Goal: Information Seeking & Learning: Learn about a topic

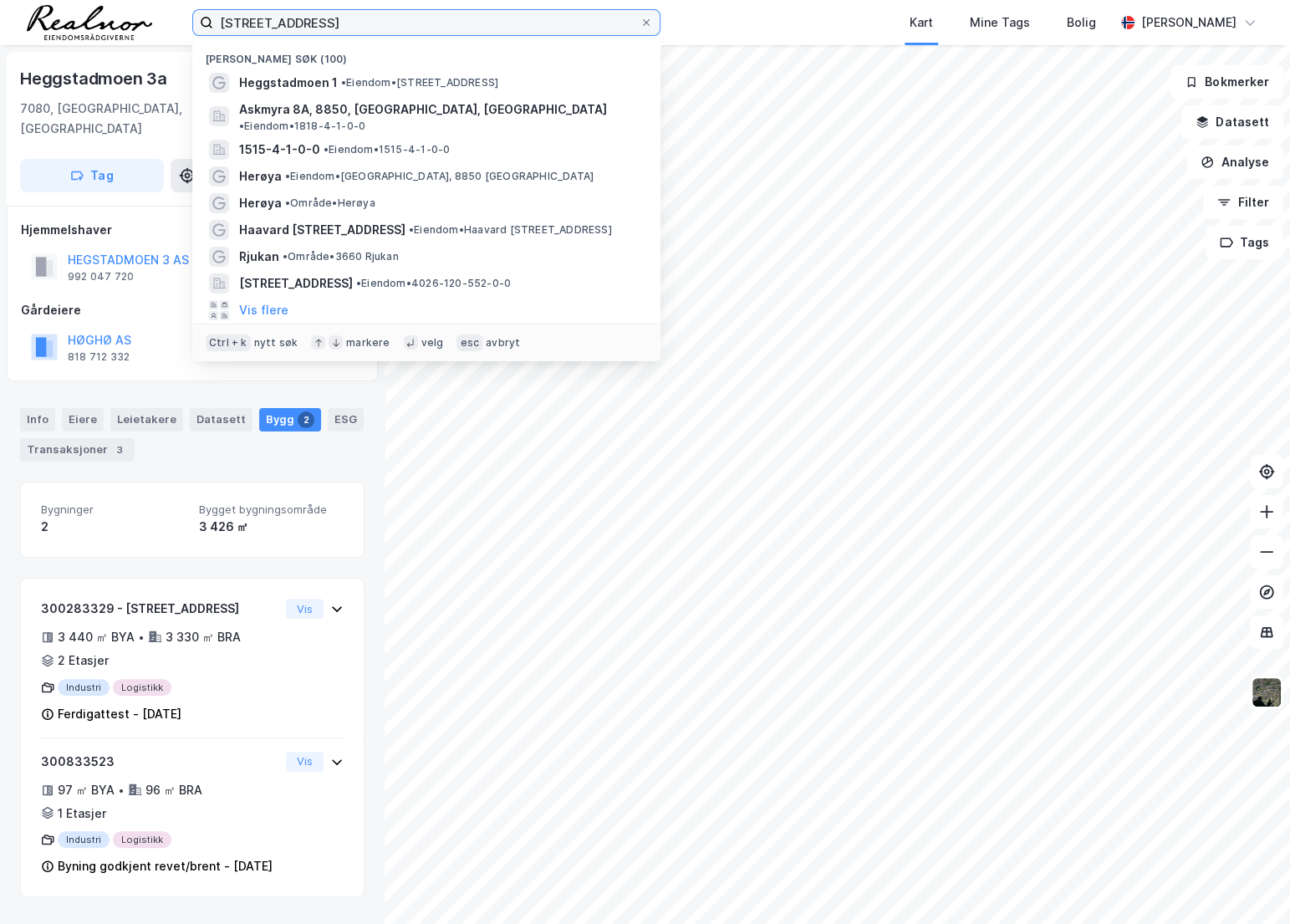
drag, startPoint x: 469, startPoint y: 18, endPoint x: 208, endPoint y: 18, distance: 261.0
click at [208, 18] on label "[STREET_ADDRESS]" at bounding box center [427, 23] width 468 height 26
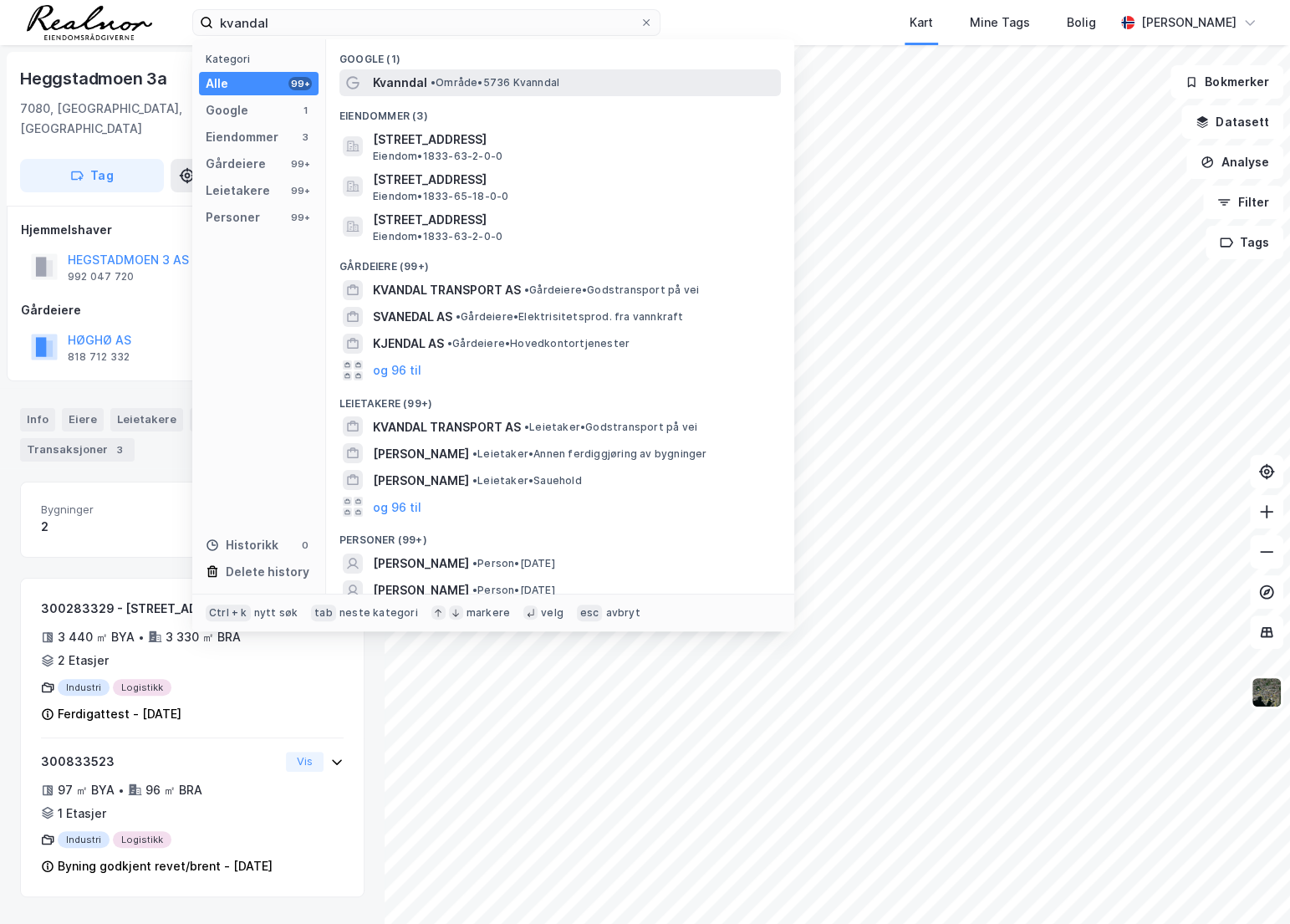
click at [480, 76] on span "• Område • 5736 [GEOGRAPHIC_DATA]" at bounding box center [494, 83] width 128 height 13
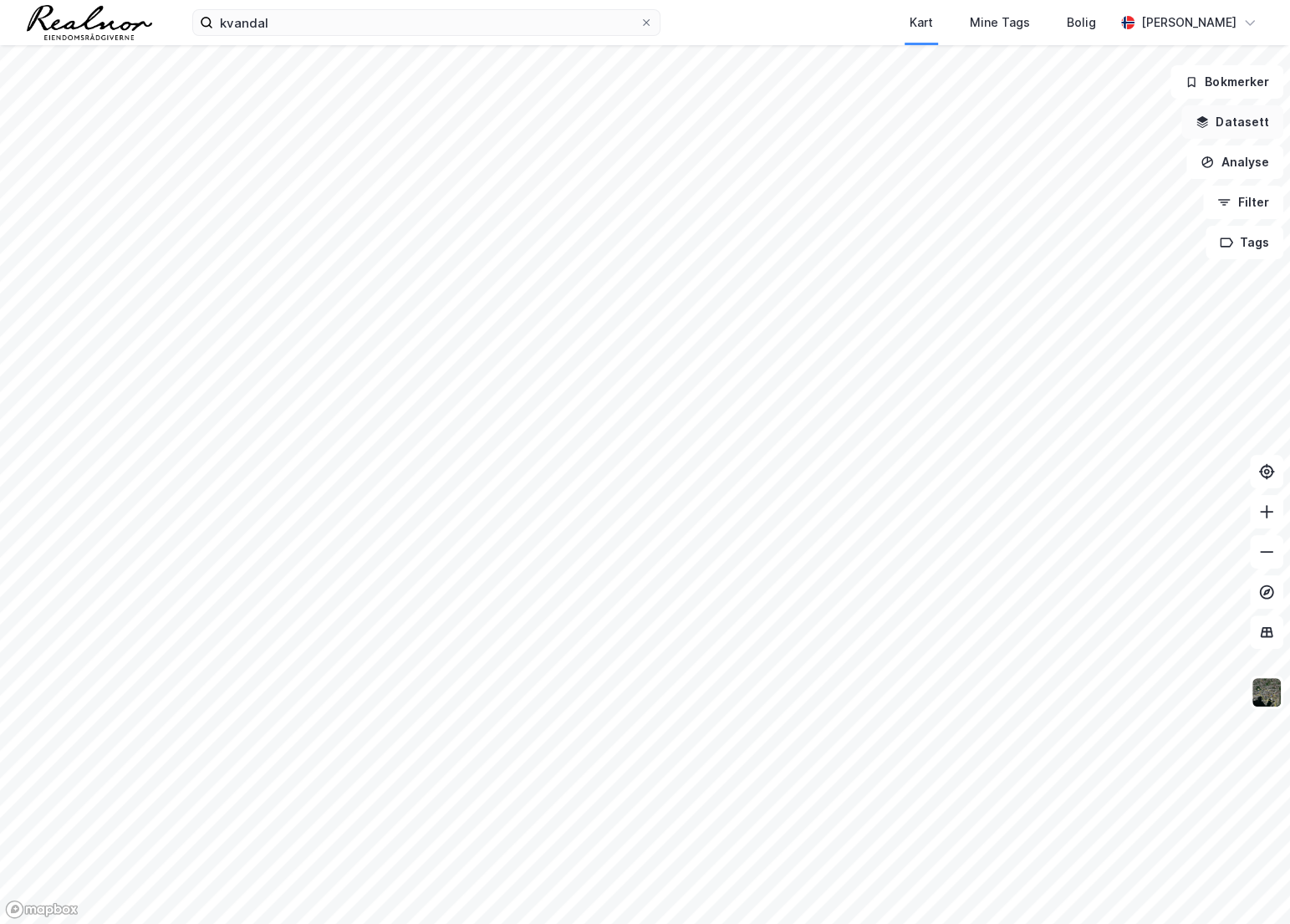
click at [1237, 117] on button "Datasett" at bounding box center [1231, 122] width 102 height 33
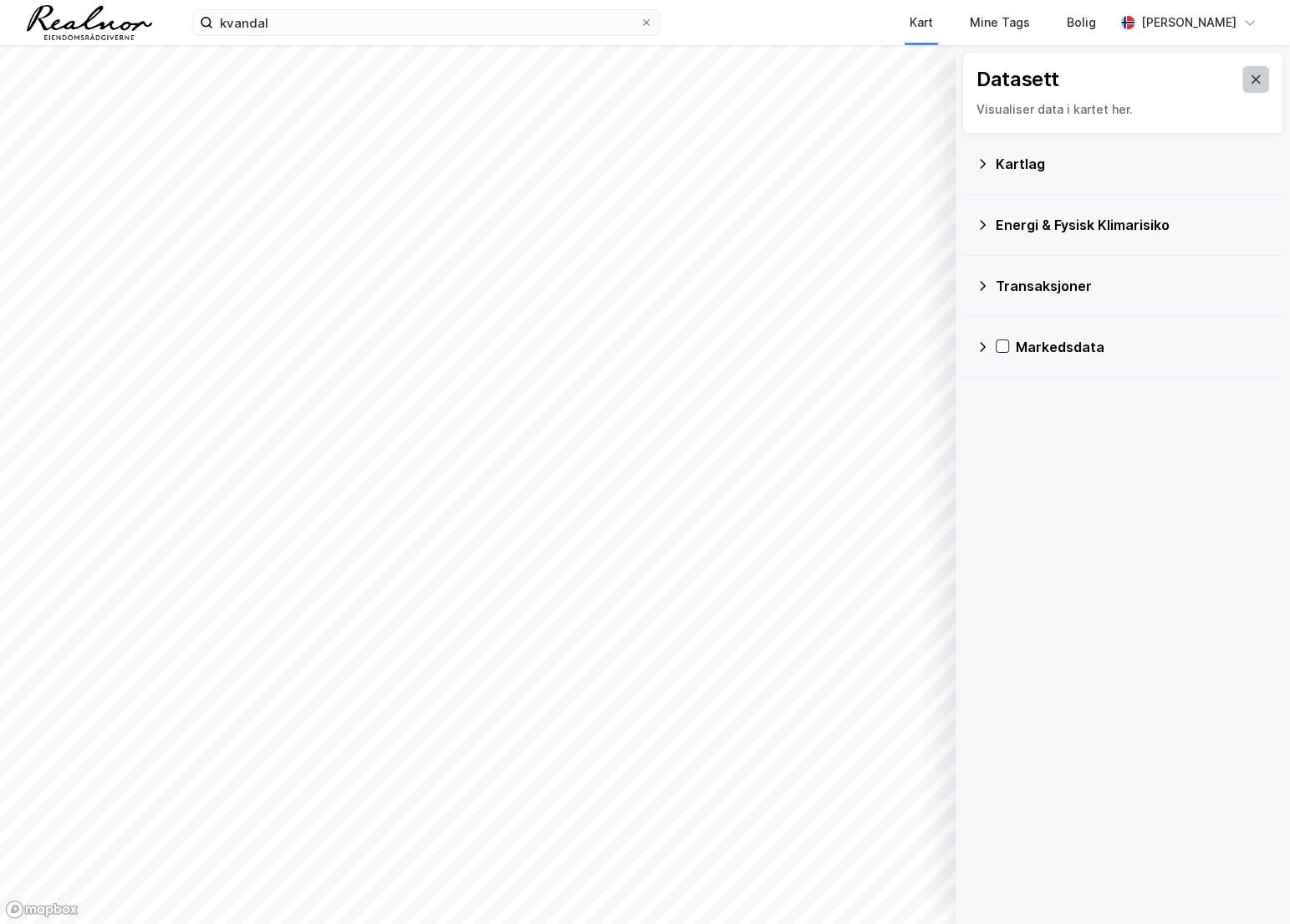
click at [1248, 77] on icon at bounding box center [1255, 79] width 13 height 13
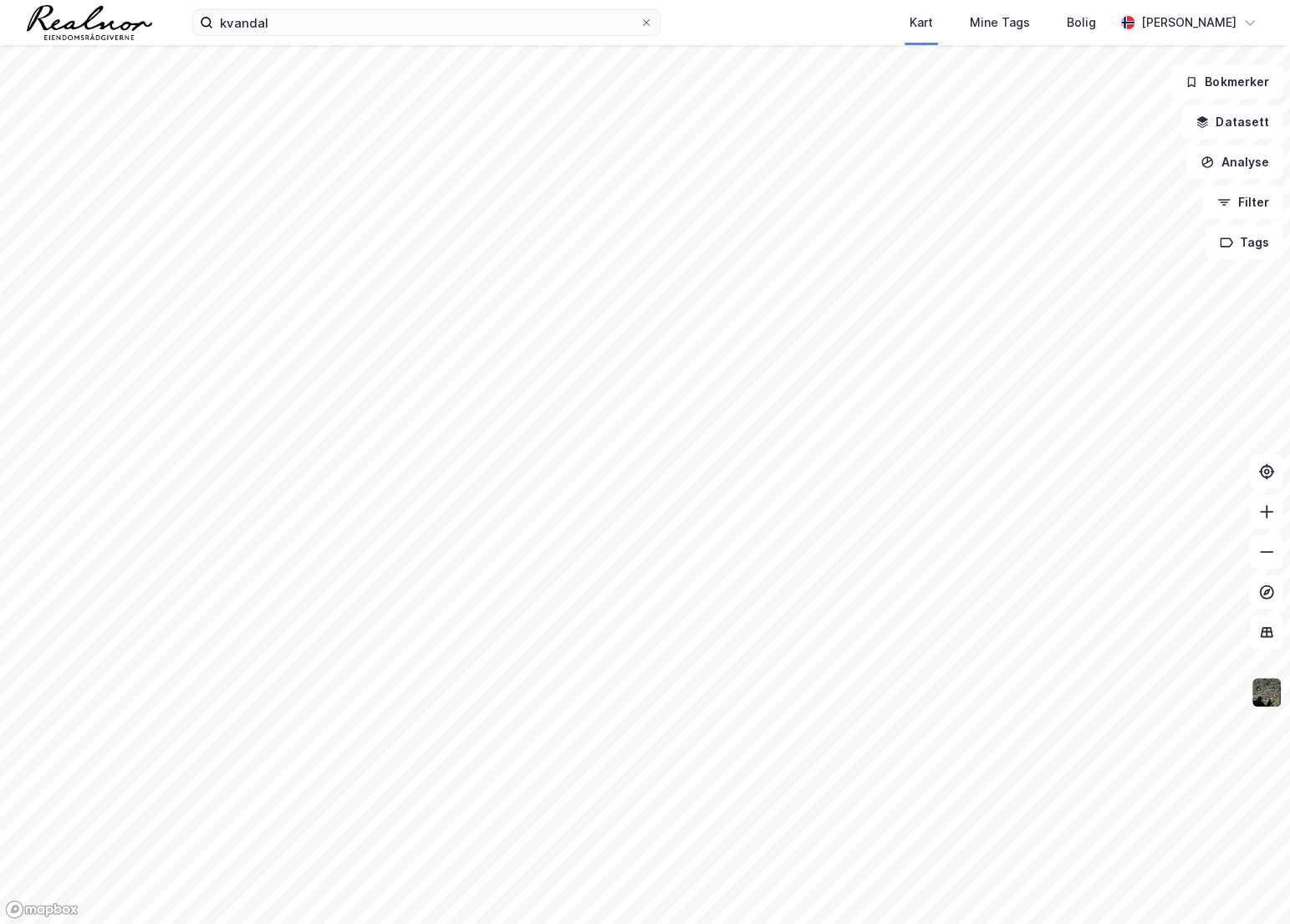
click at [1255, 699] on img at bounding box center [1266, 693] width 32 height 32
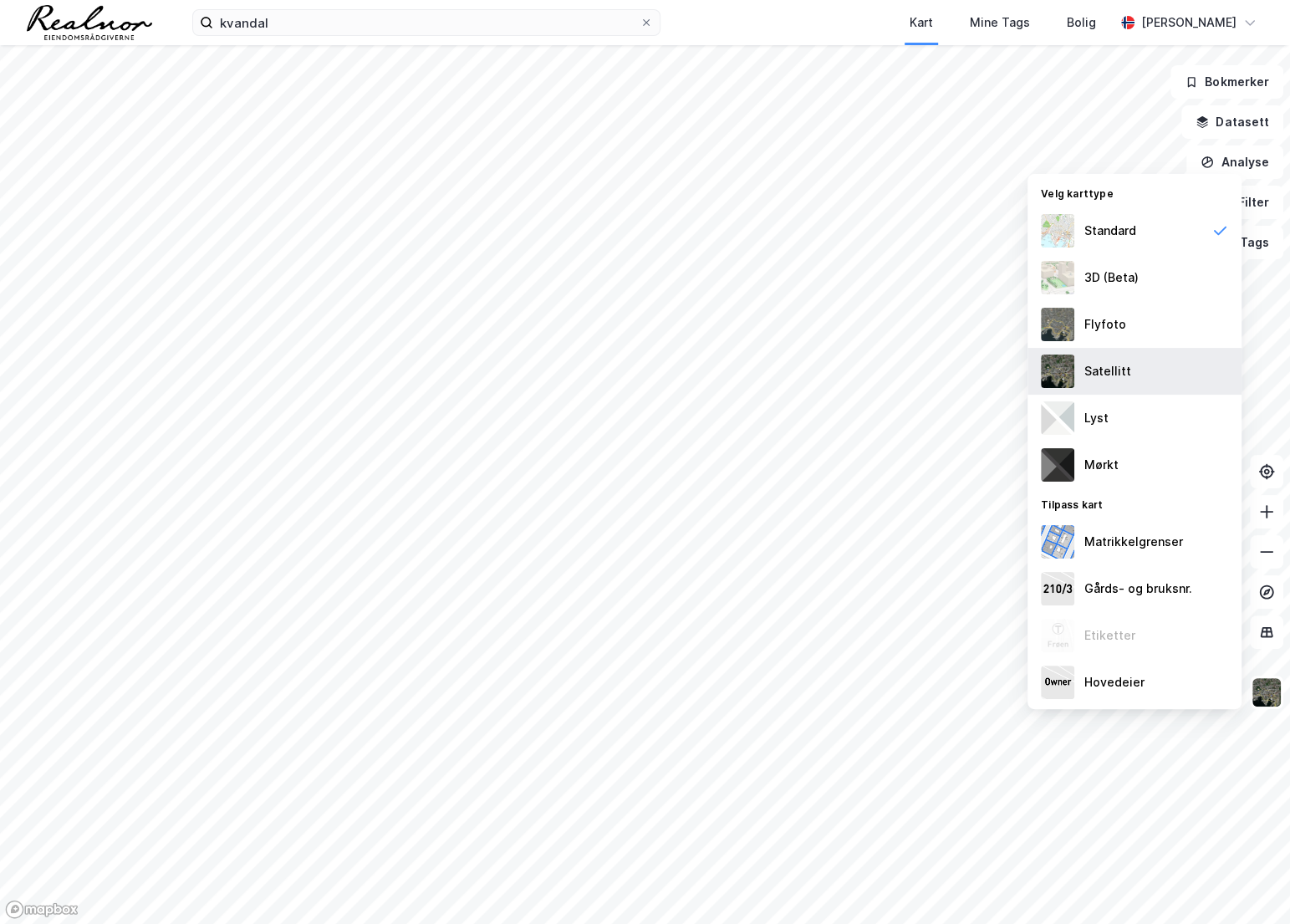
click at [1110, 373] on div "Satellitt" at bounding box center [1108, 371] width 47 height 20
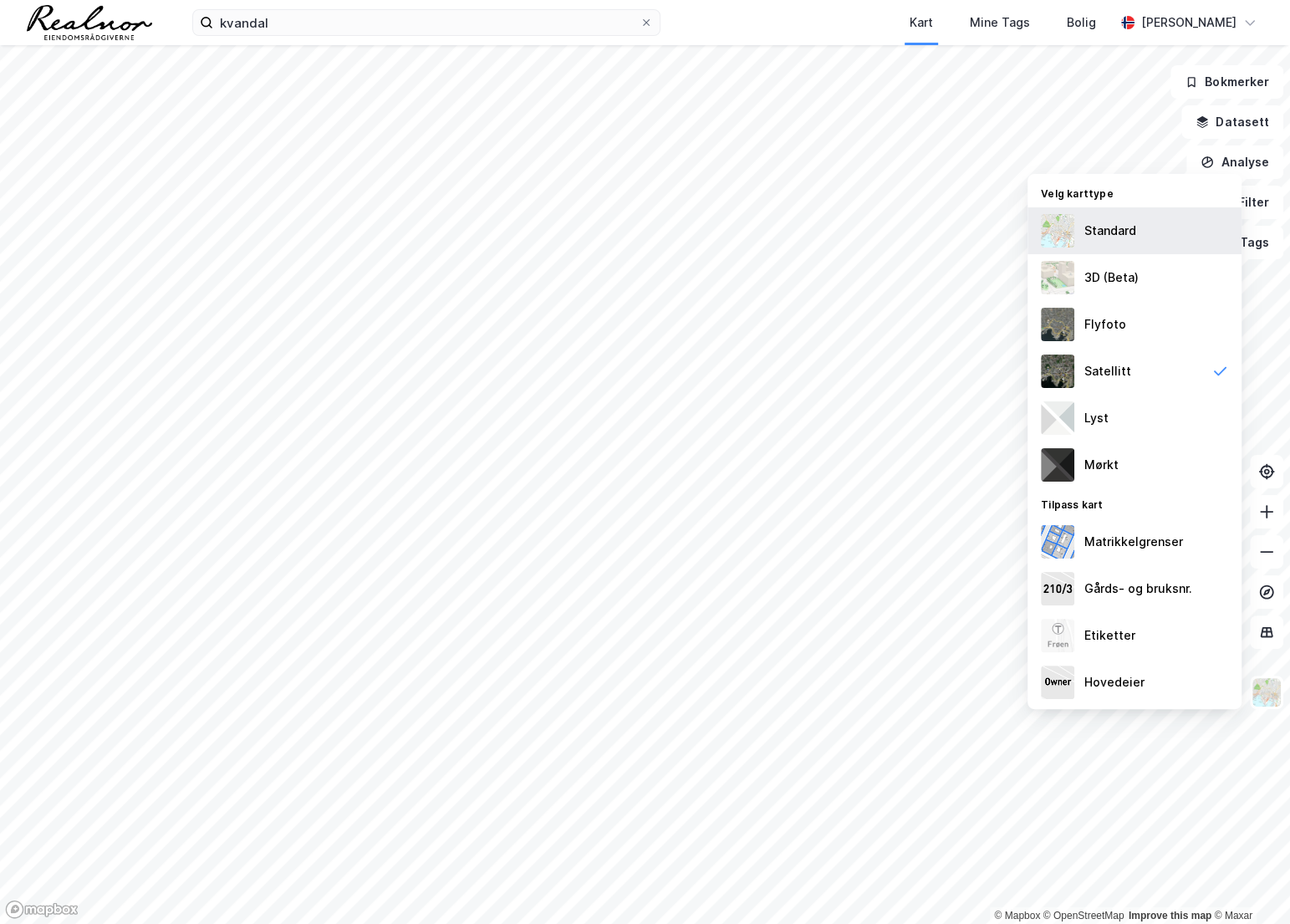
click at [1129, 230] on div "Standard" at bounding box center [1110, 230] width 52 height 20
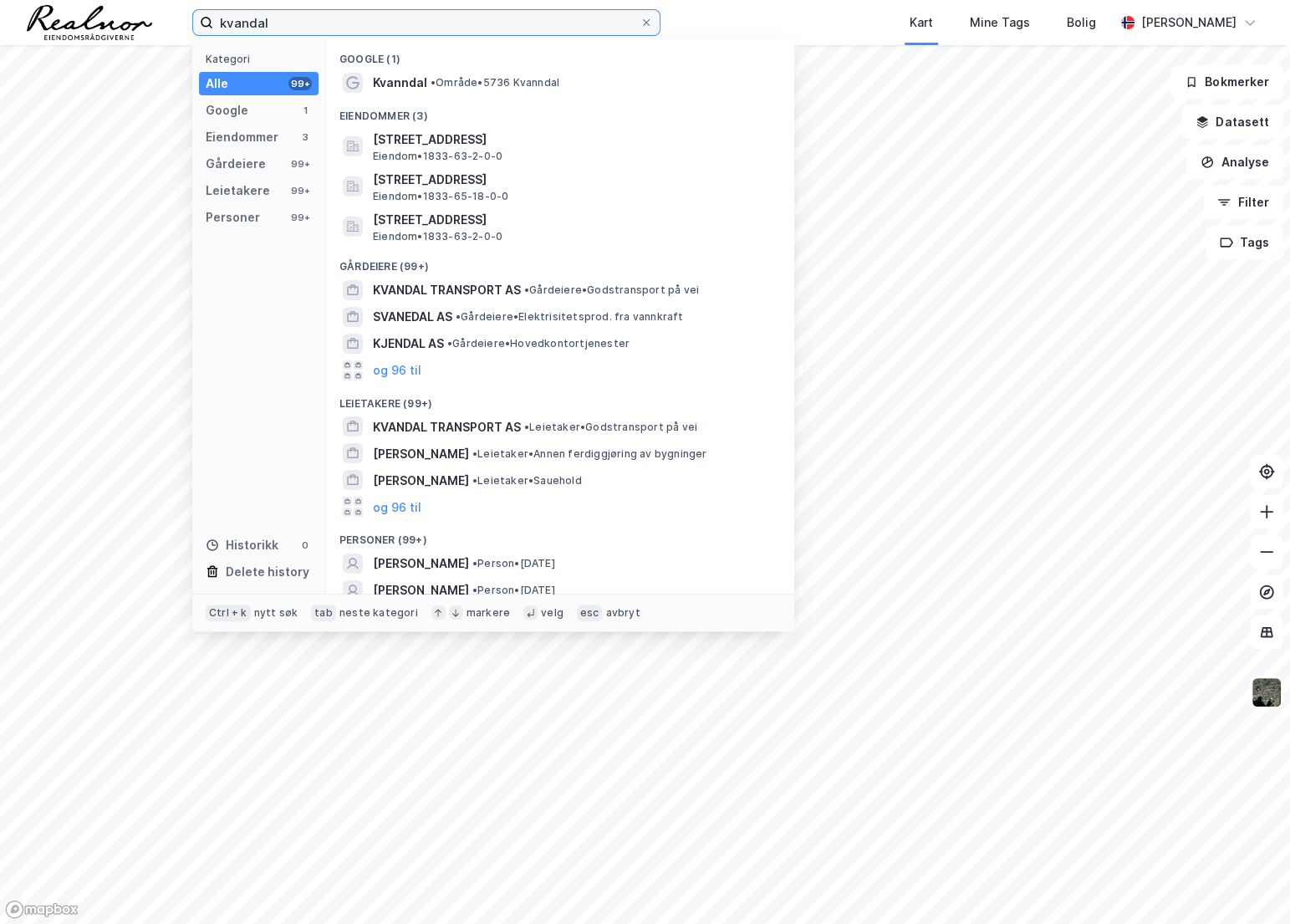
drag, startPoint x: 309, startPoint y: 19, endPoint x: 164, endPoint y: 18, distance: 145.0
click at [164, 18] on div "kvandal Kategori Alle 99+ Google 1 Eiendommer 3 Gårdeiere 99+ Leietakere 99+ Pe…" at bounding box center [645, 23] width 1290 height 45
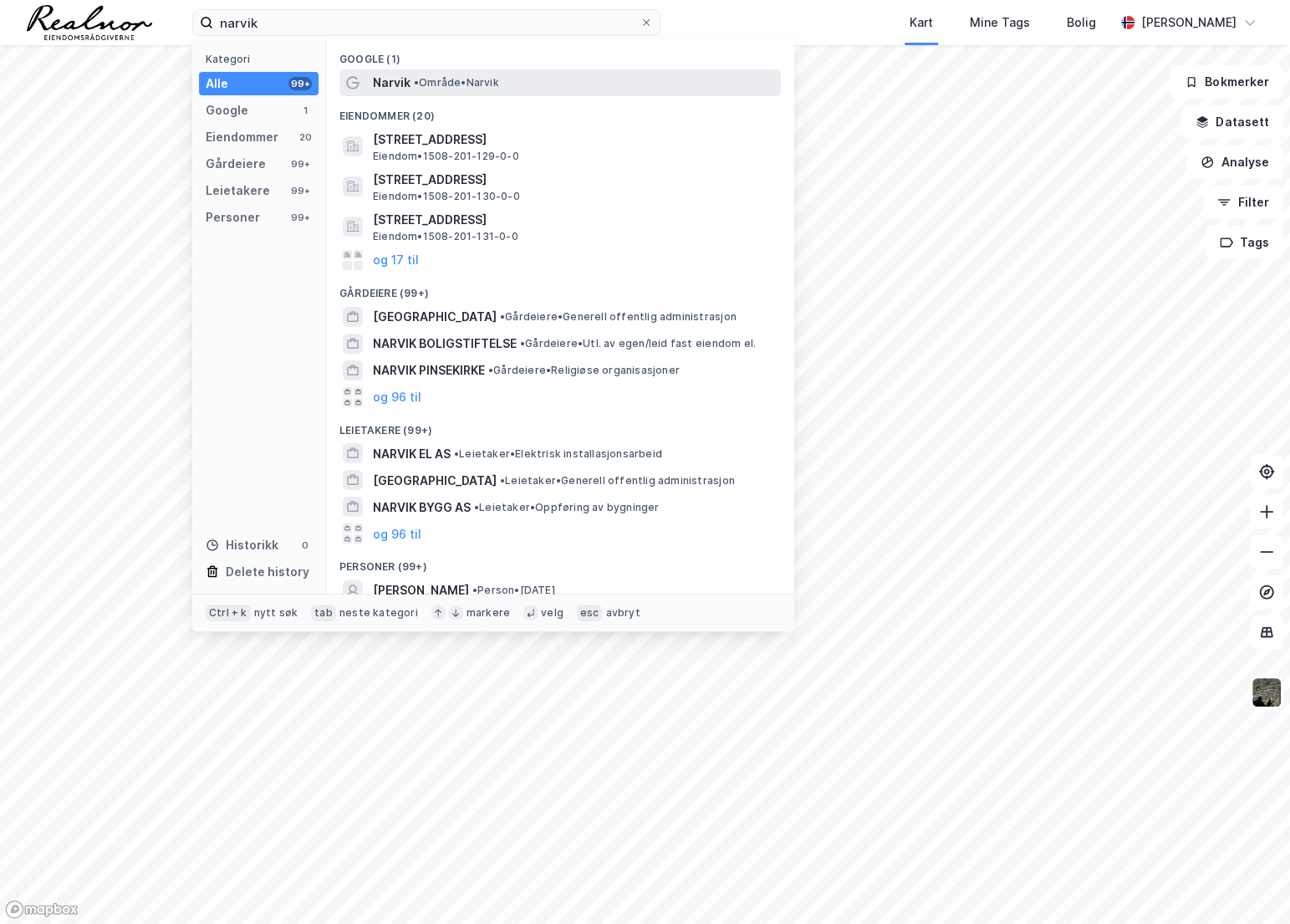
click at [419, 88] on span "•" at bounding box center [415, 82] width 5 height 12
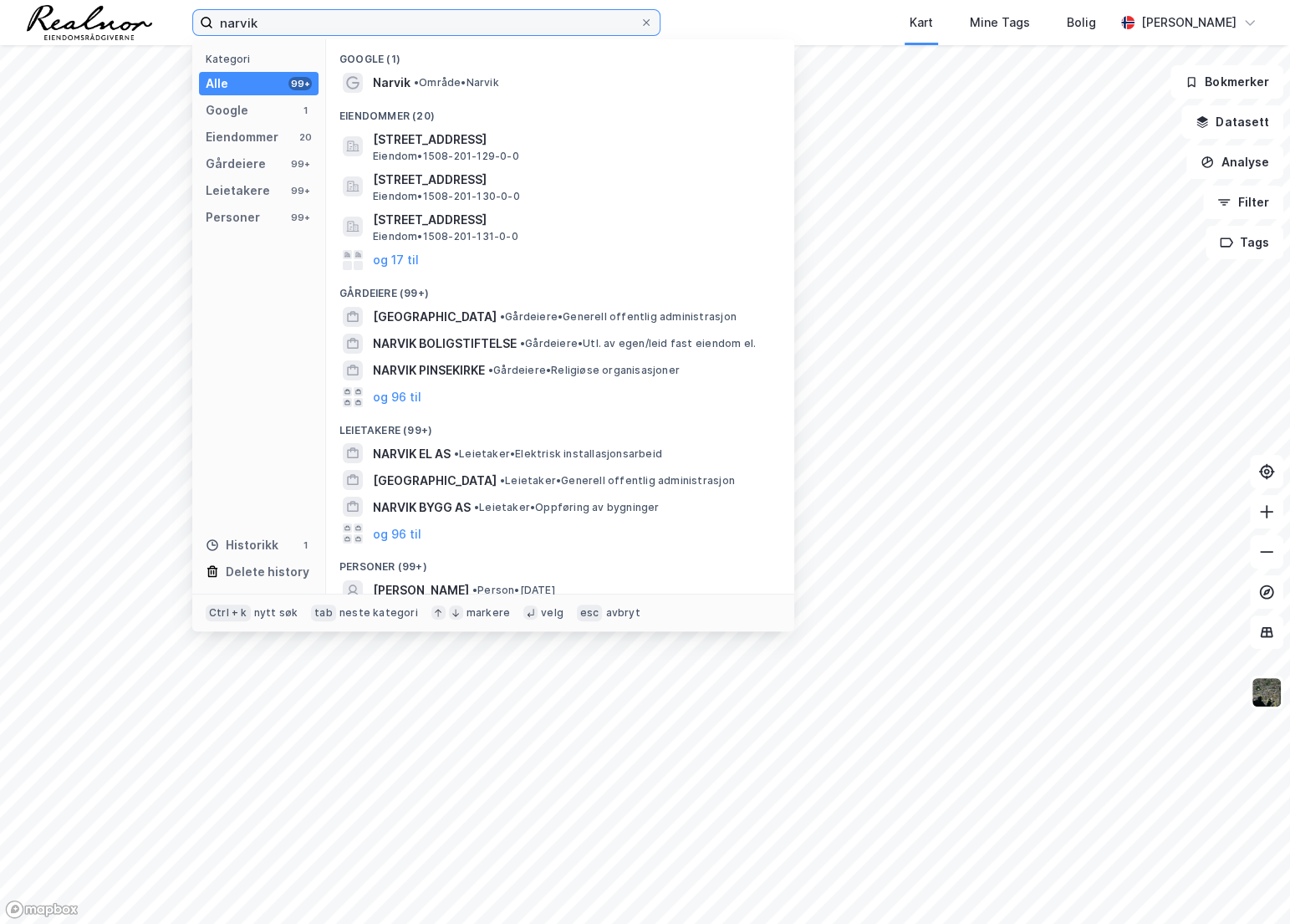
drag, startPoint x: 348, startPoint y: 30, endPoint x: 142, endPoint y: 25, distance: 206.1
click at [142, 25] on div "narvik Kategori Alle 99+ Google 1 Eiendommer 20 Gårdeiere 99+ Leietakere 99+ Pe…" at bounding box center [645, 23] width 1290 height 45
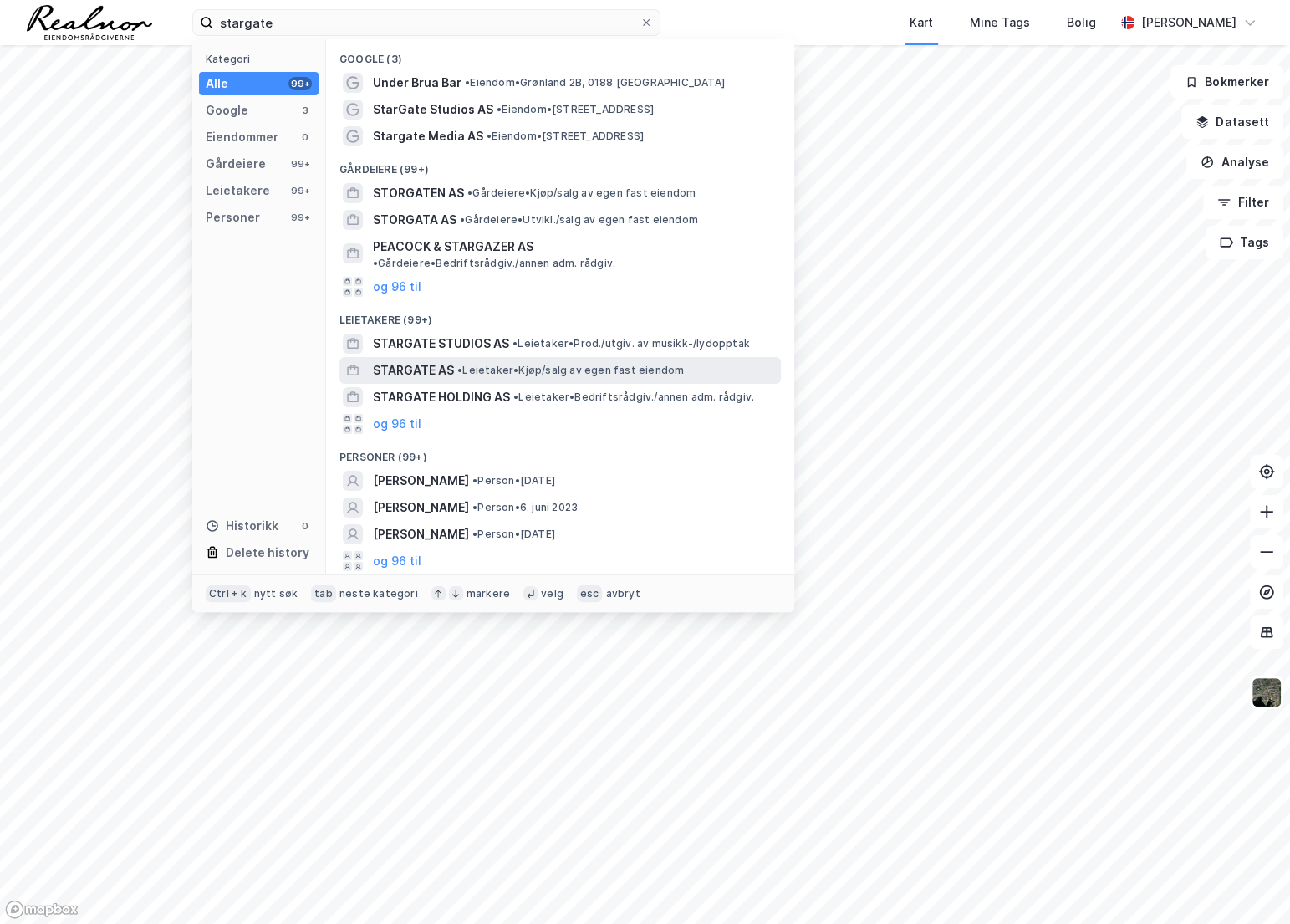
click at [407, 361] on span "STARGATE AS" at bounding box center [413, 370] width 81 height 20
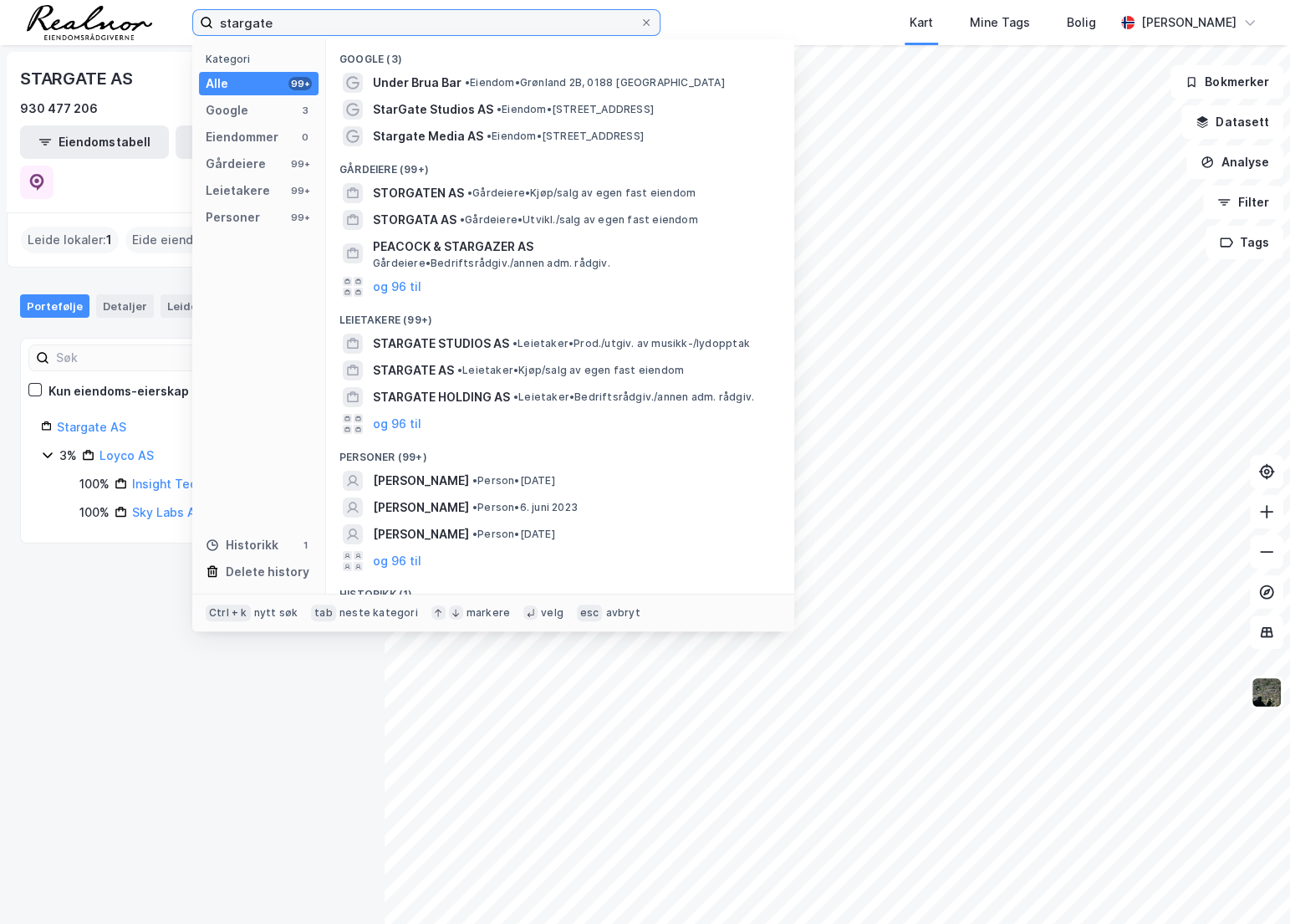
drag, startPoint x: 324, startPoint y: 25, endPoint x: 159, endPoint y: 10, distance: 165.7
click at [159, 10] on div "stargate Kategori Alle 99+ Google 3 Eiendommer 0 Gårdeiere 99+ Leietakere 99+ P…" at bounding box center [645, 23] width 1290 height 45
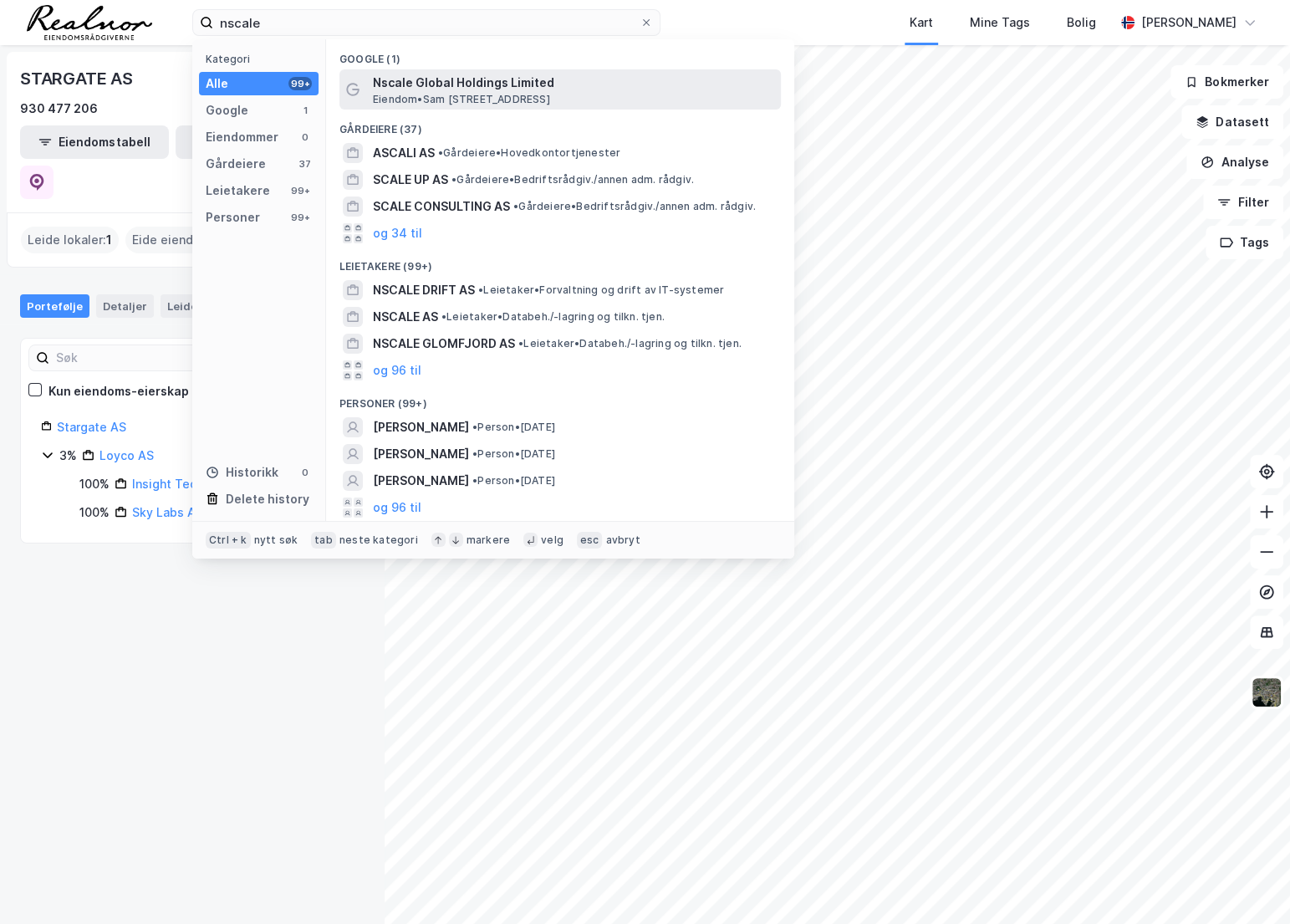
click at [464, 92] on span "Eiendom • [STREET_ADDRESS]" at bounding box center [461, 99] width 177 height 13
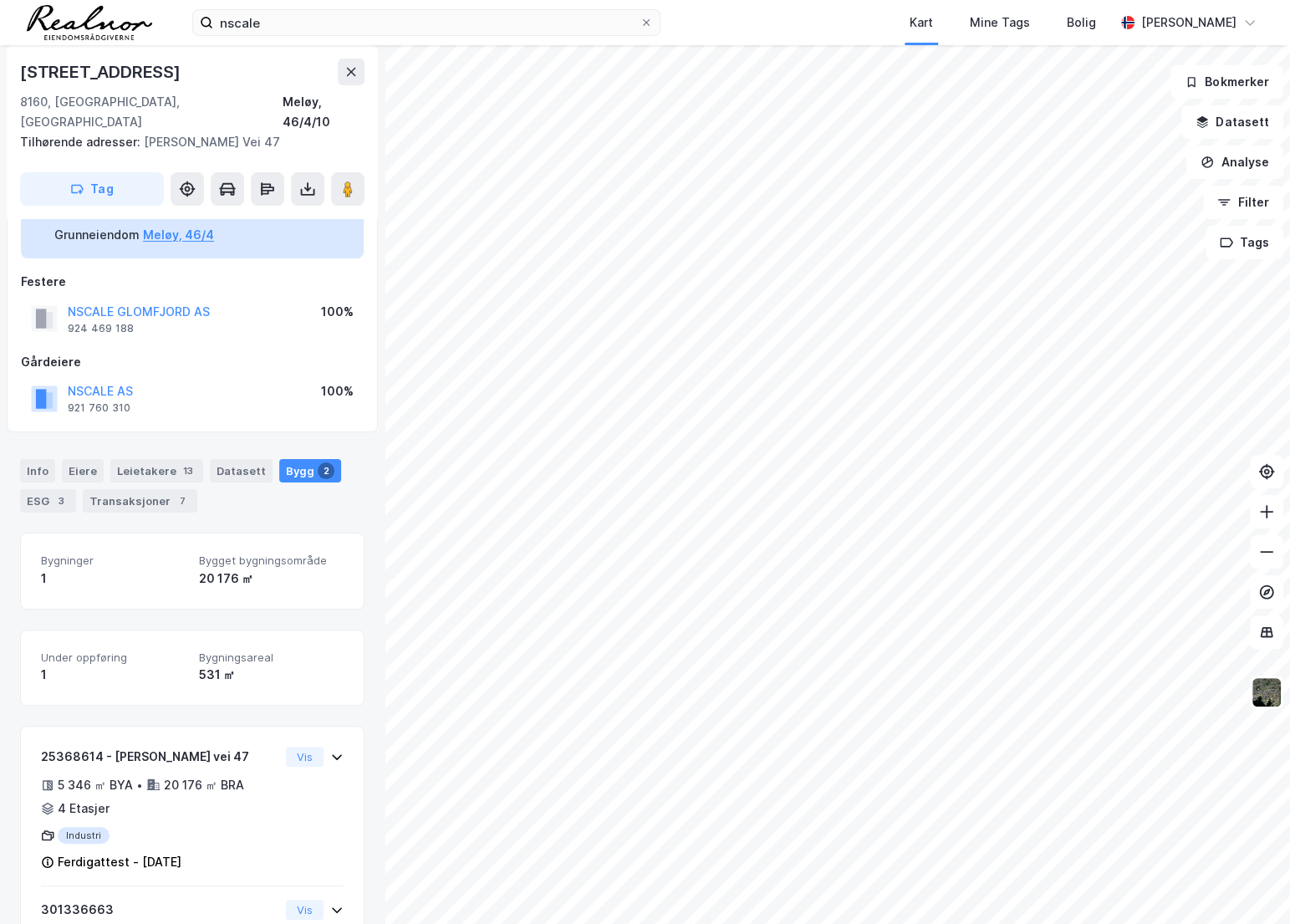
scroll to position [76, 0]
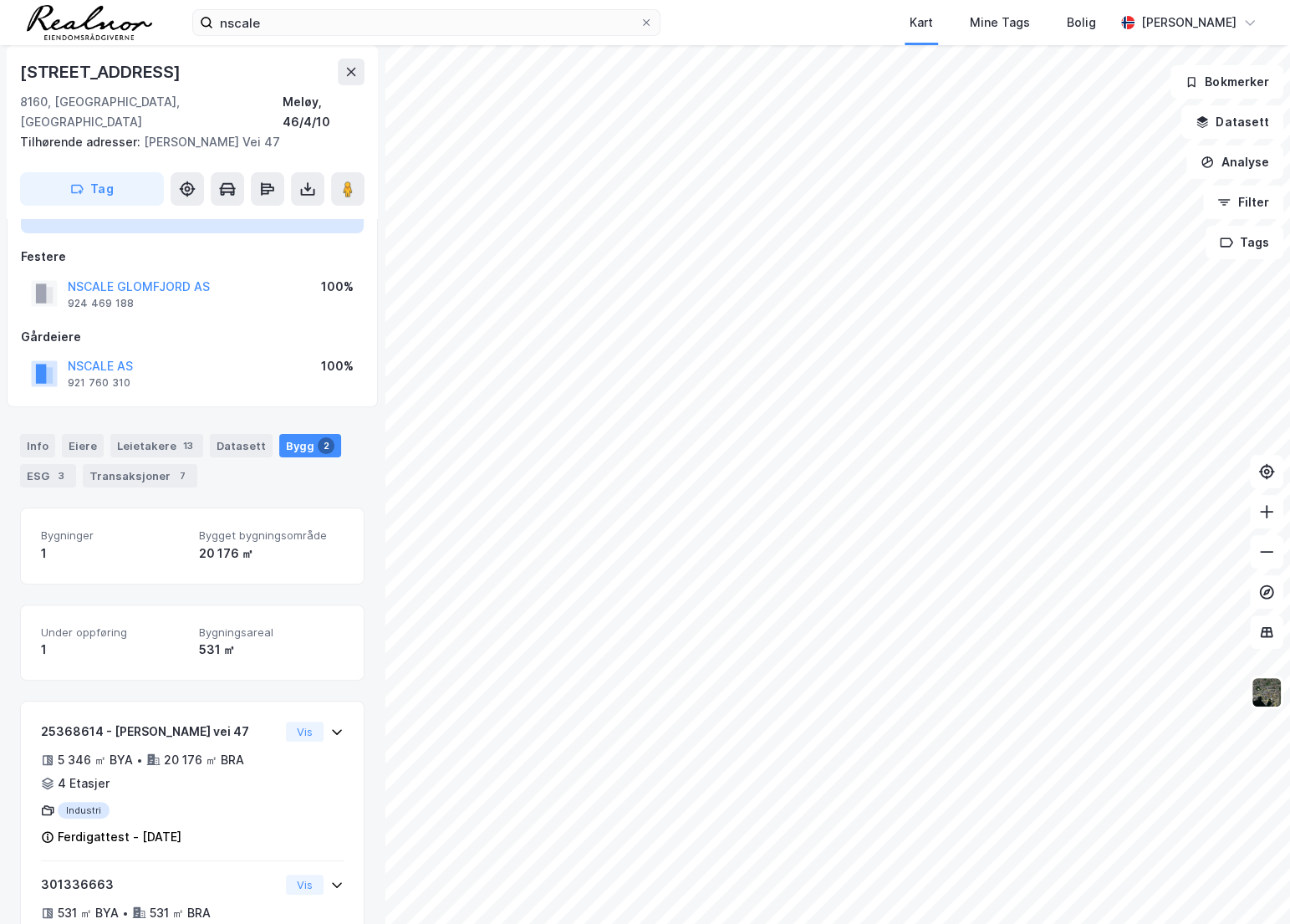
click at [166, 544] on div "1" at bounding box center [112, 553] width 144 height 20
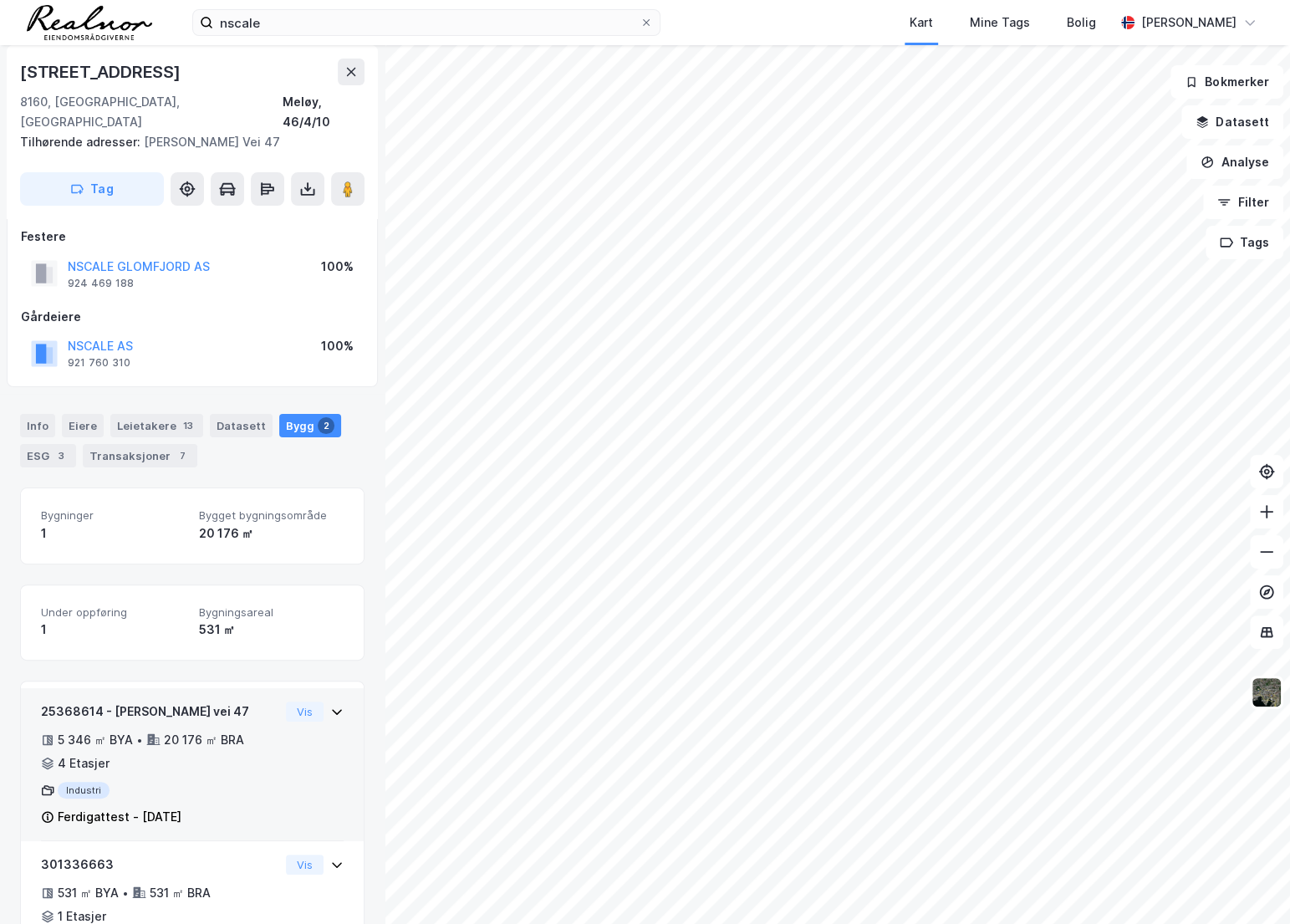
scroll to position [0, 0]
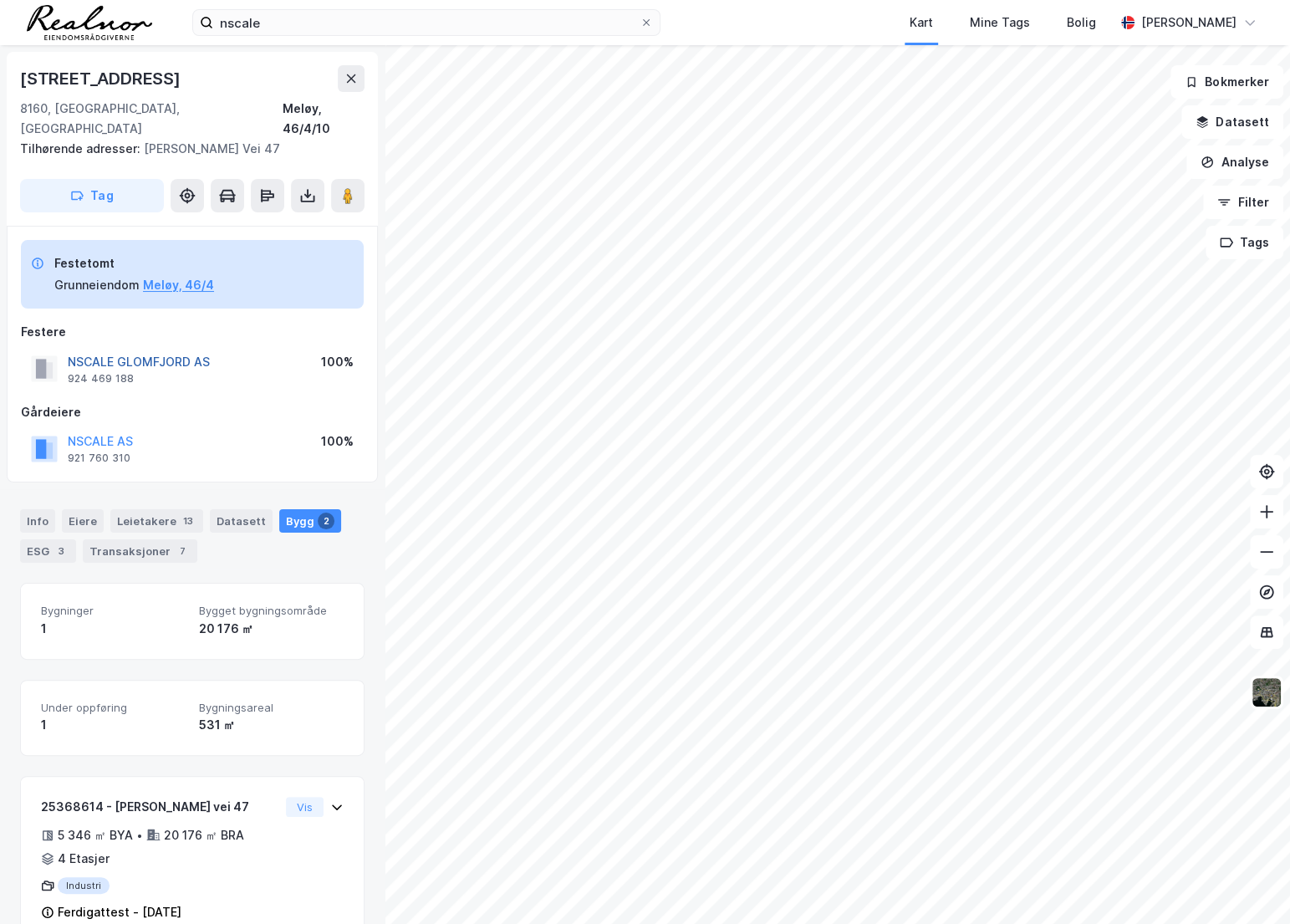
click at [0, 0] on button "NSCALE GLOMFJORD AS" at bounding box center [0, 0] width 0 height 0
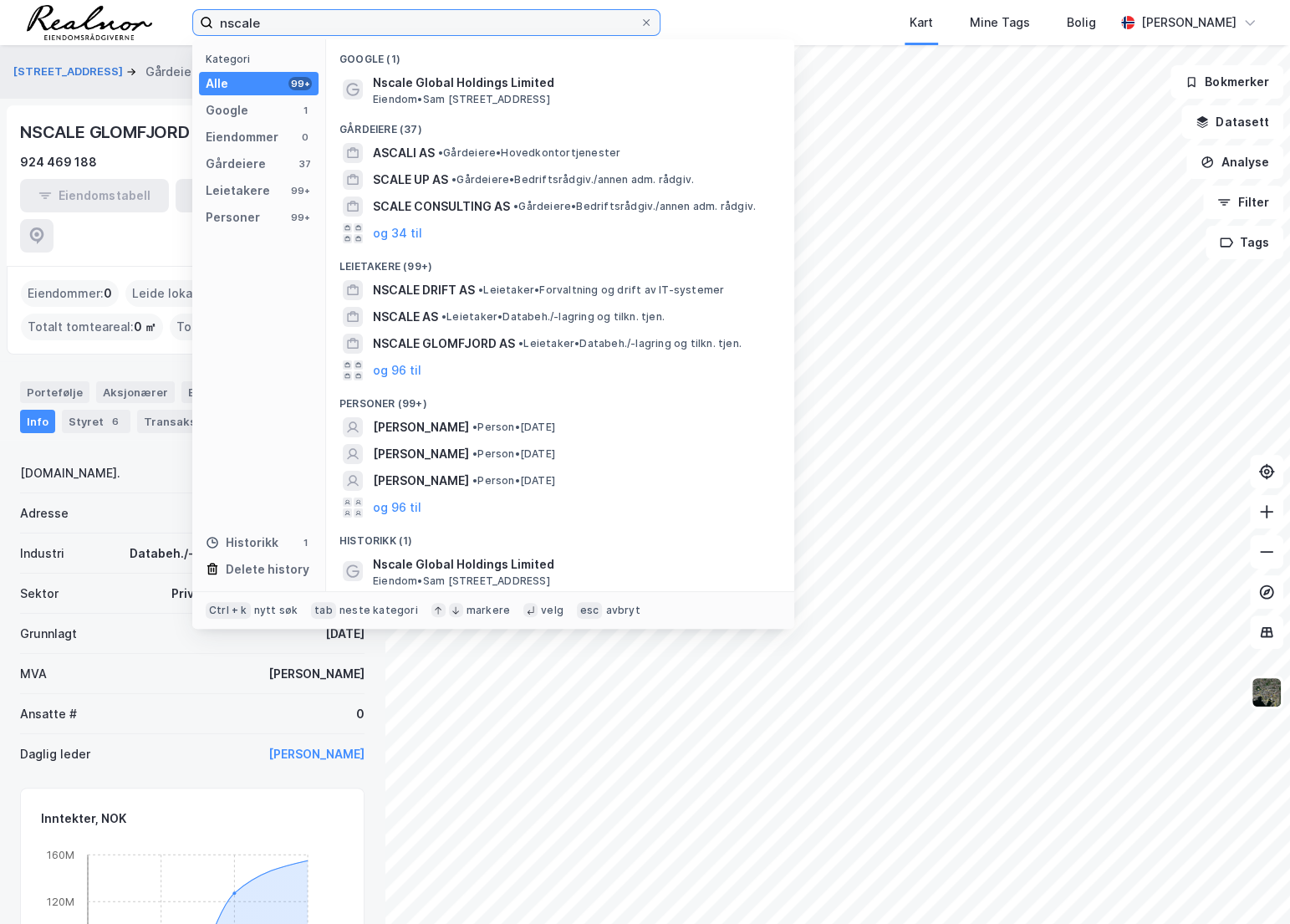
drag, startPoint x: 267, startPoint y: 19, endPoint x: 210, endPoint y: 19, distance: 57.0
click at [210, 19] on label "nscale" at bounding box center [427, 23] width 468 height 26
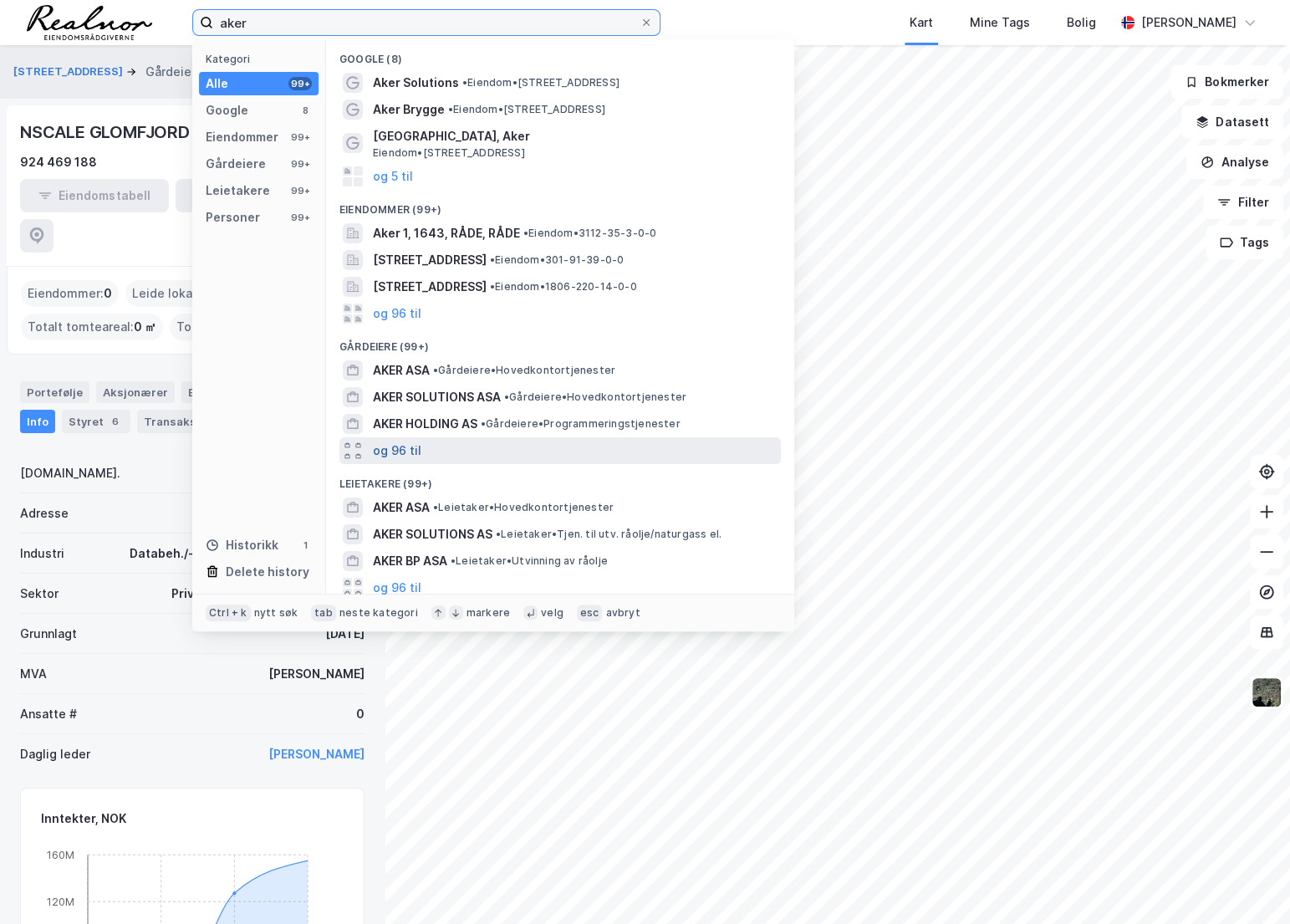
type input "aker"
click at [400, 452] on button "og 96 til" at bounding box center [396, 450] width 48 height 20
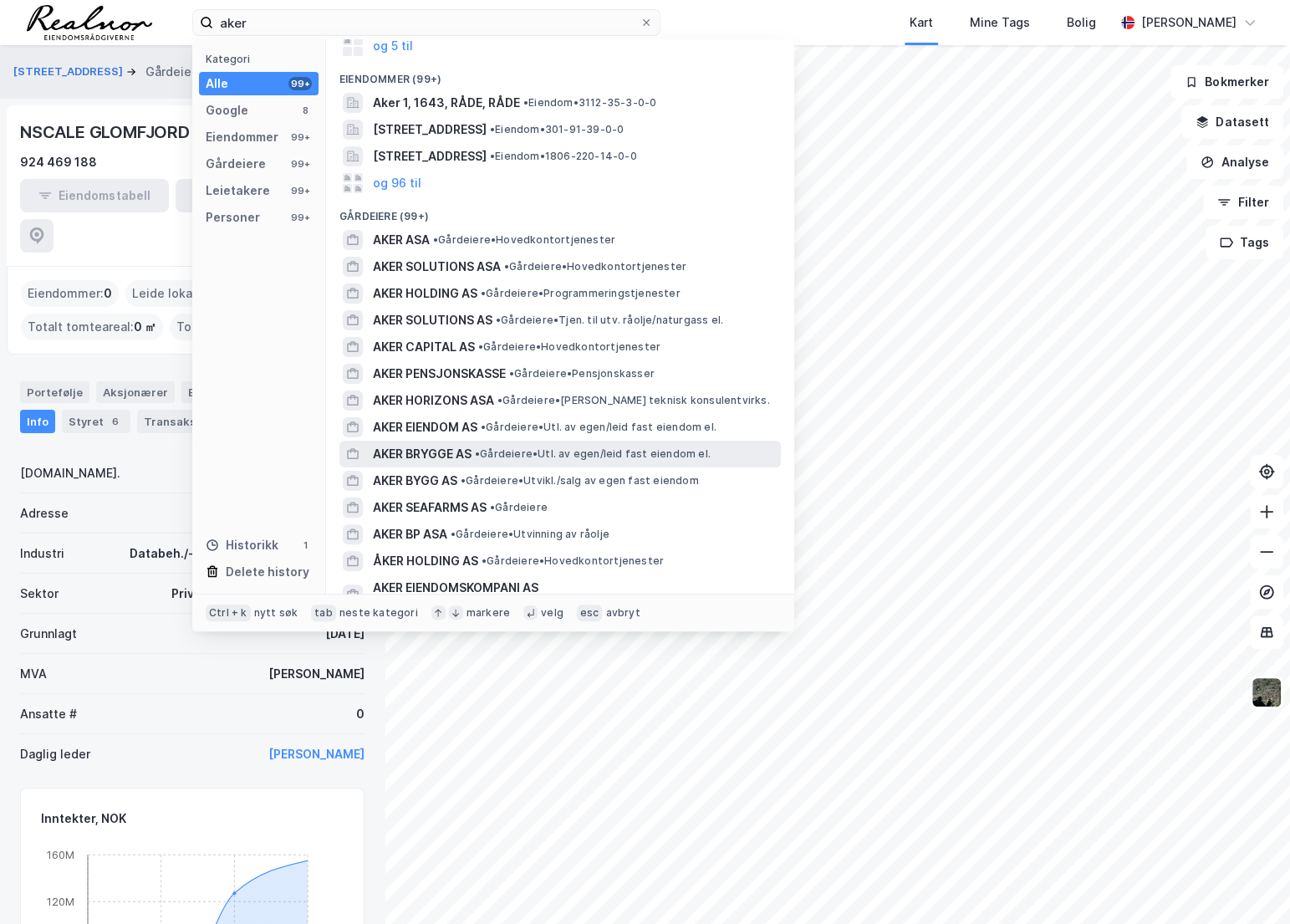
scroll to position [151, 0]
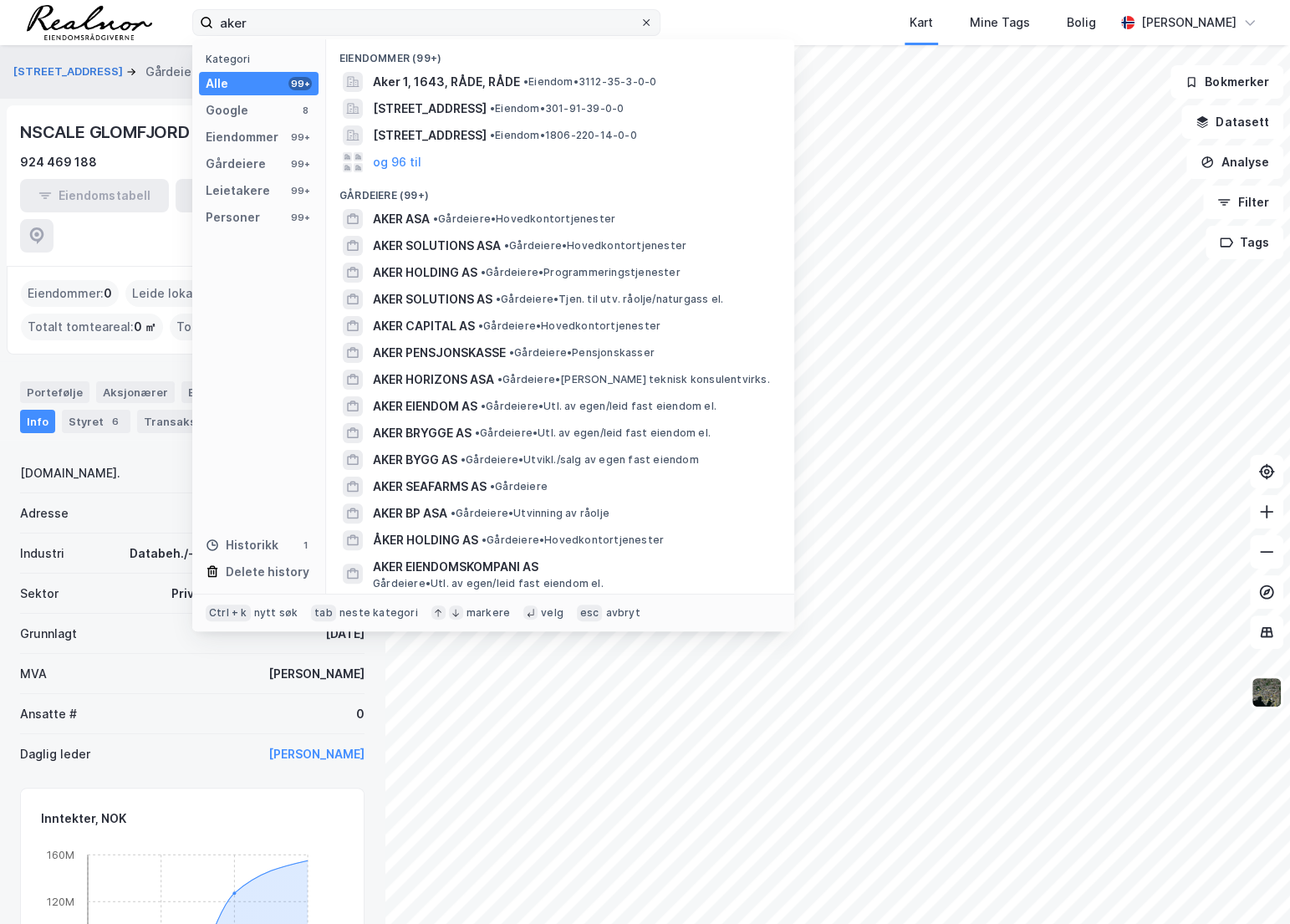
click at [652, 25] on span at bounding box center [646, 23] width 13 height 13
click at [640, 25] on input "aker" at bounding box center [427, 23] width 427 height 25
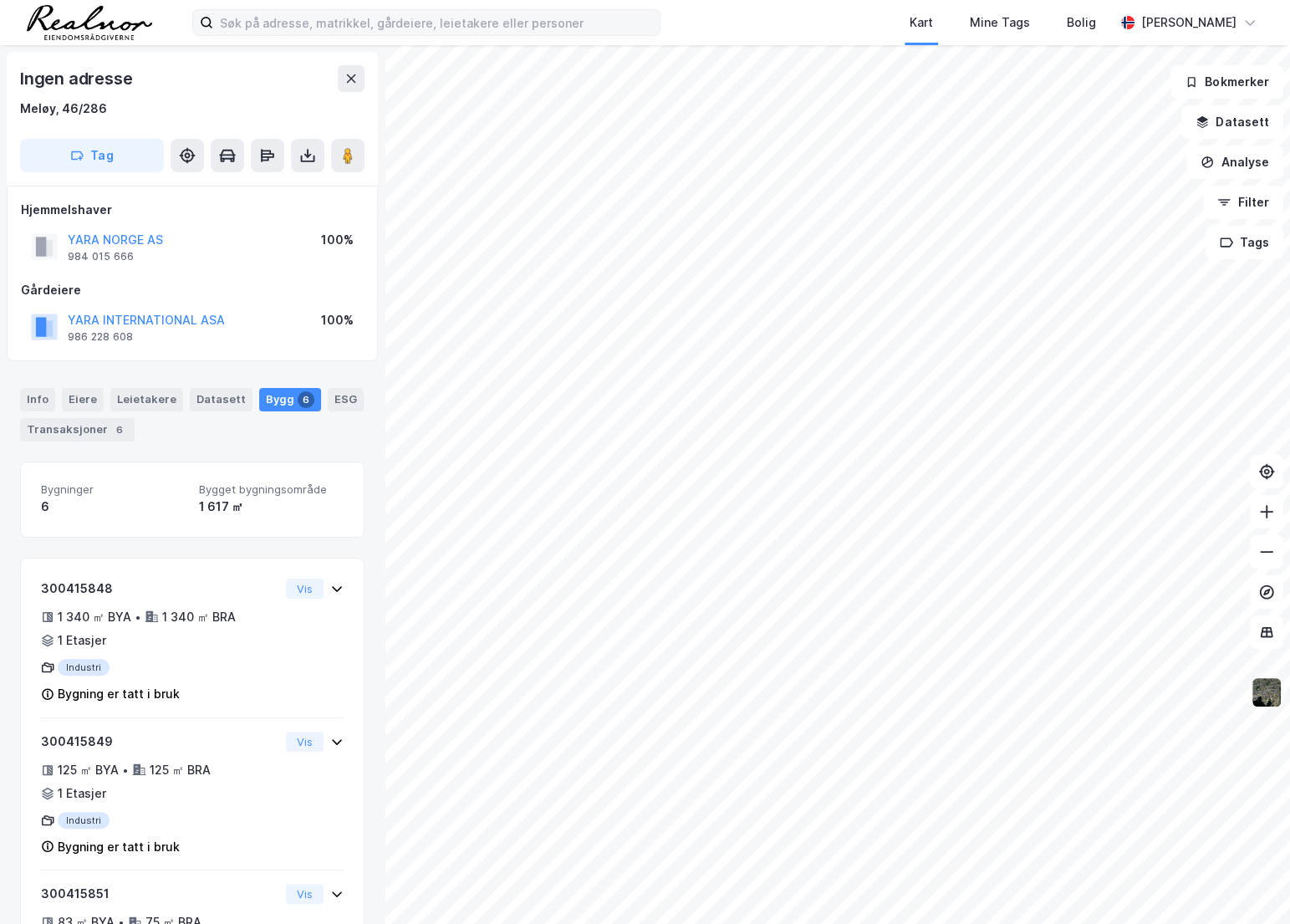
scroll to position [2, 0]
click at [1266, 697] on img at bounding box center [1266, 693] width 32 height 32
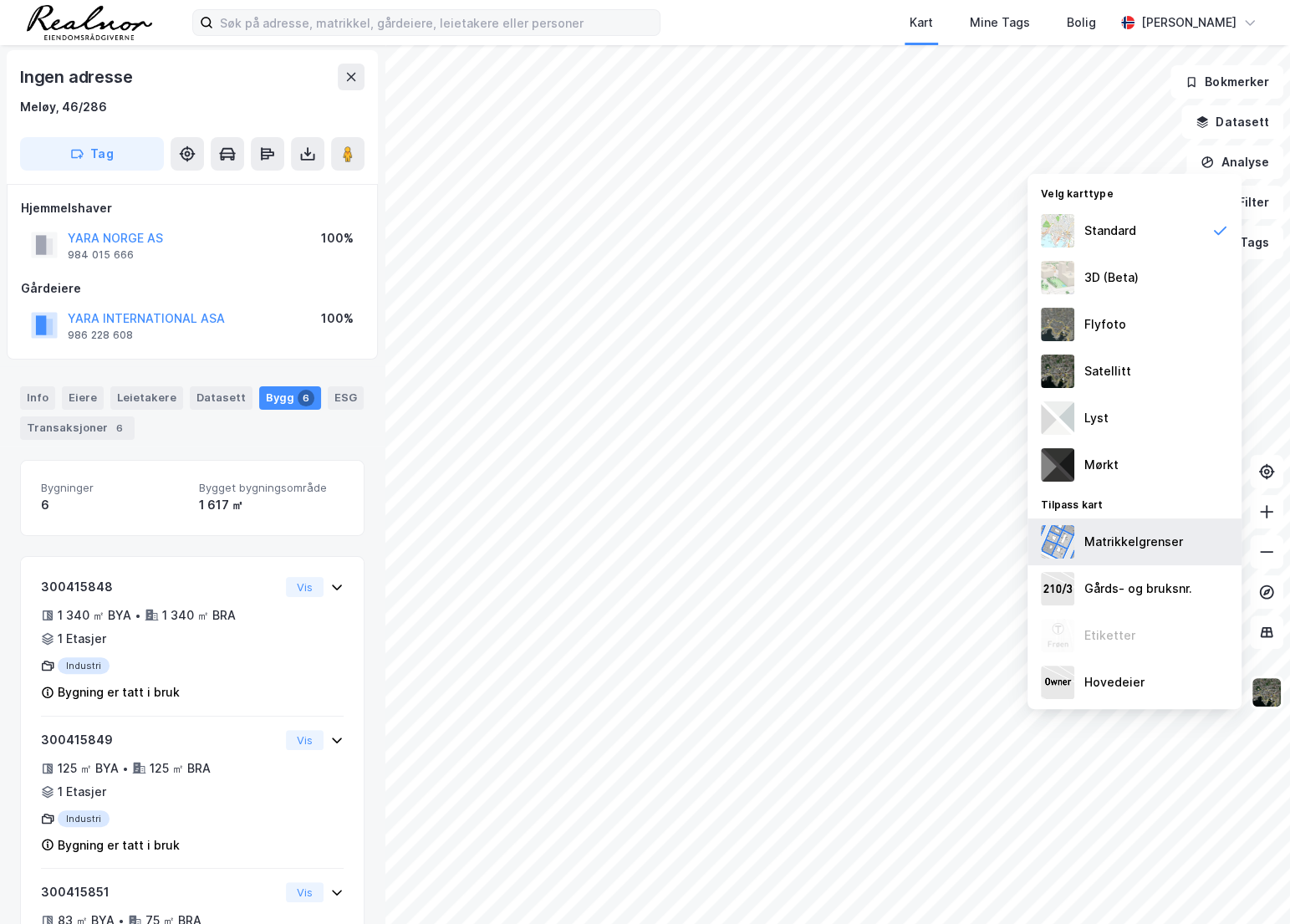
click at [1159, 534] on div "Matrikkelgrenser" at bounding box center [1133, 541] width 99 height 20
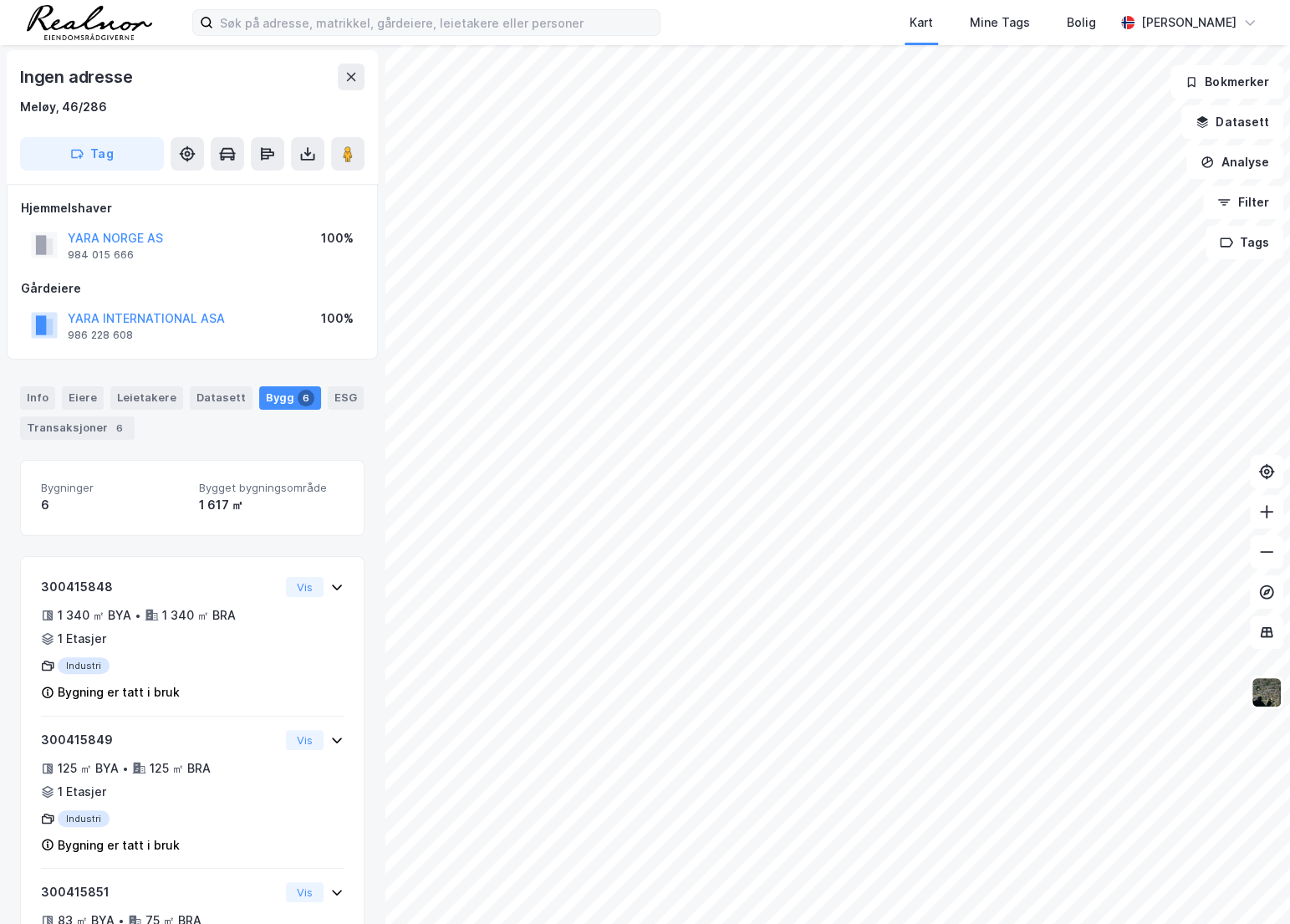
click at [362, 34] on label at bounding box center [427, 23] width 468 height 26
click at [362, 34] on input at bounding box center [436, 23] width 446 height 25
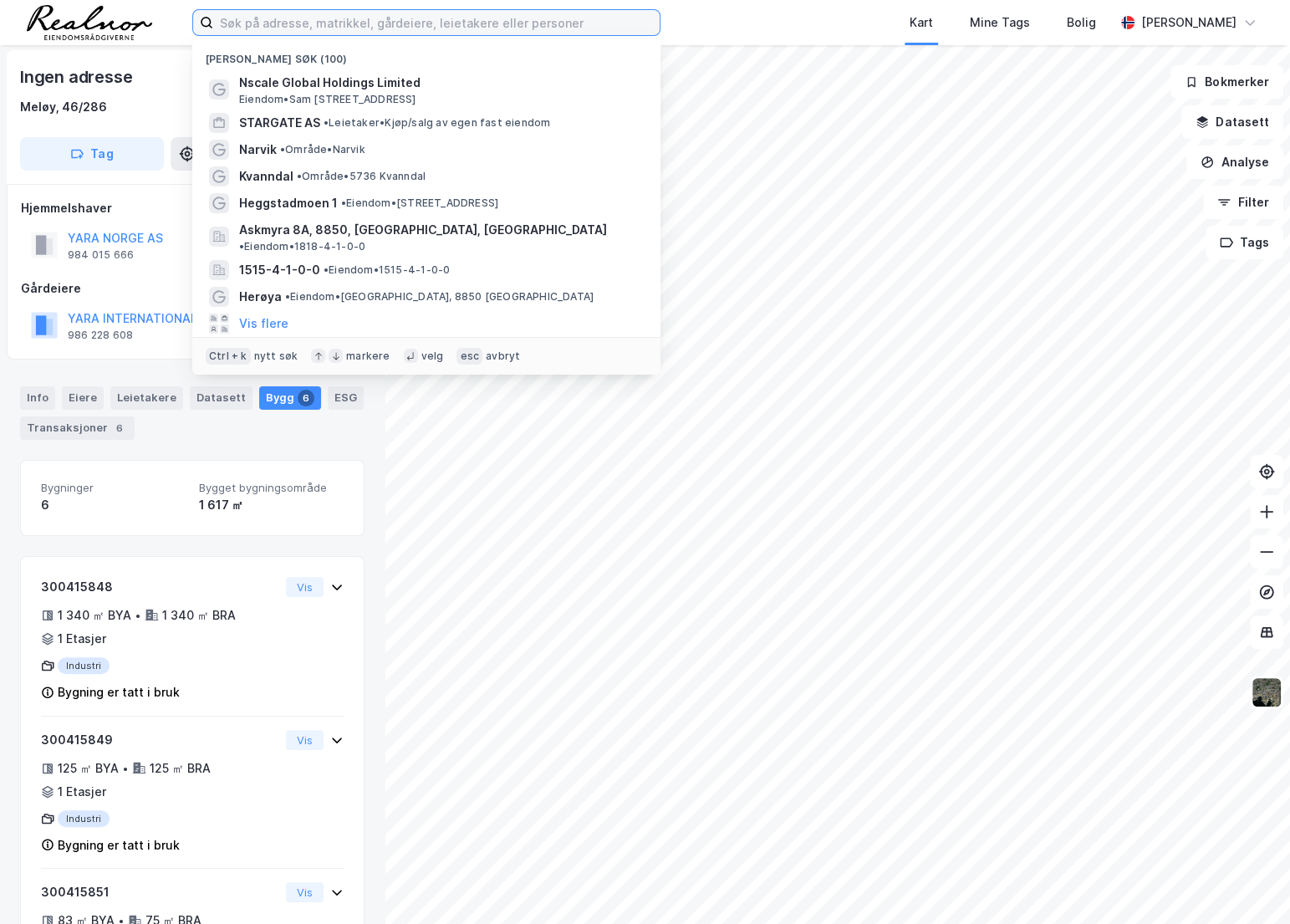
click at [366, 29] on input at bounding box center [436, 23] width 446 height 25
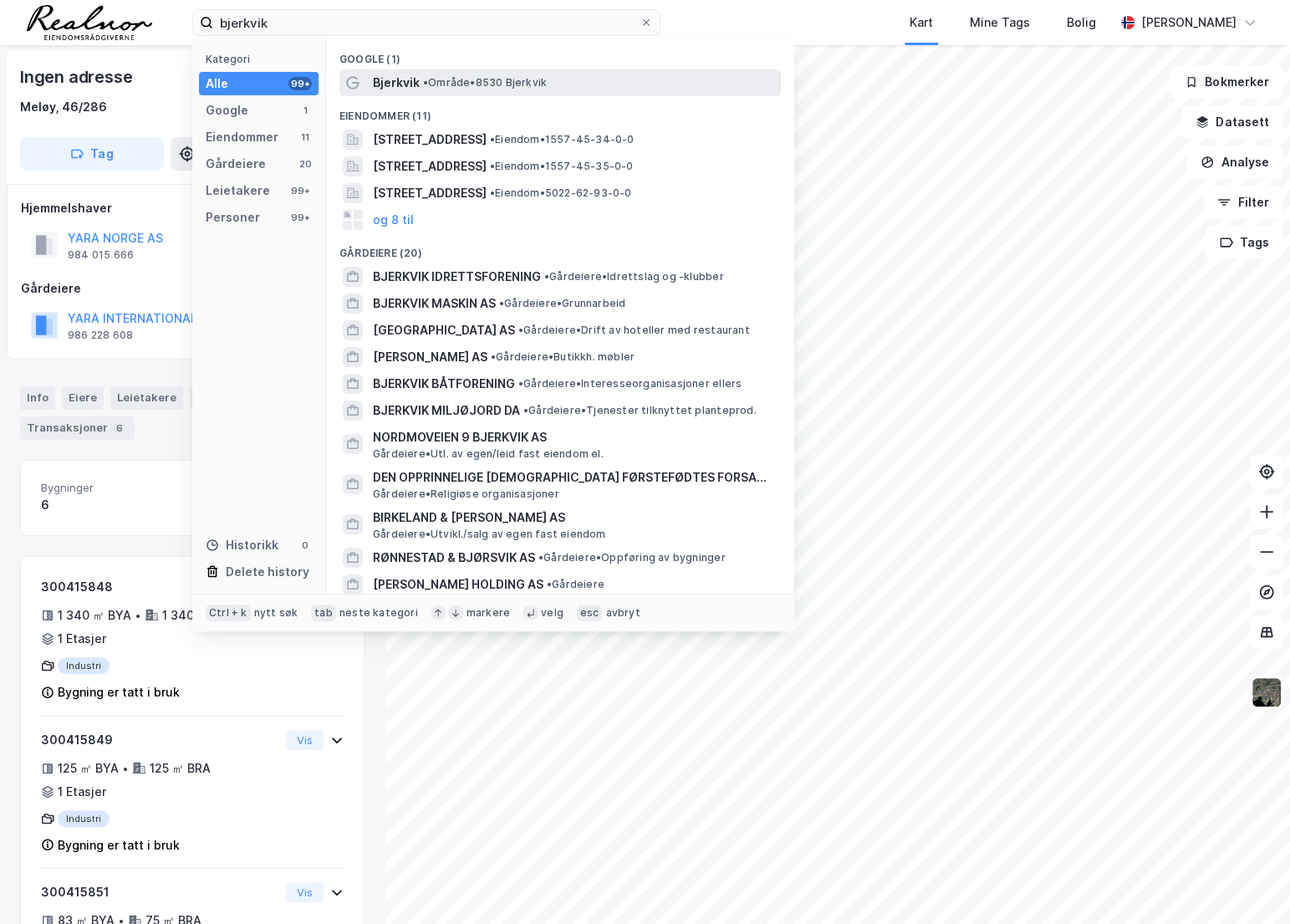
click at [460, 92] on div "Bjerkvik • Område • 8530 Bjerkvik" at bounding box center [561, 83] width 442 height 26
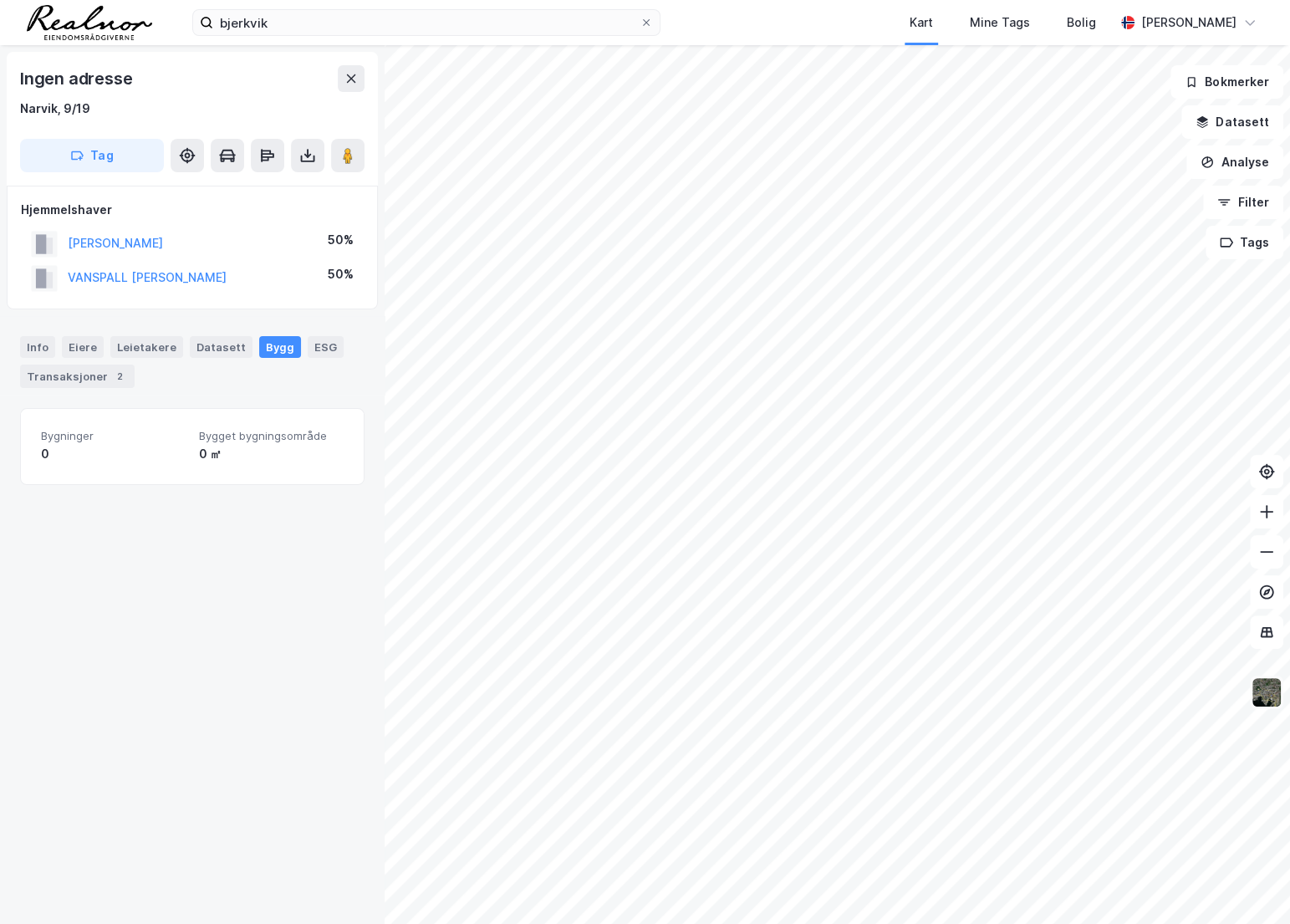
click at [1262, 697] on img at bounding box center [1266, 693] width 32 height 32
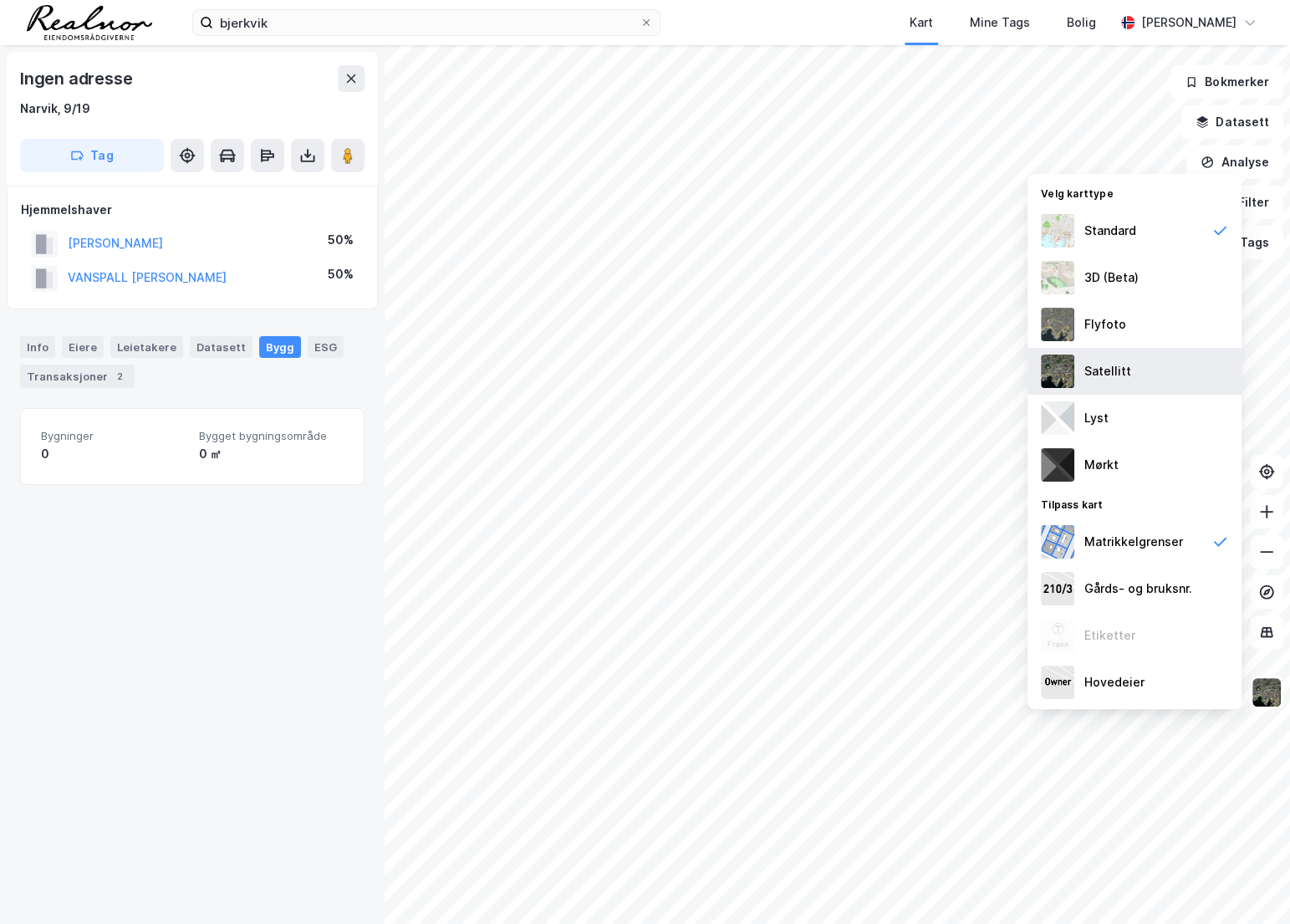
click at [1147, 351] on div "Satellitt" at bounding box center [1134, 371] width 214 height 47
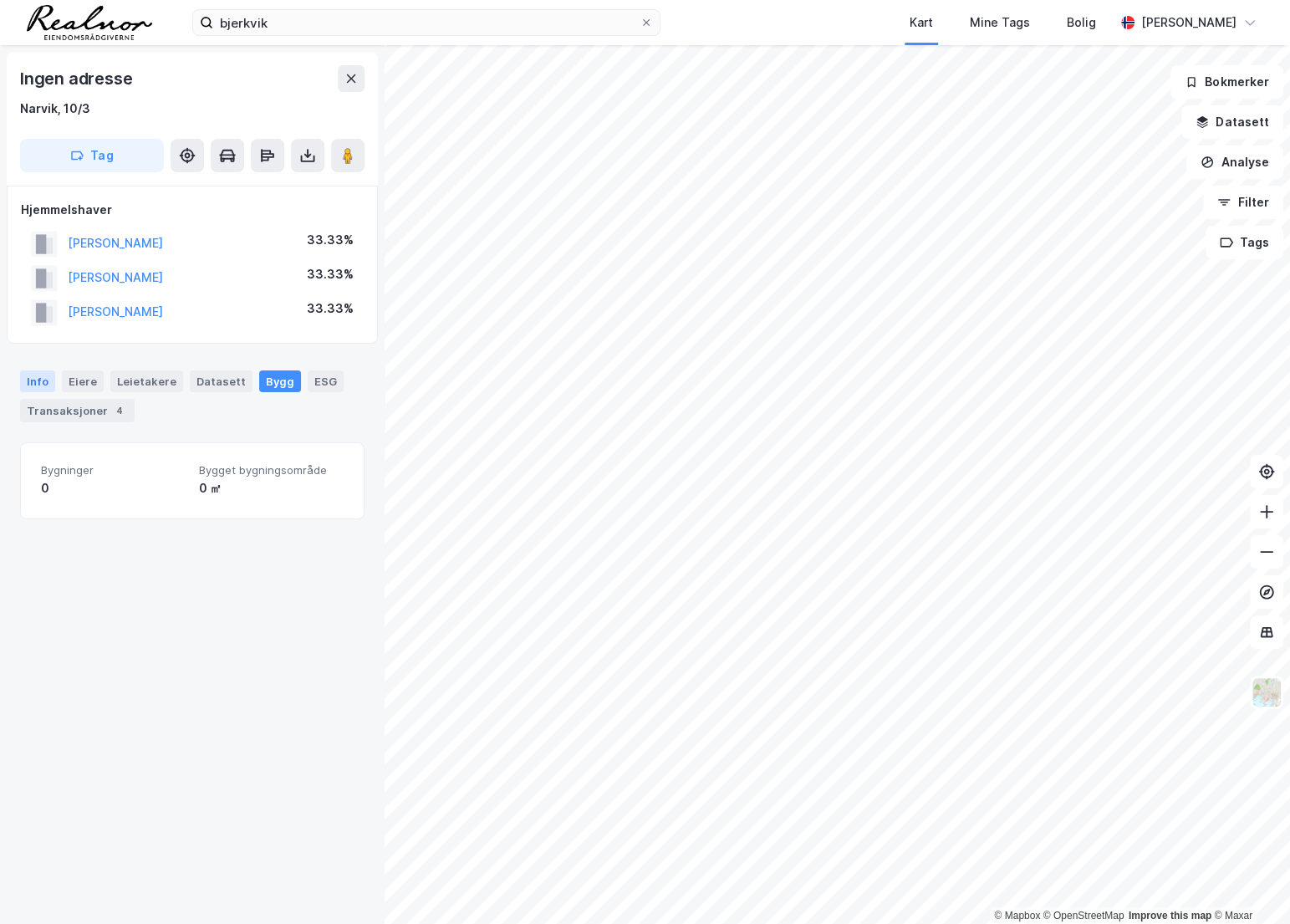
click at [42, 376] on div "Info" at bounding box center [37, 380] width 35 height 22
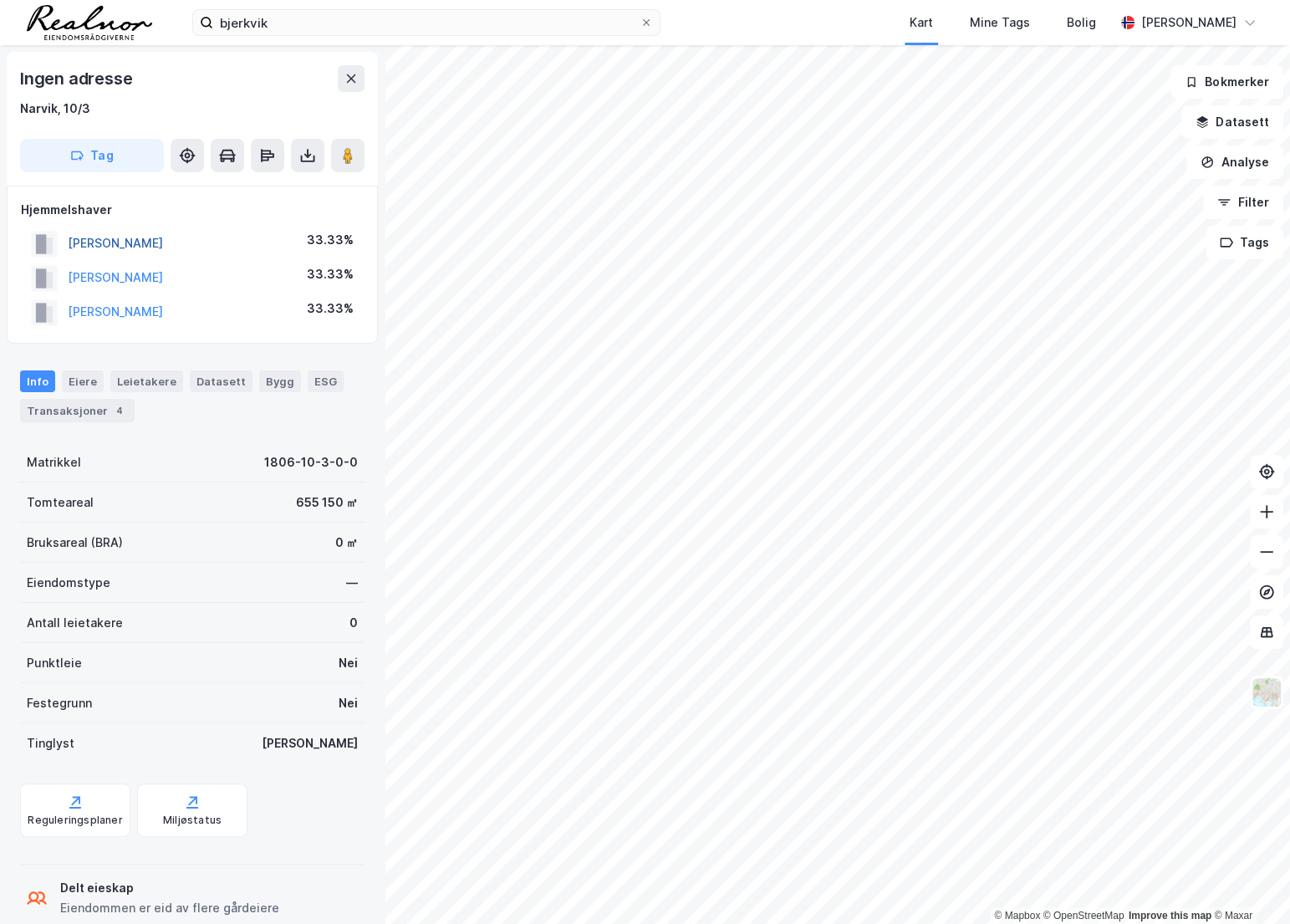
click at [0, 0] on button "[PERSON_NAME]" at bounding box center [0, 0] width 0 height 0
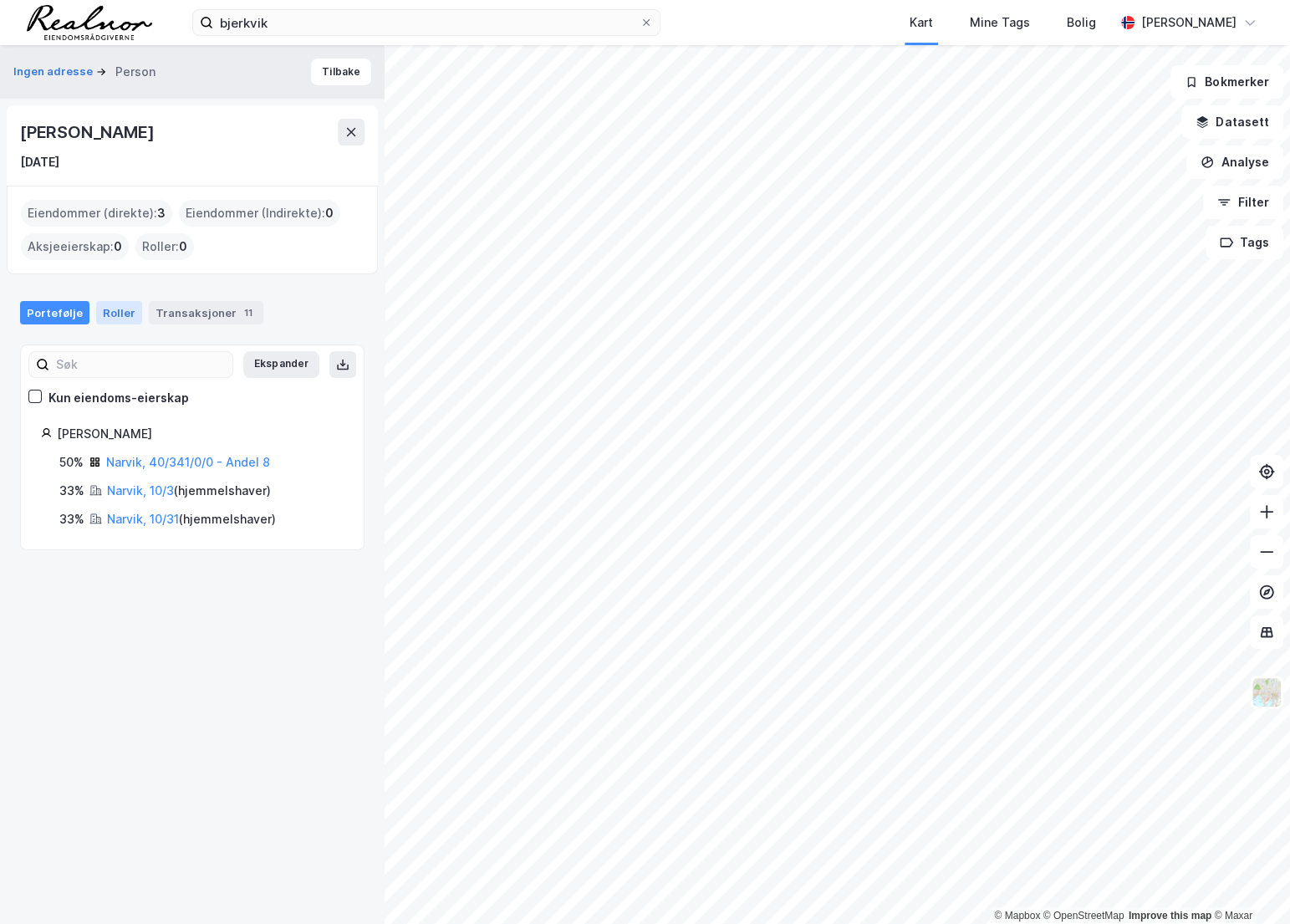
click at [122, 311] on div "Roller" at bounding box center [119, 312] width 46 height 24
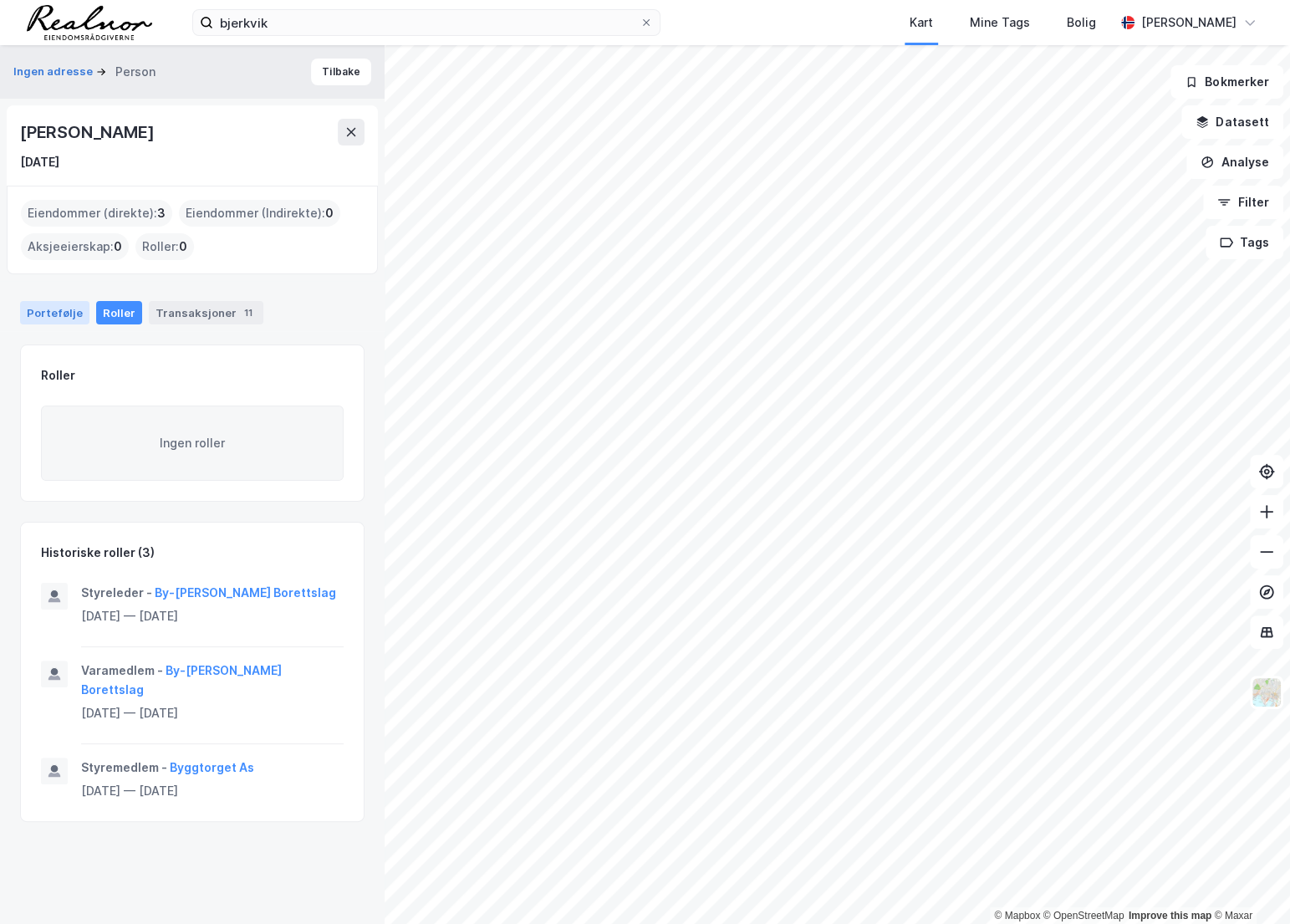
click at [49, 312] on div "Portefølje" at bounding box center [55, 312] width 70 height 24
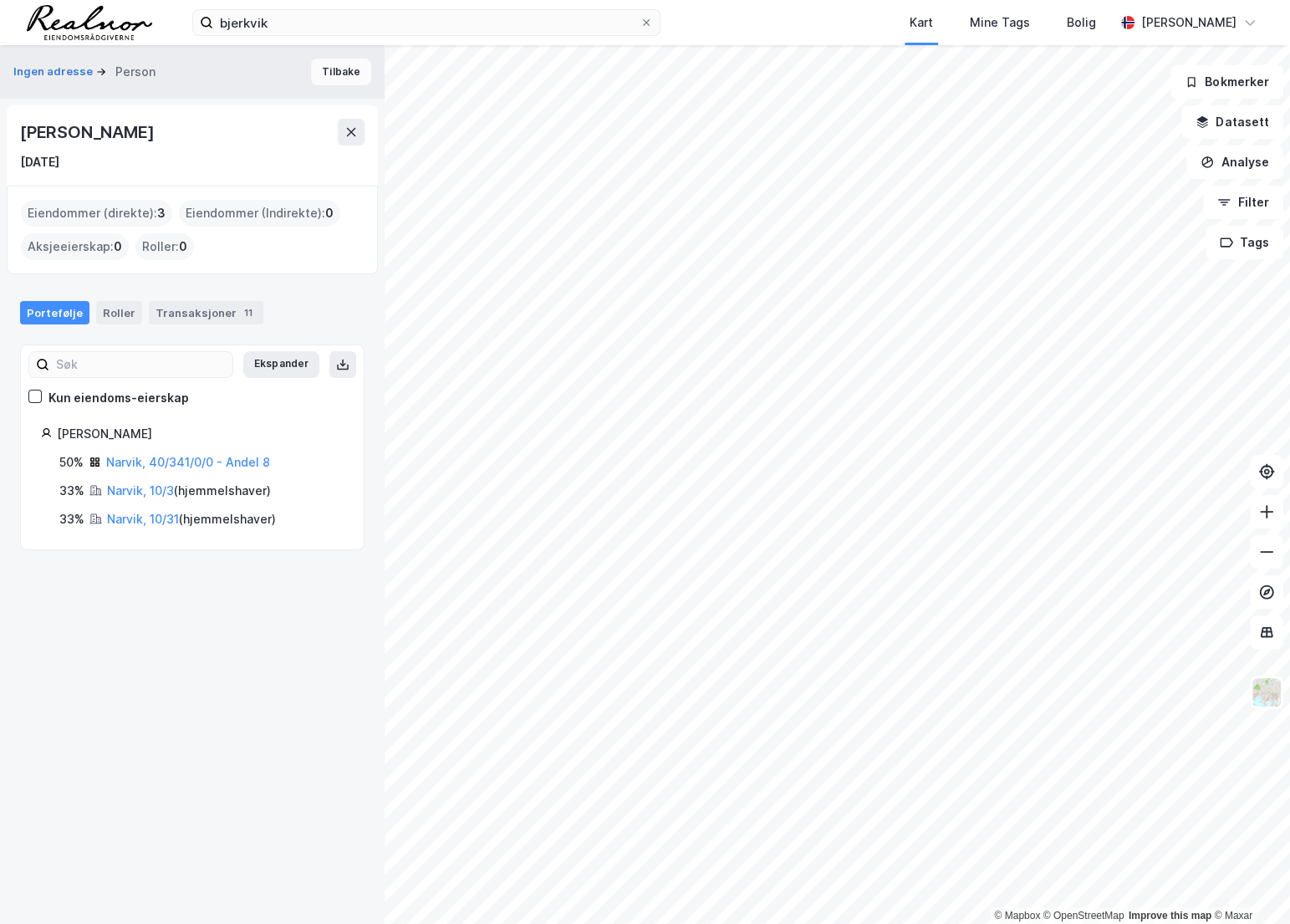
click at [333, 69] on button "Tilbake" at bounding box center [341, 72] width 60 height 26
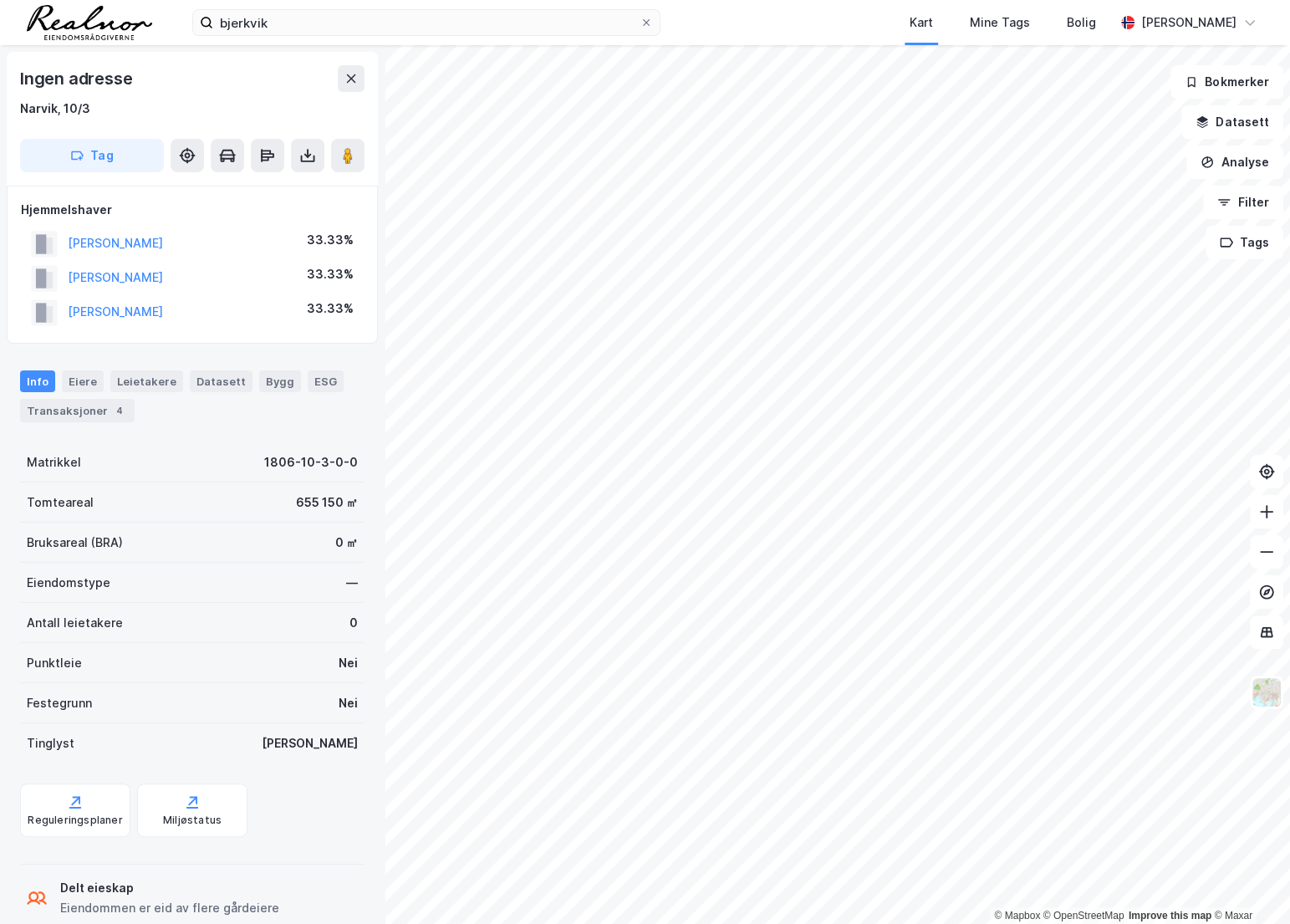
scroll to position [2, 0]
drag, startPoint x: 245, startPoint y: 243, endPoint x: 70, endPoint y: 243, distance: 175.0
click at [70, 243] on div "[PERSON_NAME] 33.33%" at bounding box center [192, 242] width 343 height 34
copy button "[PERSON_NAME]"
click at [1270, 687] on img at bounding box center [1266, 693] width 32 height 32
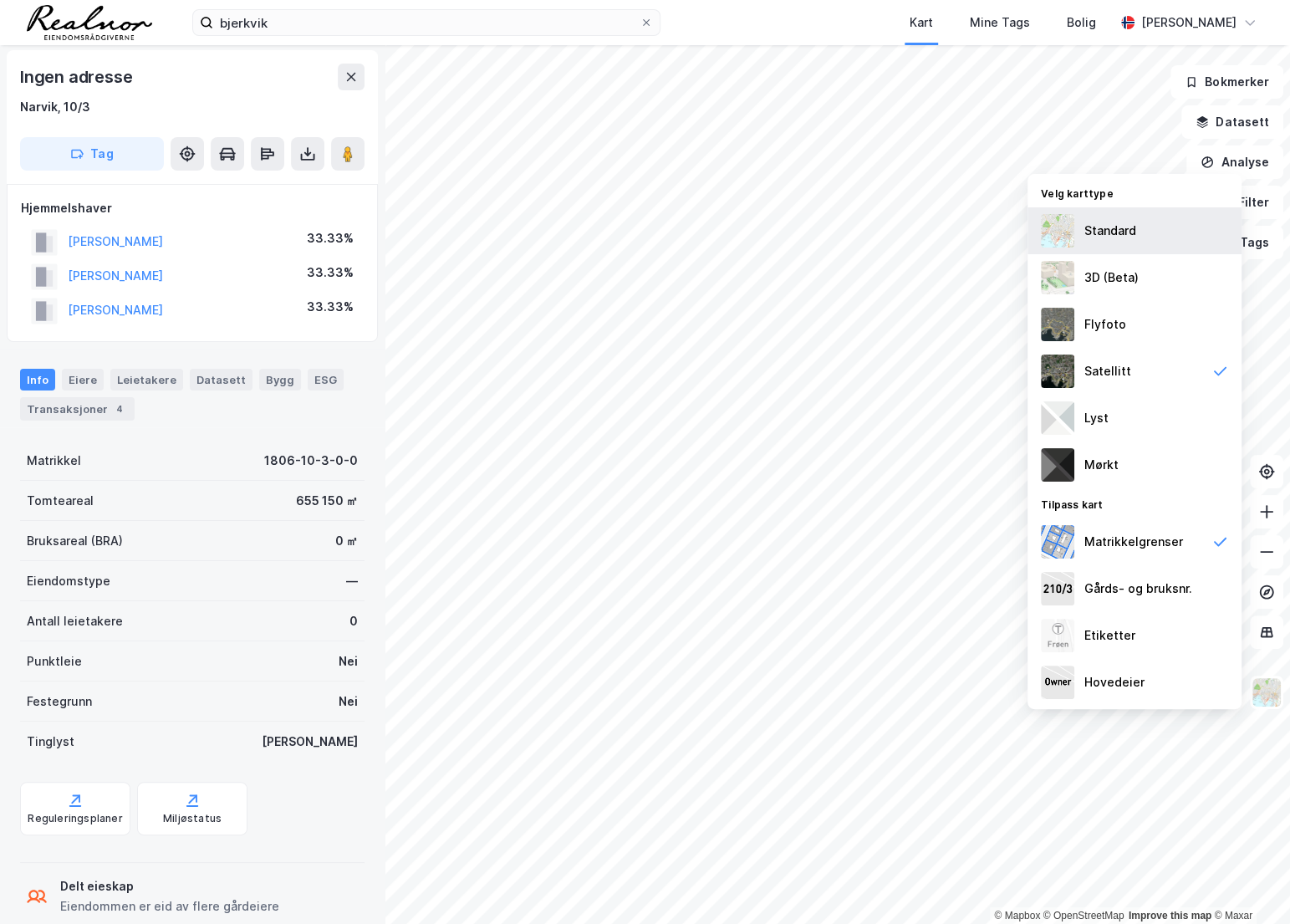
click at [1117, 239] on div "Standard" at bounding box center [1110, 230] width 52 height 20
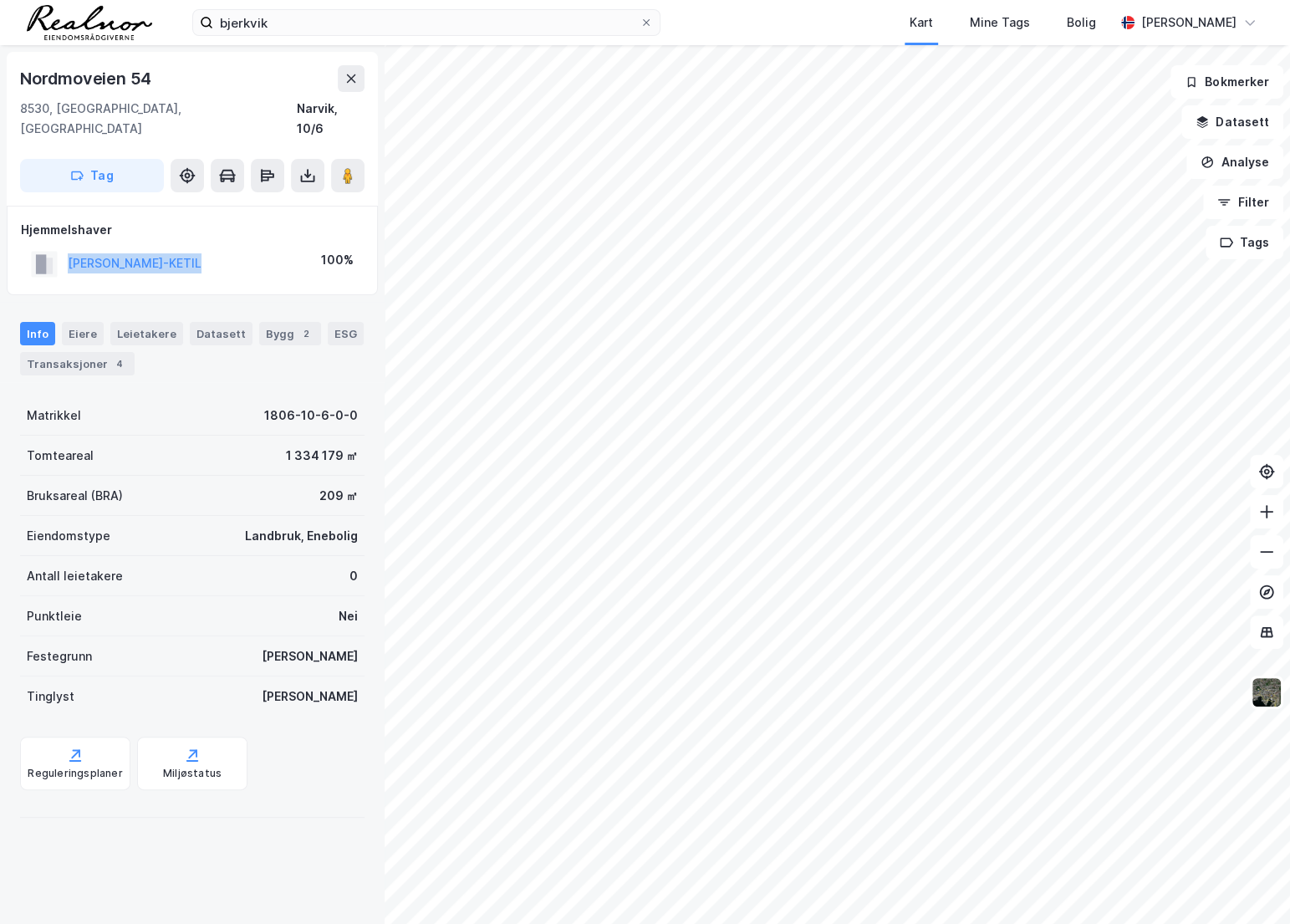
drag, startPoint x: 224, startPoint y: 246, endPoint x: 60, endPoint y: 239, distance: 164.1
click at [60, 246] on div "[PERSON_NAME]-KETIL 100%" at bounding box center [192, 263] width 343 height 34
copy button "[PERSON_NAME]-KETIL"
click at [1247, 127] on button "Datasett" at bounding box center [1231, 122] width 102 height 33
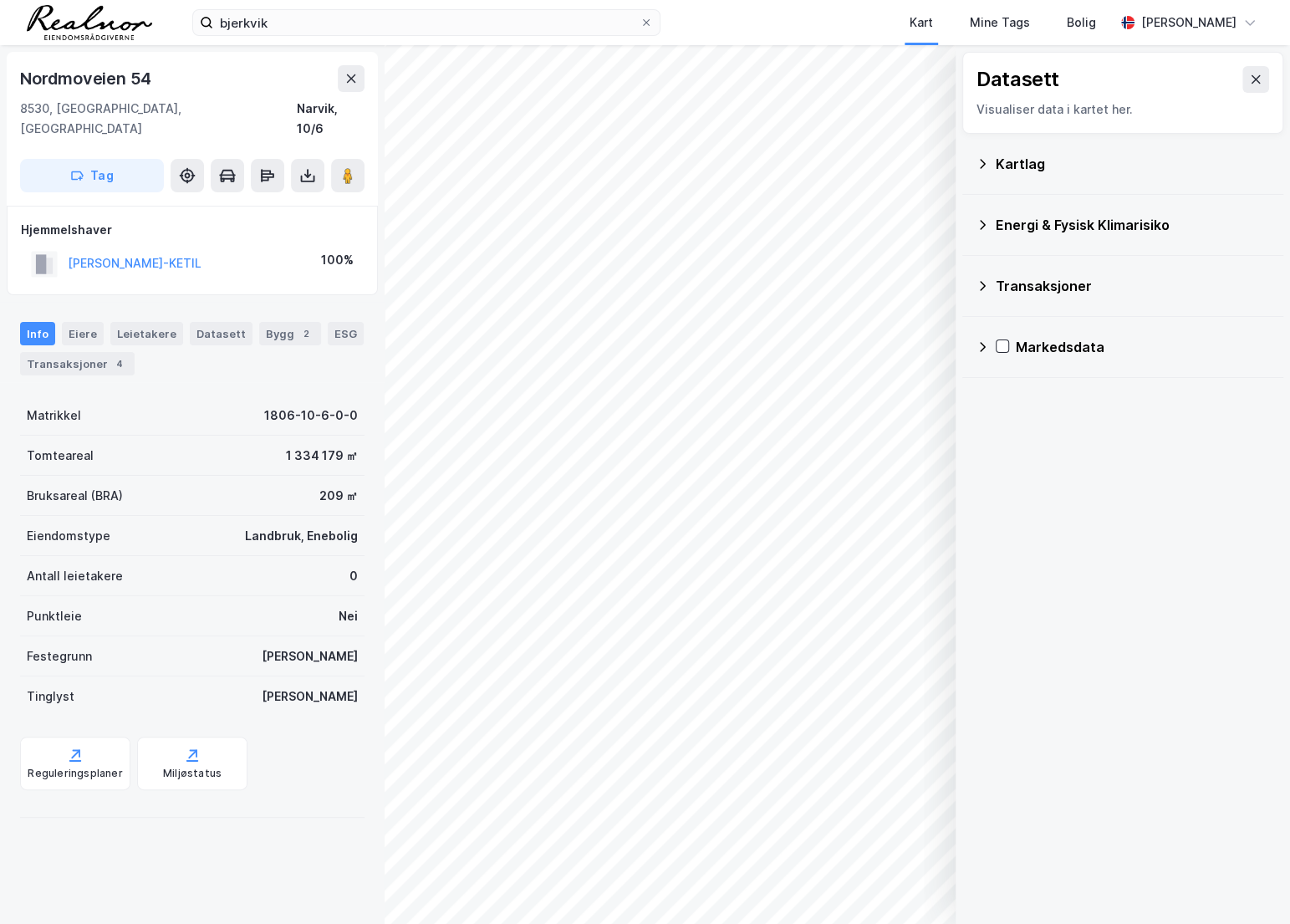
click at [1079, 160] on div "Kartlag" at bounding box center [1132, 163] width 275 height 20
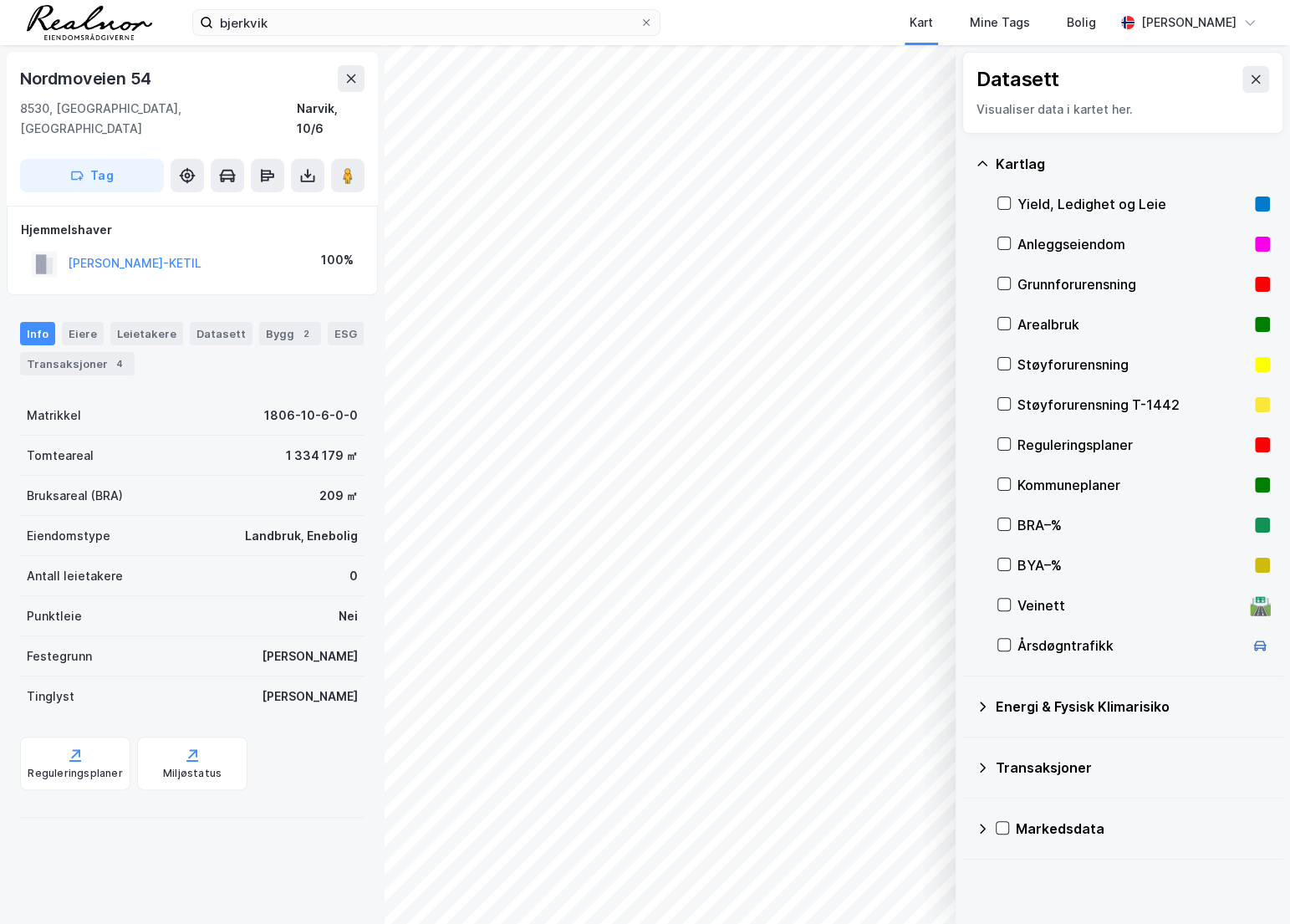
click at [1032, 444] on div "Reguleringsplaner" at bounding box center [1132, 445] width 230 height 20
click at [1248, 83] on icon at bounding box center [1255, 79] width 13 height 13
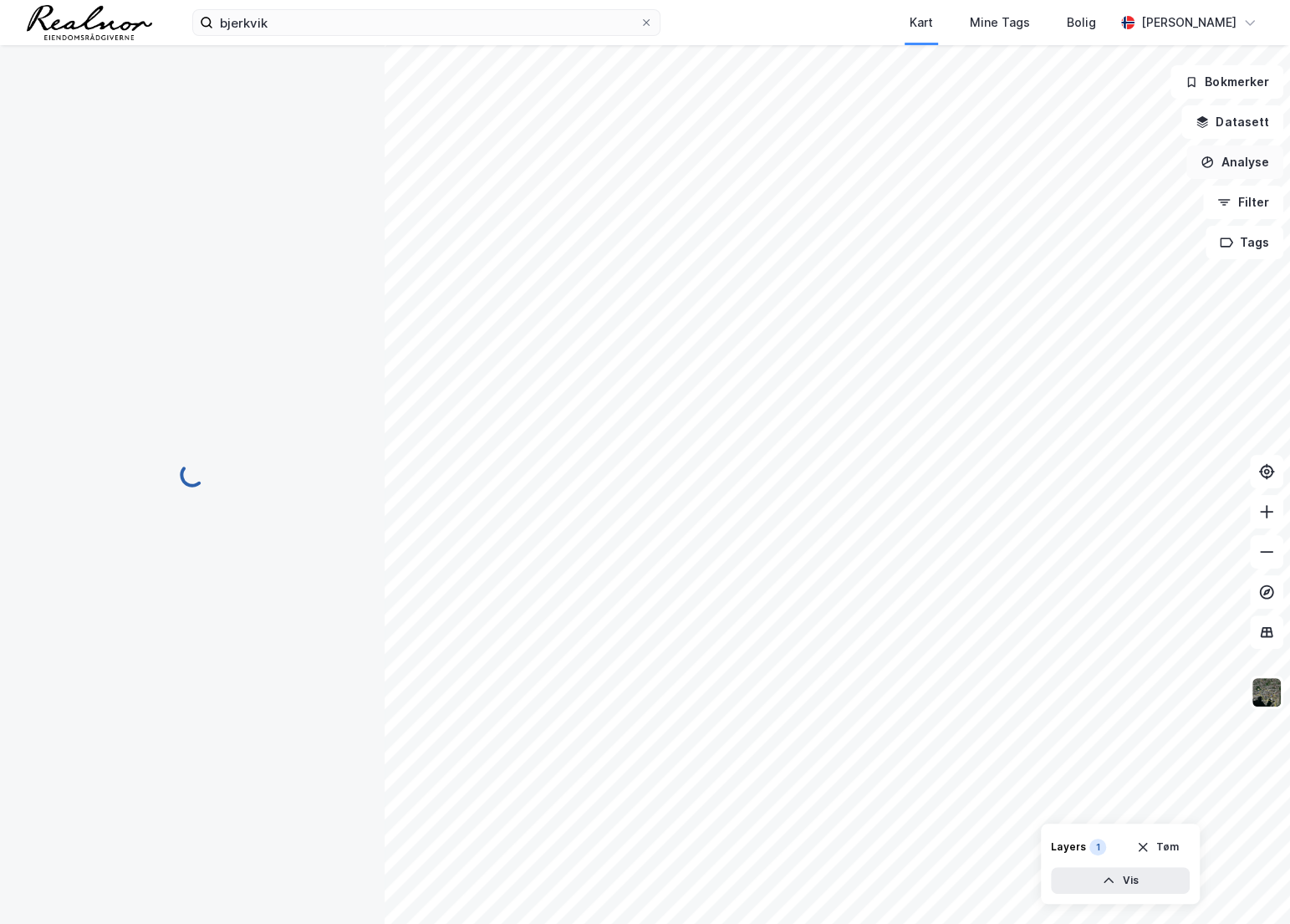
scroll to position [2, 0]
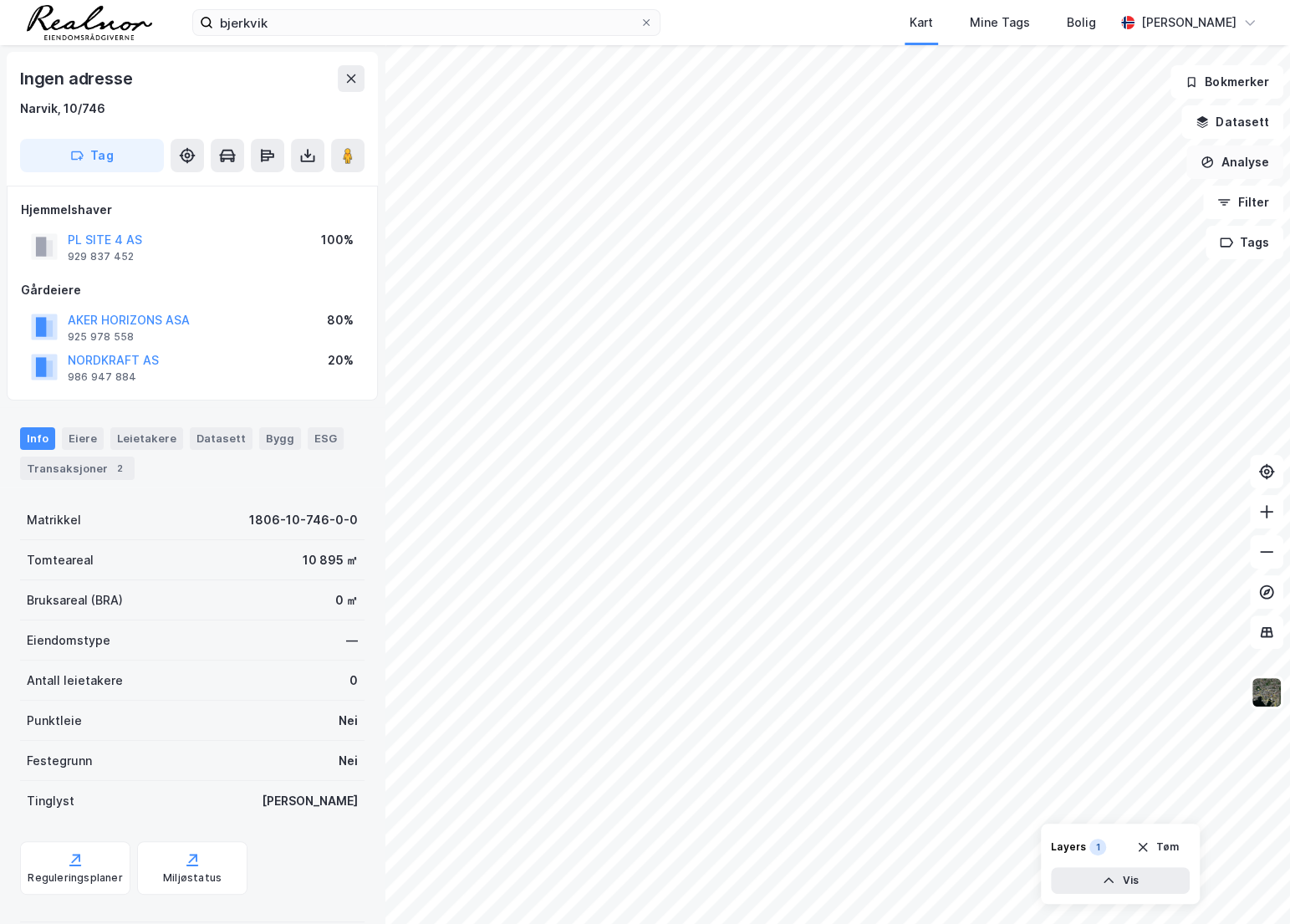
scroll to position [2, 0]
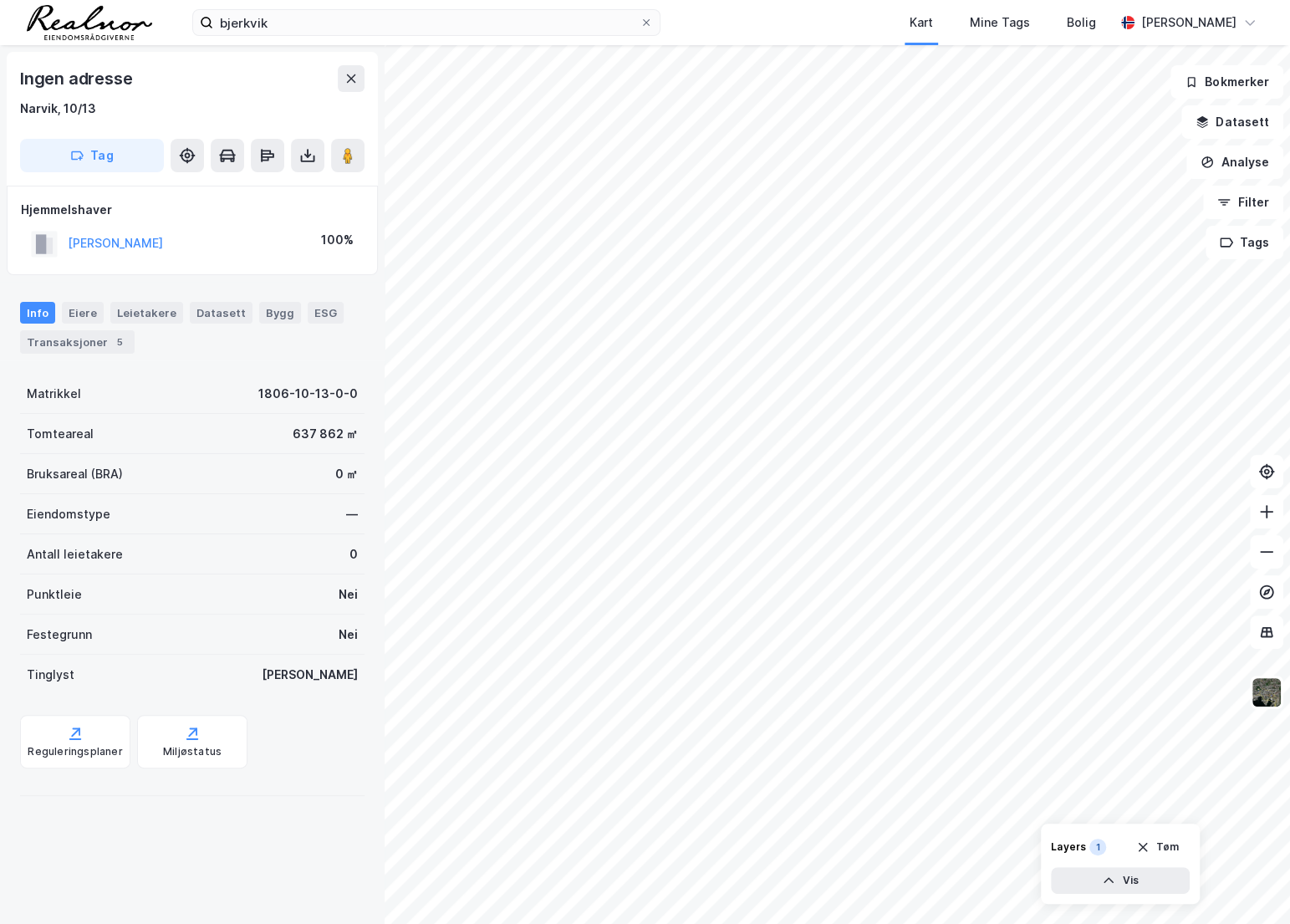
drag, startPoint x: 245, startPoint y: 244, endPoint x: 65, endPoint y: 232, distance: 180.4
click at [65, 232] on div "[PERSON_NAME] 100%" at bounding box center [192, 244] width 343 height 34
copy button "[PERSON_NAME]"
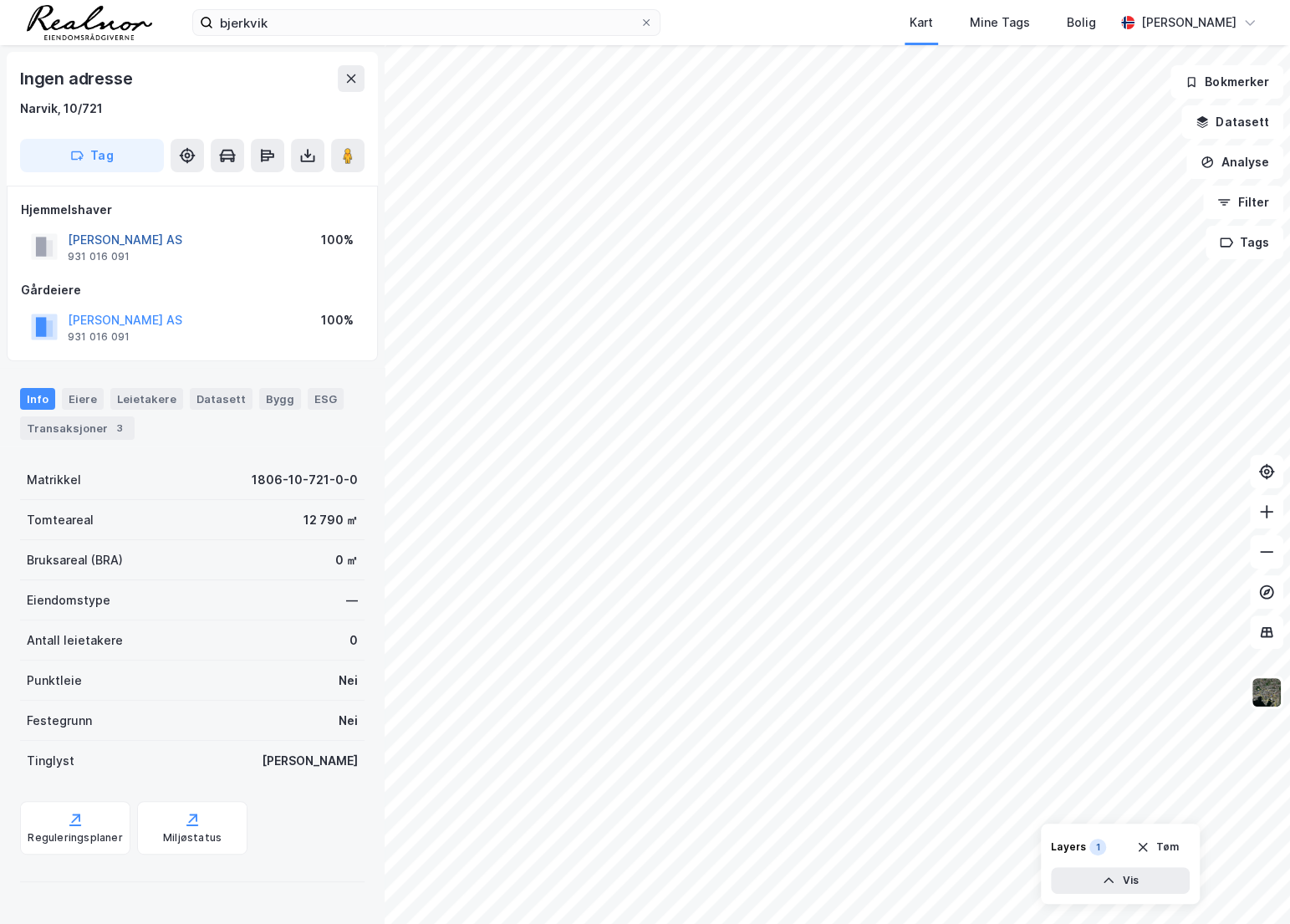
click at [0, 0] on button "[PERSON_NAME] AS" at bounding box center [0, 0] width 0 height 0
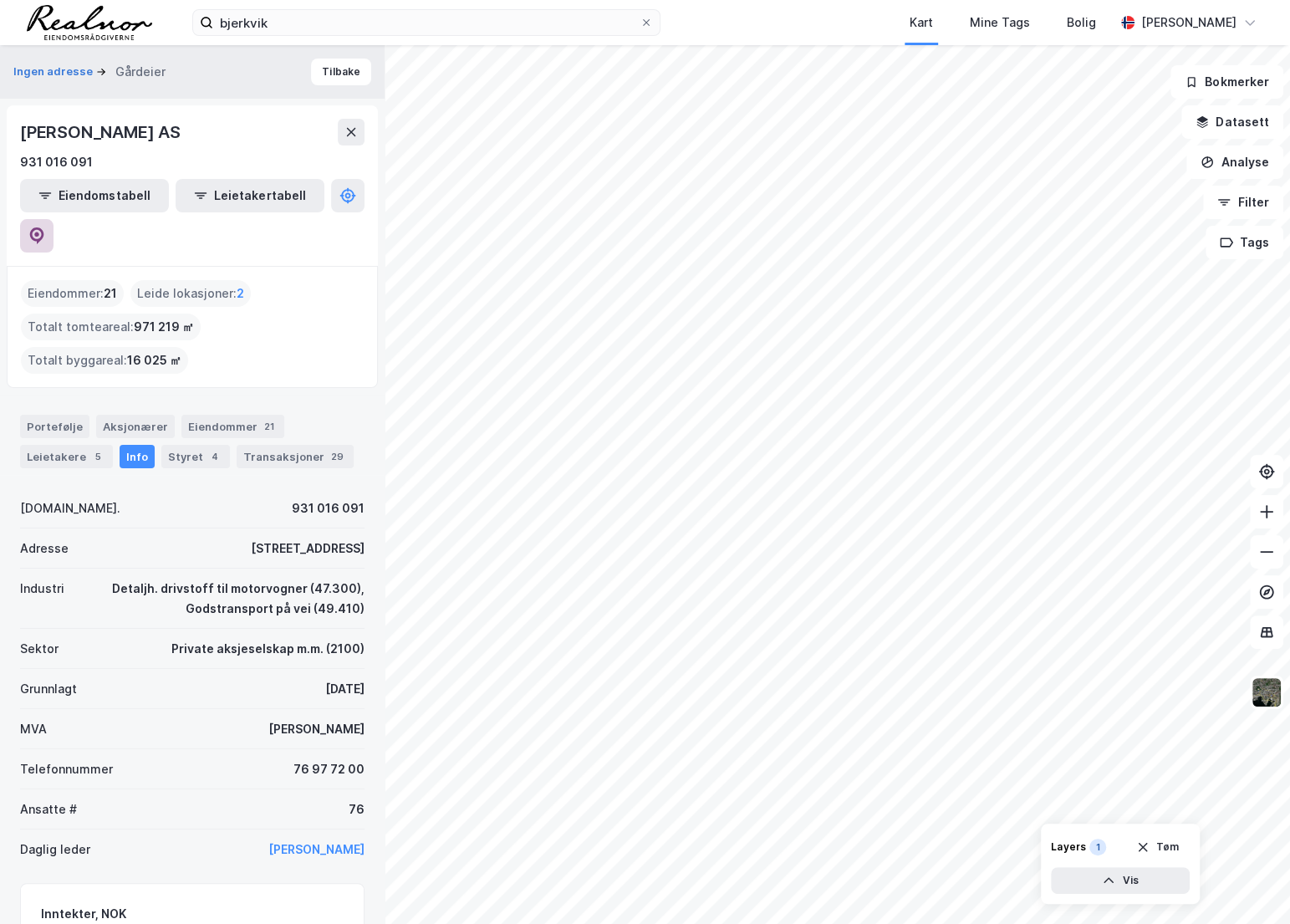
click at [54, 219] on button at bounding box center [36, 235] width 33 height 33
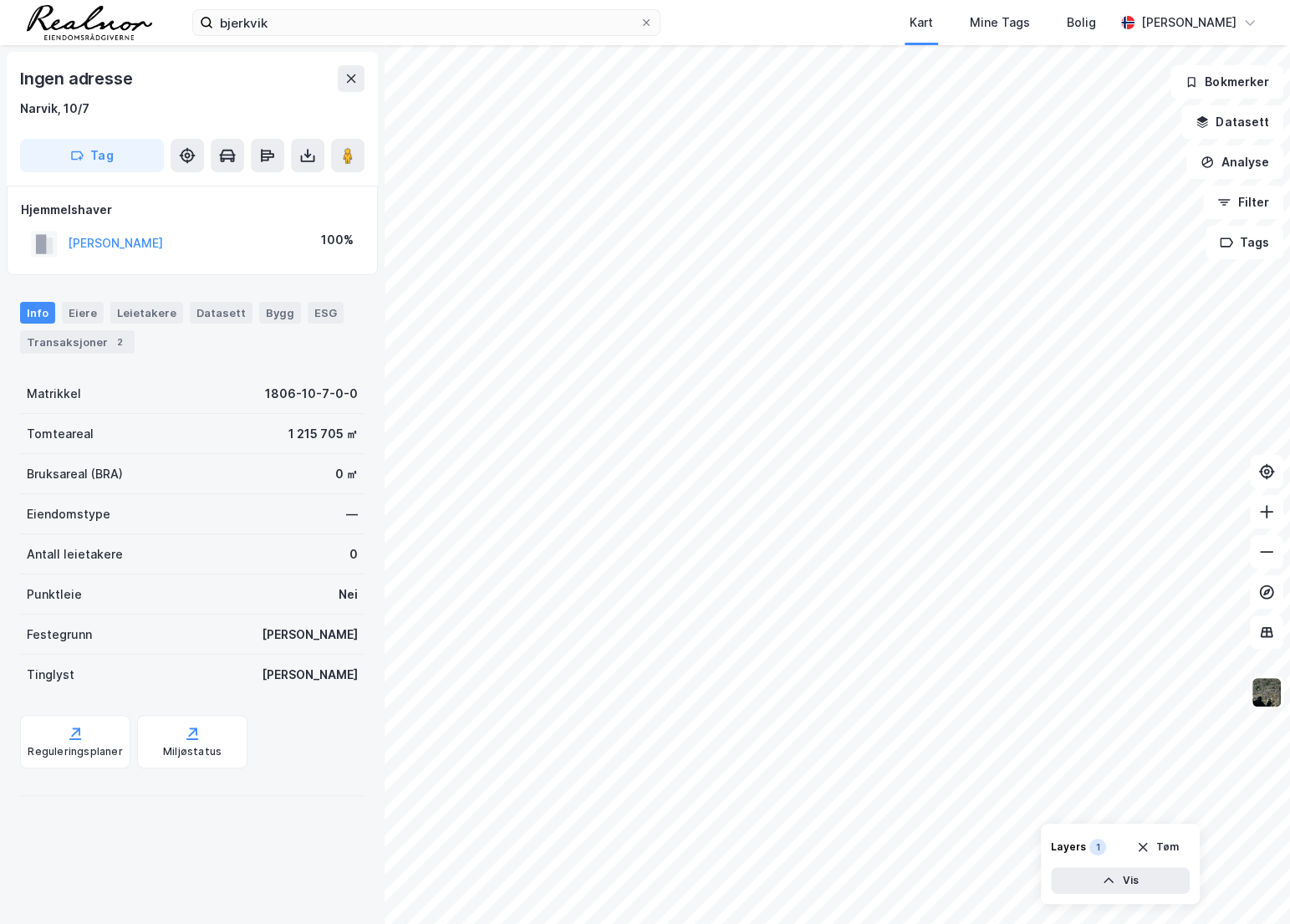
drag, startPoint x: 202, startPoint y: 245, endPoint x: 56, endPoint y: 245, distance: 146.0
click at [56, 245] on div "[PERSON_NAME] 100%" at bounding box center [192, 244] width 343 height 34
copy button "[PERSON_NAME]"
drag, startPoint x: 260, startPoint y: 255, endPoint x: 66, endPoint y: 245, distance: 194.3
click at [66, 245] on div "[PERSON_NAME] 100%" at bounding box center [192, 244] width 343 height 34
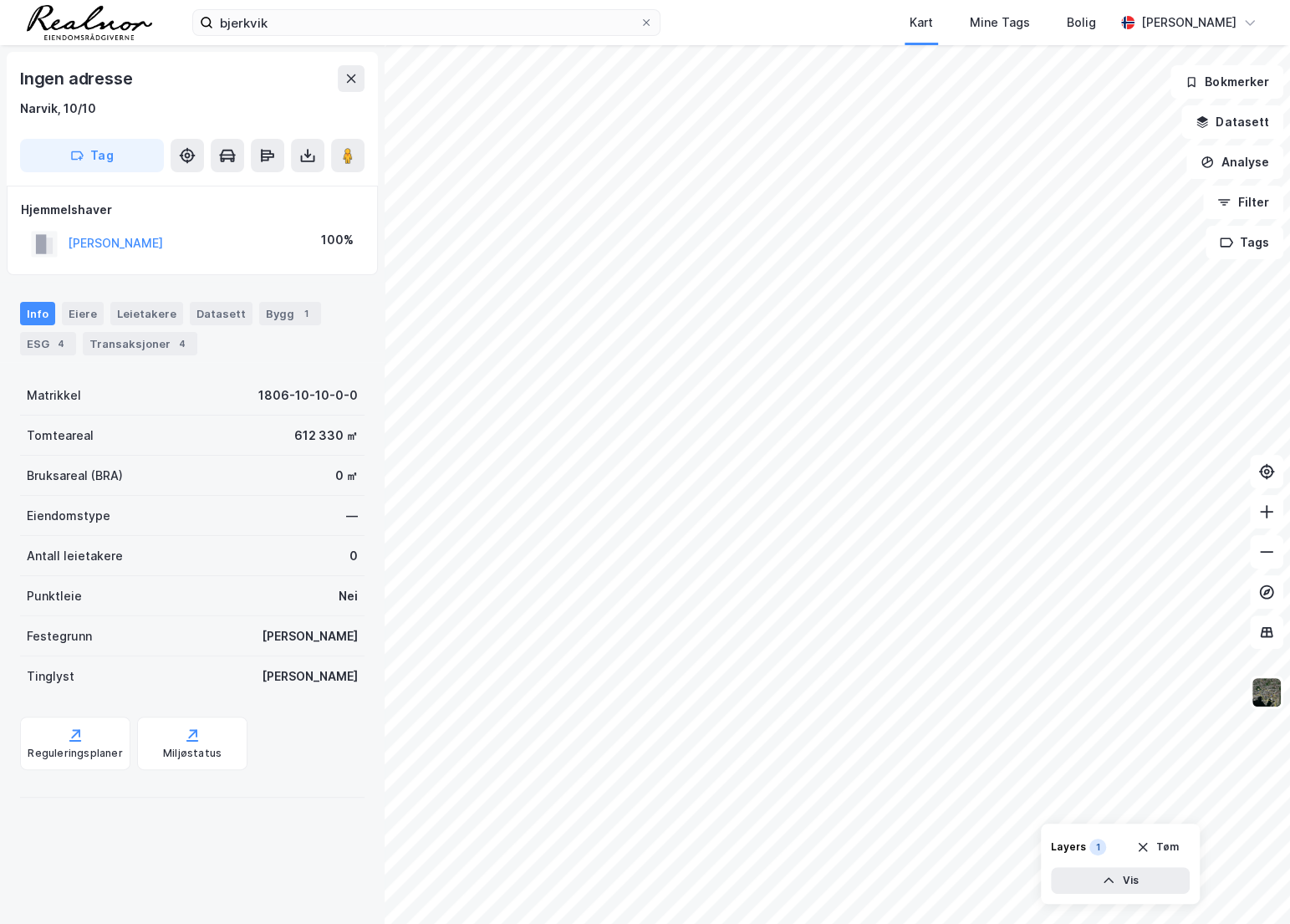
copy button "[PERSON_NAME]"
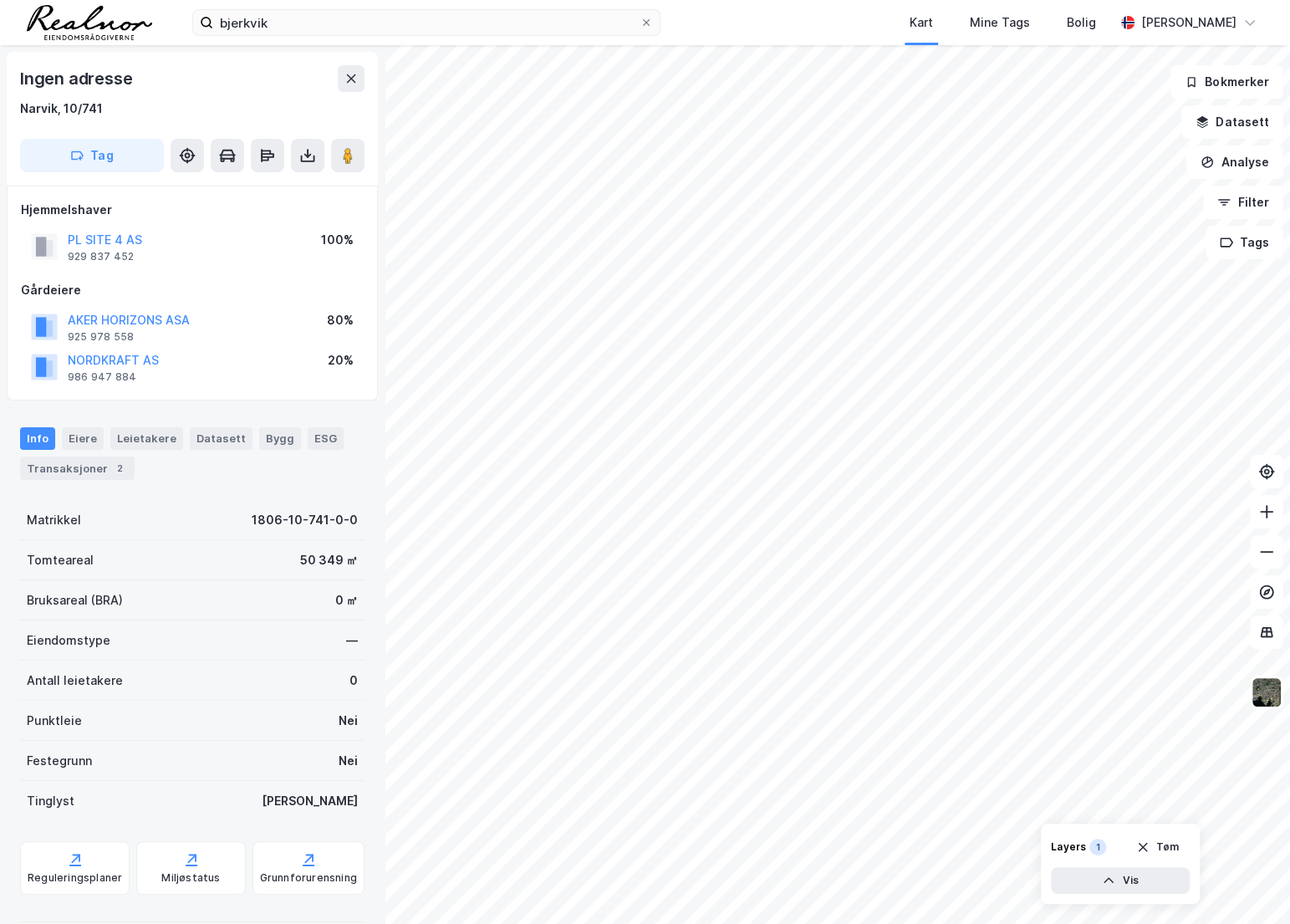
scroll to position [2, 0]
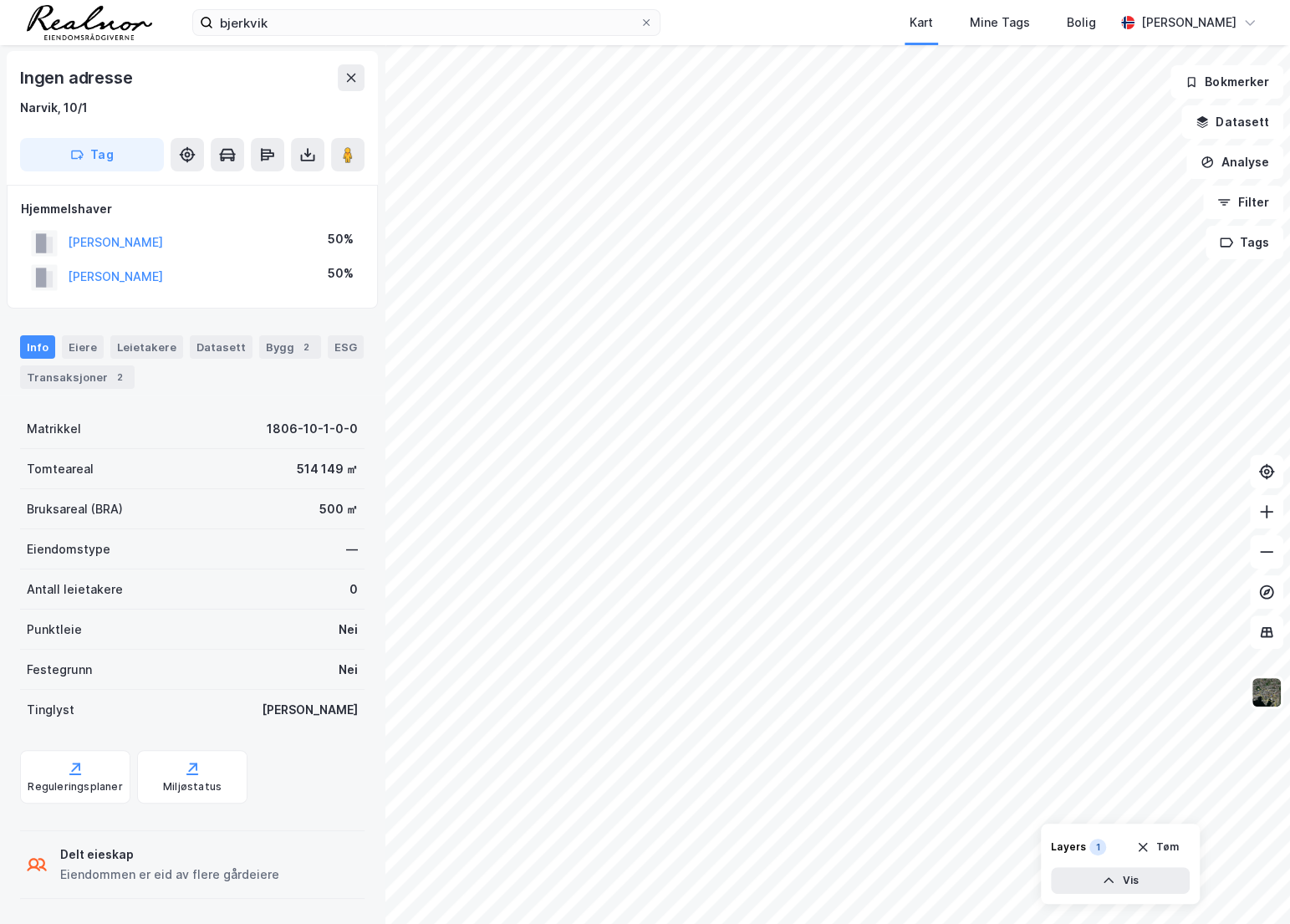
drag, startPoint x: 260, startPoint y: 243, endPoint x: 67, endPoint y: 242, distance: 193.0
click at [67, 242] on div "[PERSON_NAME] 50%" at bounding box center [192, 243] width 343 height 34
copy button "[PERSON_NAME]"
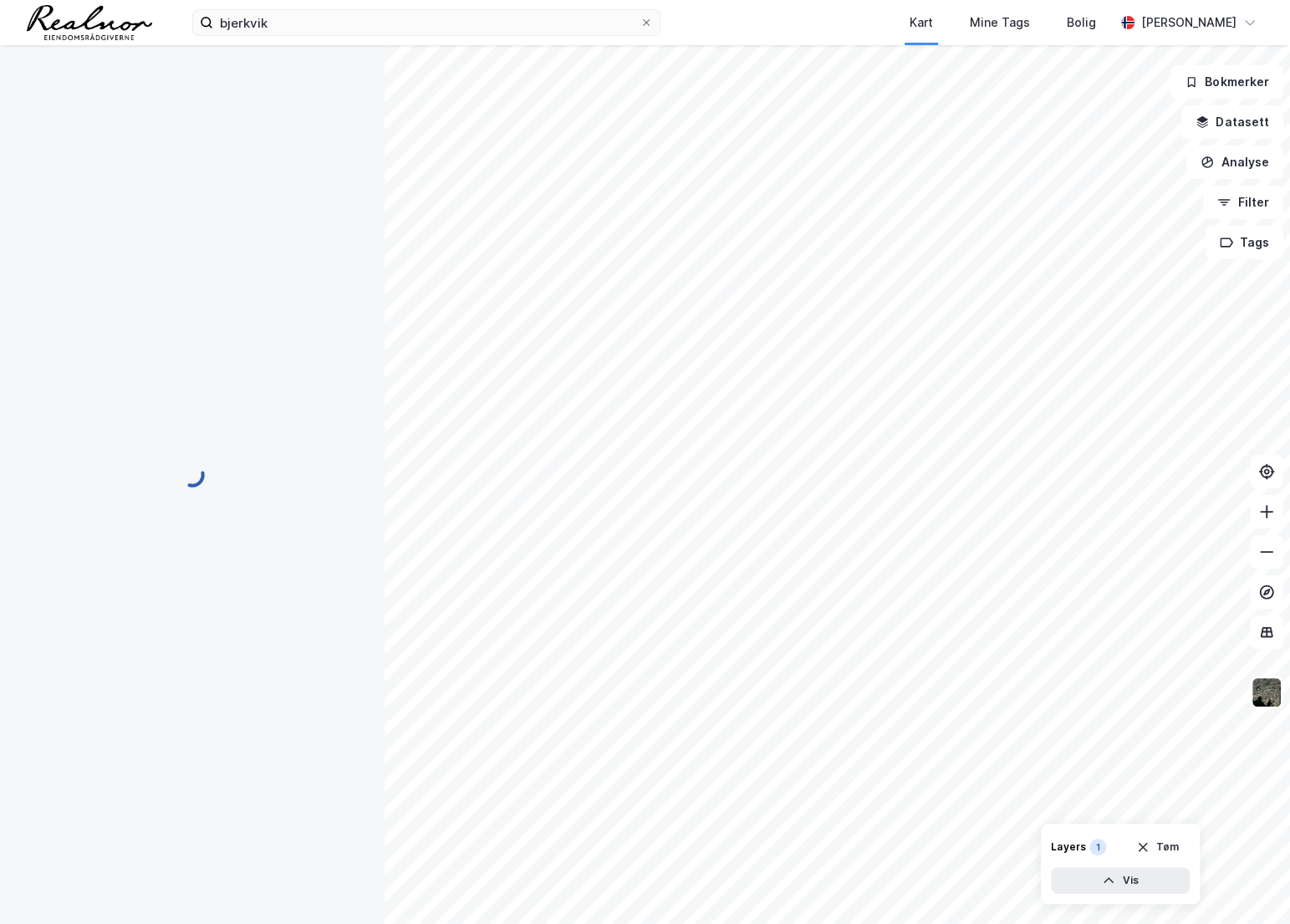
scroll to position [1, 0]
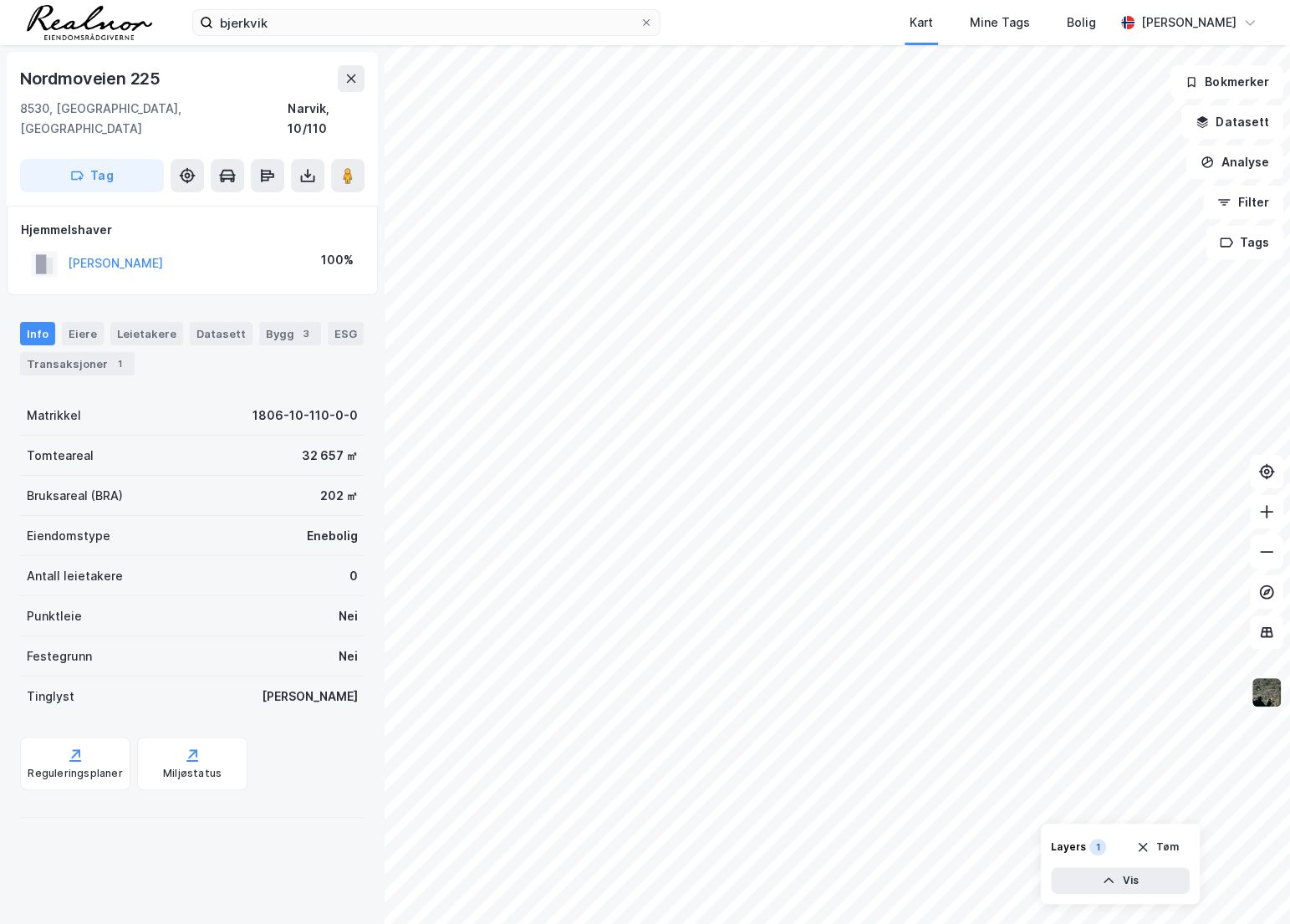
click at [1271, 694] on img at bounding box center [1266, 693] width 32 height 32
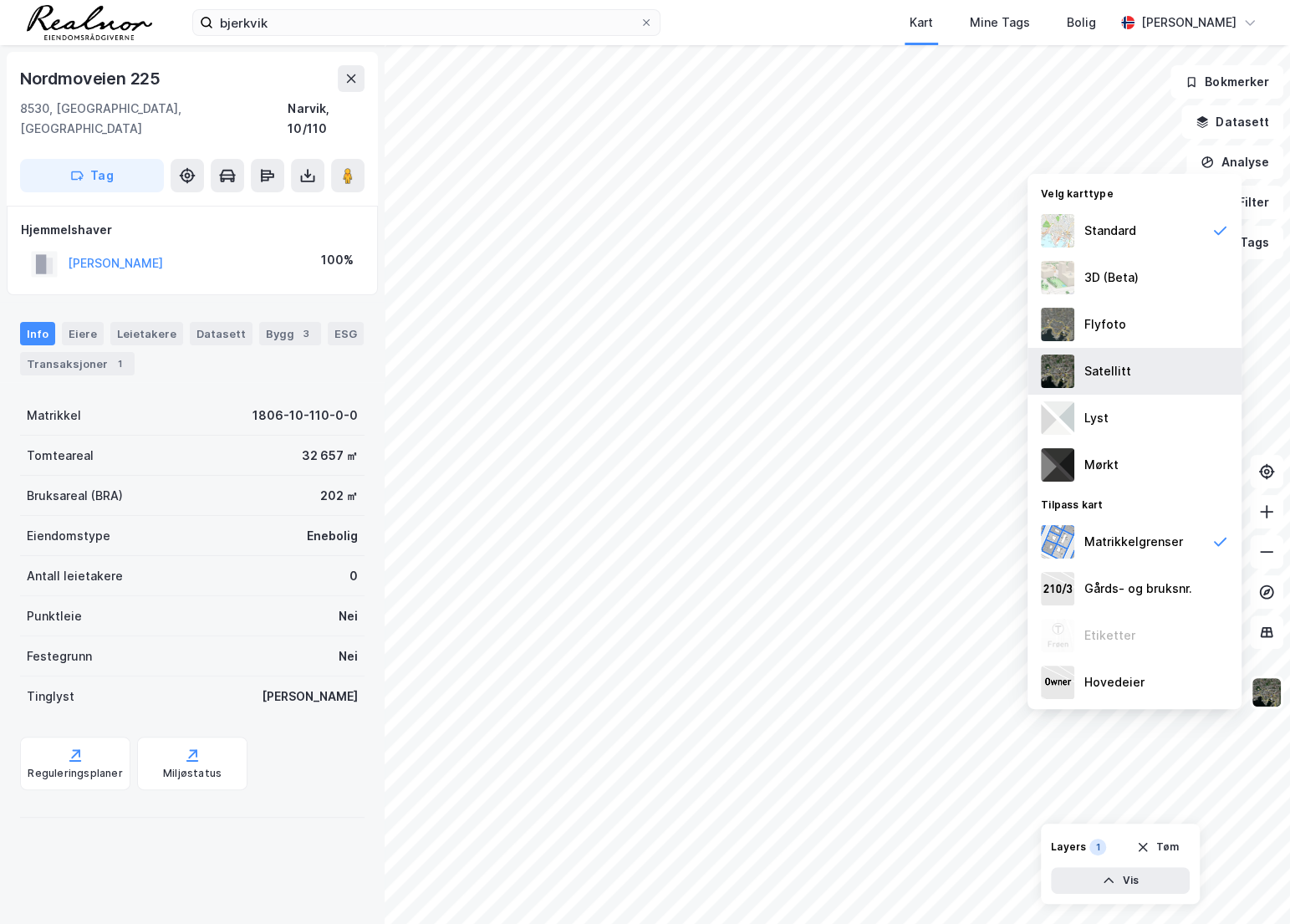
click at [1128, 362] on div "Satellitt" at bounding box center [1134, 371] width 214 height 47
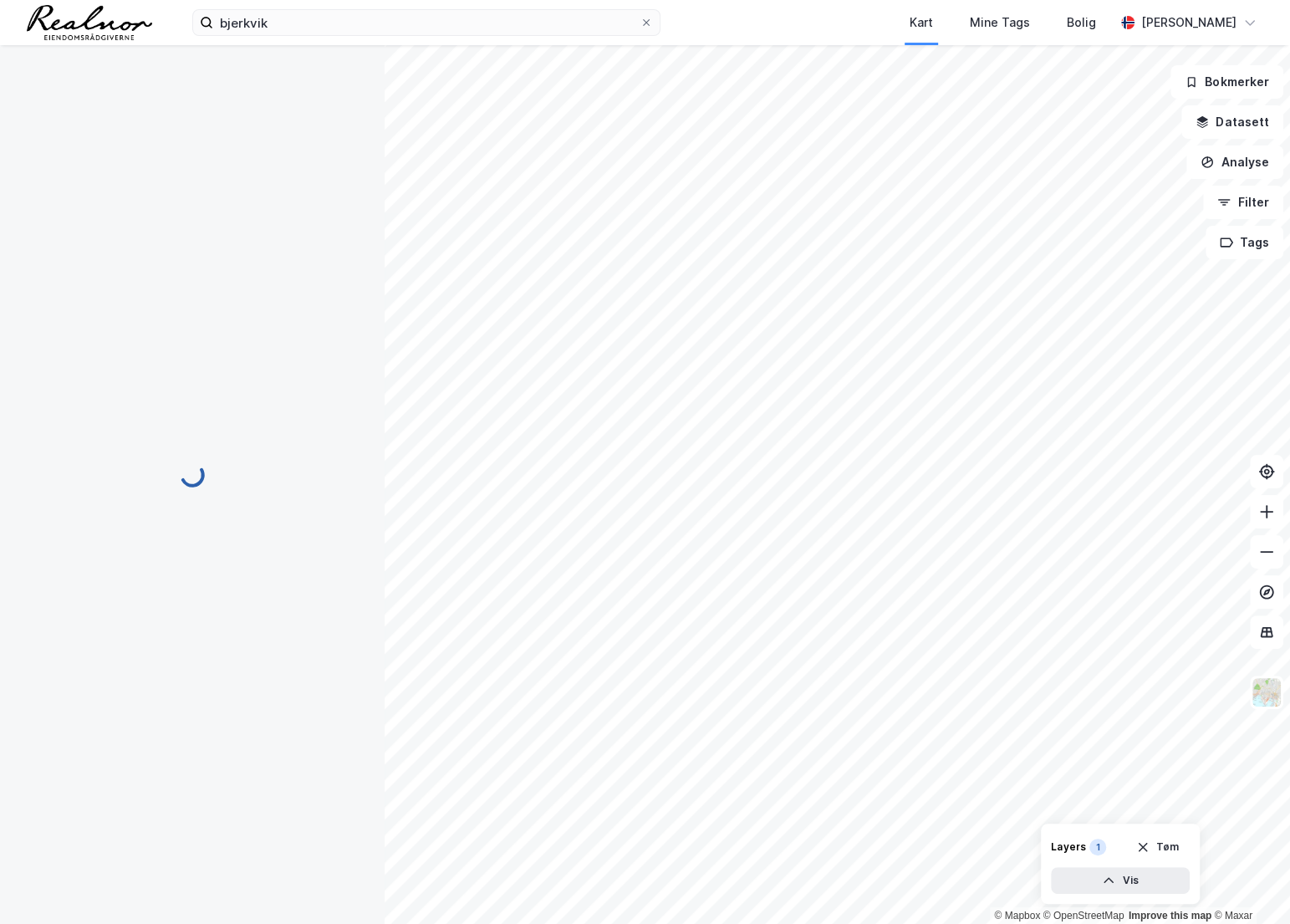
scroll to position [1, 0]
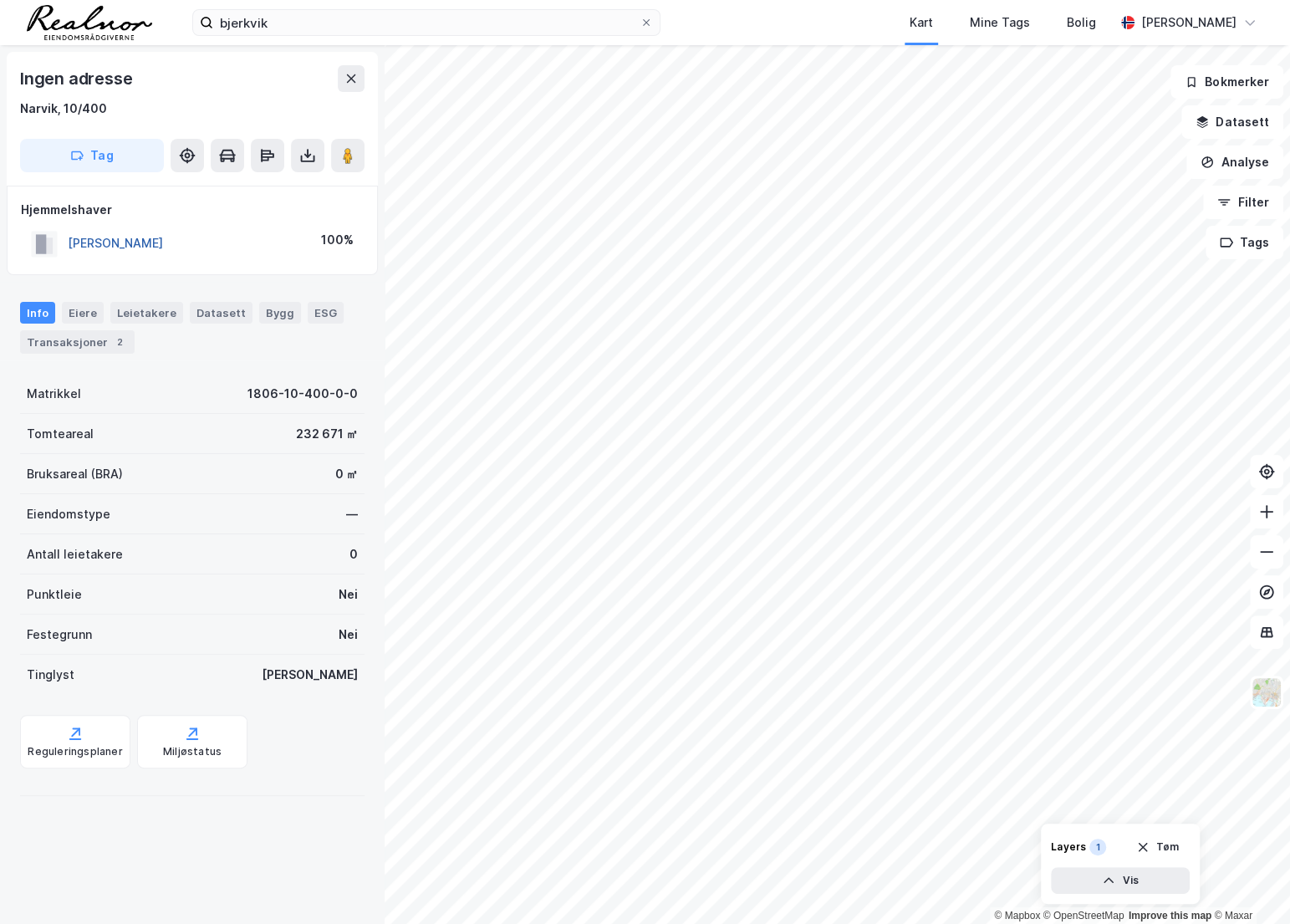
drag, startPoint x: 244, startPoint y: 247, endPoint x: 70, endPoint y: 242, distance: 174.1
click at [70, 242] on div "[PERSON_NAME] 100%" at bounding box center [192, 244] width 343 height 34
copy button "[PERSON_NAME]"
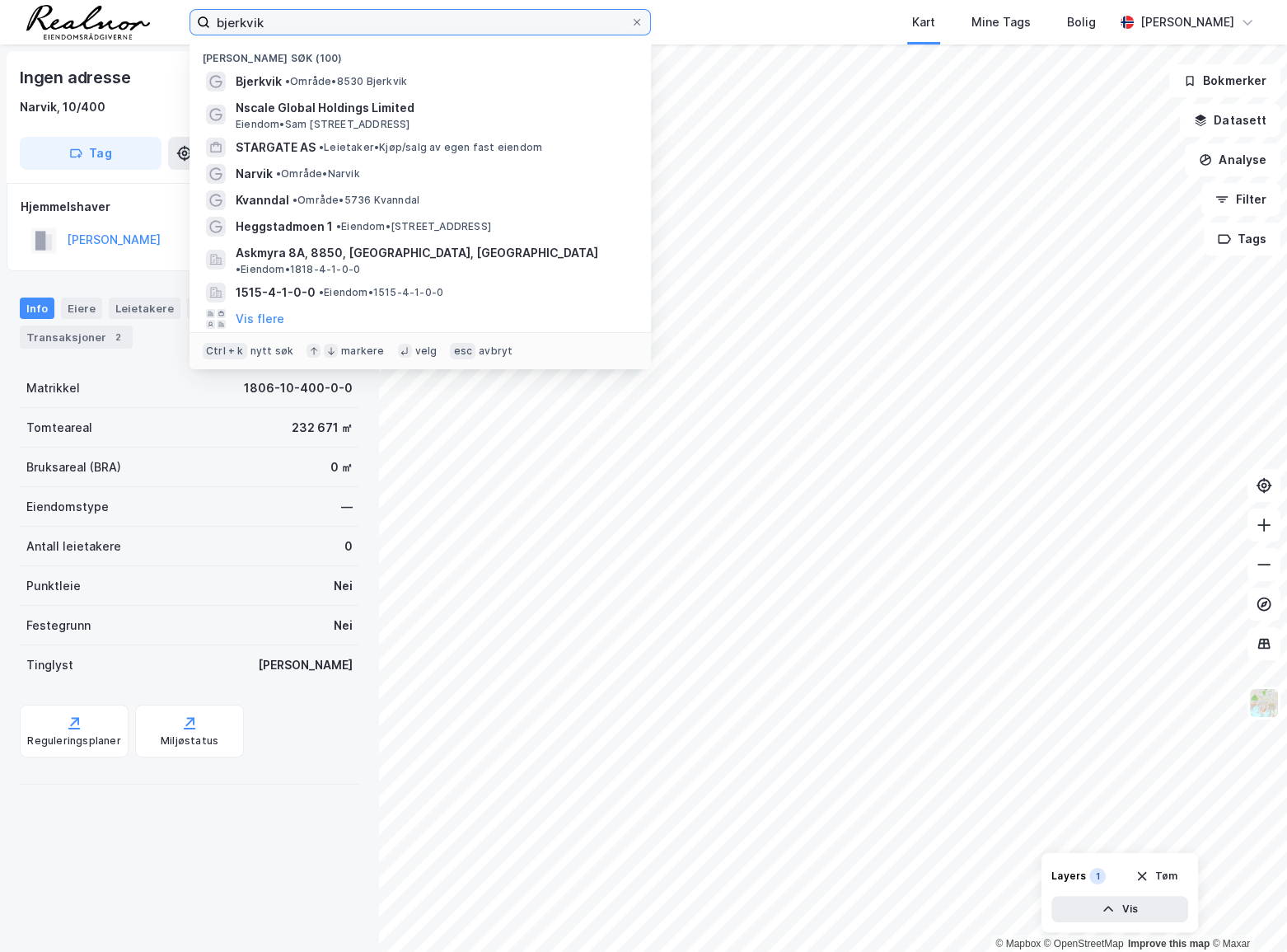
drag, startPoint x: 277, startPoint y: 23, endPoint x: 148, endPoint y: 6, distance: 130.1
click at [148, 6] on div "bjerkvik Nylige søk (100) Bjerkvik • Område • 8530 Bjerkvik Nscale Global Holdi…" at bounding box center [643, 22] width 1287 height 45
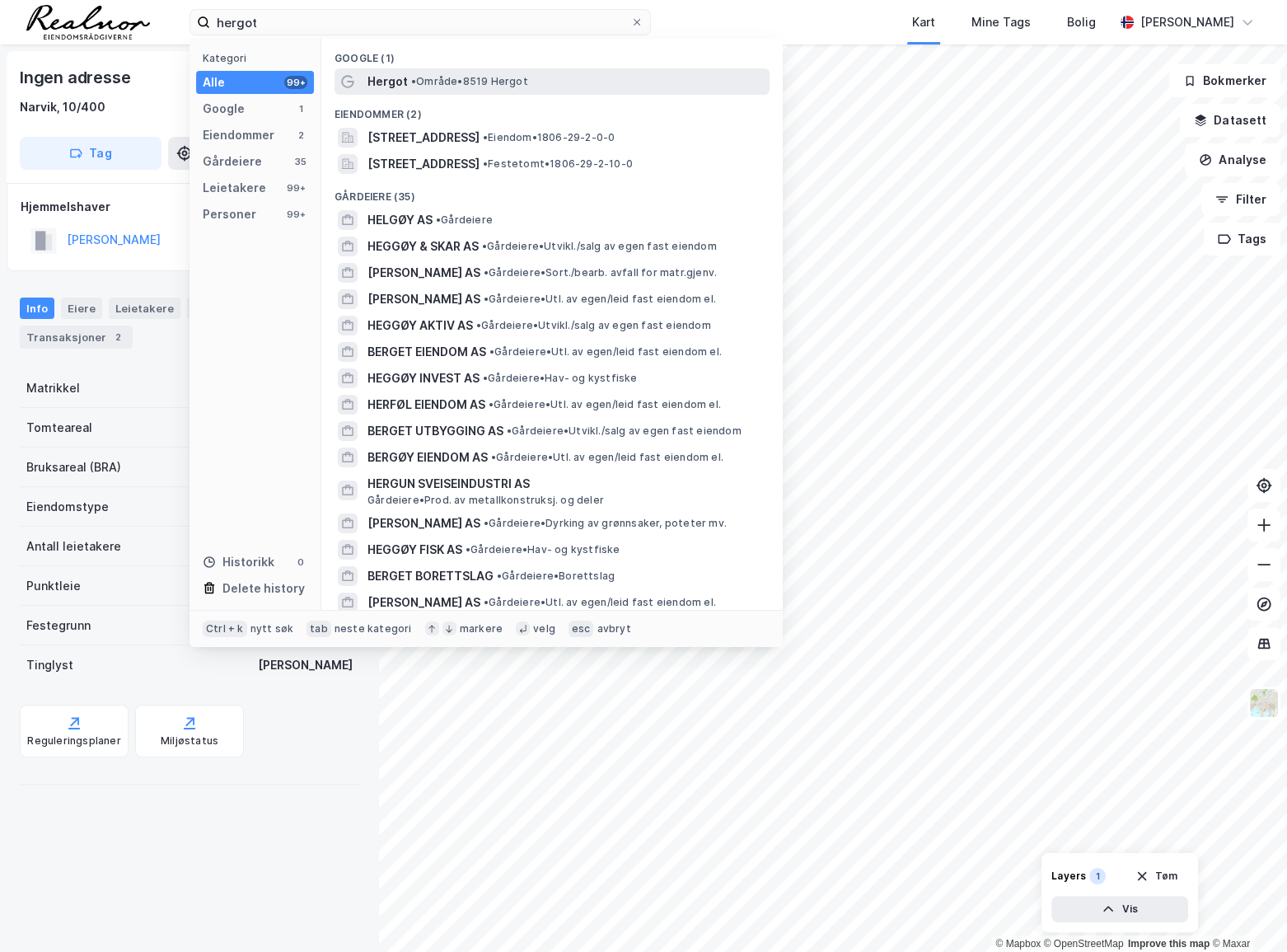
click at [549, 77] on div "Hergot • Område • 8519 Hergot" at bounding box center [567, 81] width 399 height 20
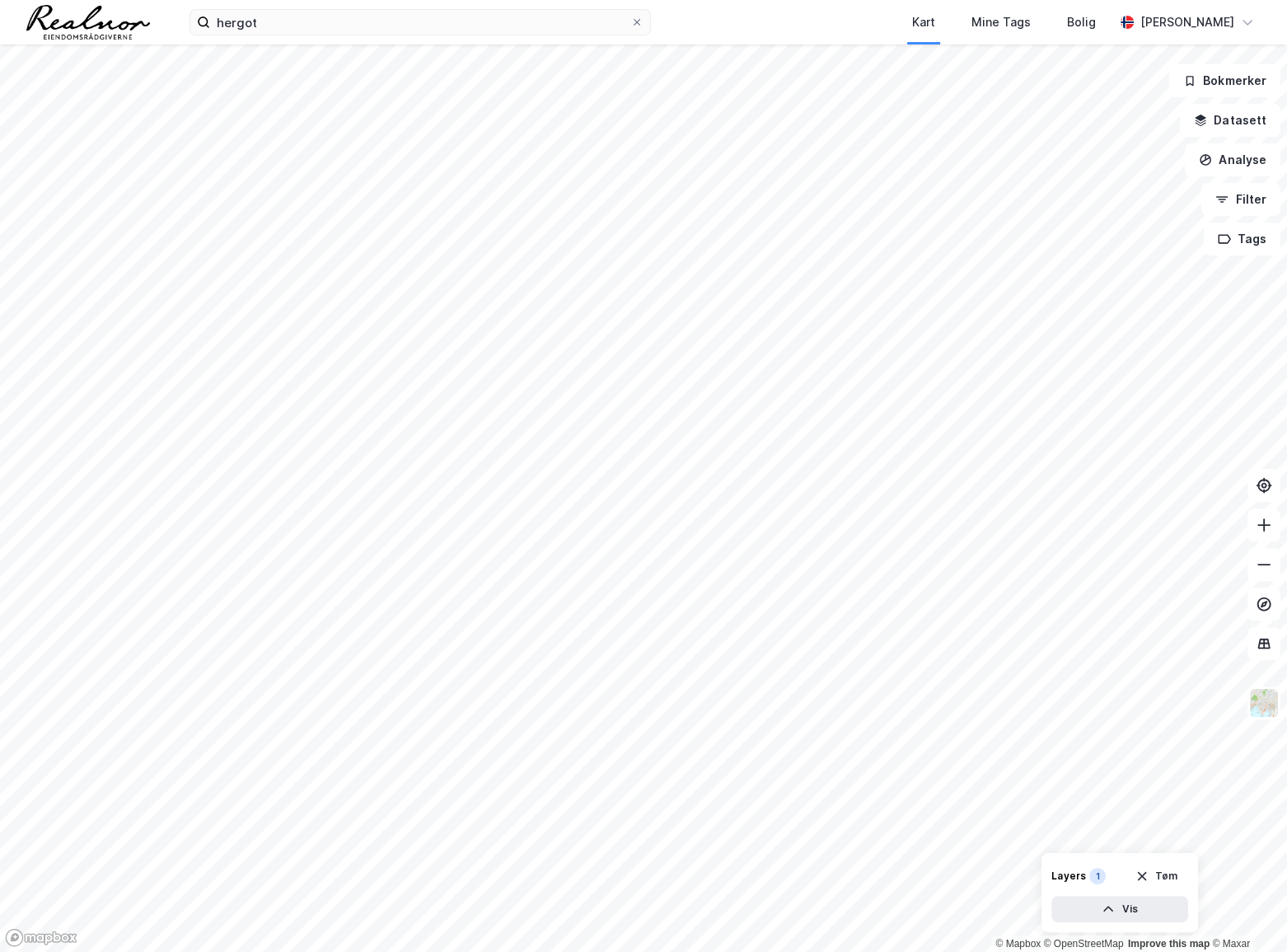
click at [0, 346] on html "hergot Kart Mine Tags Bolig [PERSON_NAME] © Mapbox © OpenStreetMap Improve this…" at bounding box center [643, 476] width 1287 height 952
click at [284, 25] on input "hergot" at bounding box center [421, 22] width 421 height 25
click at [670, 8] on div "hergot energipark Kart Mine Tags Bolig [PERSON_NAME]" at bounding box center [643, 22] width 1287 height 45
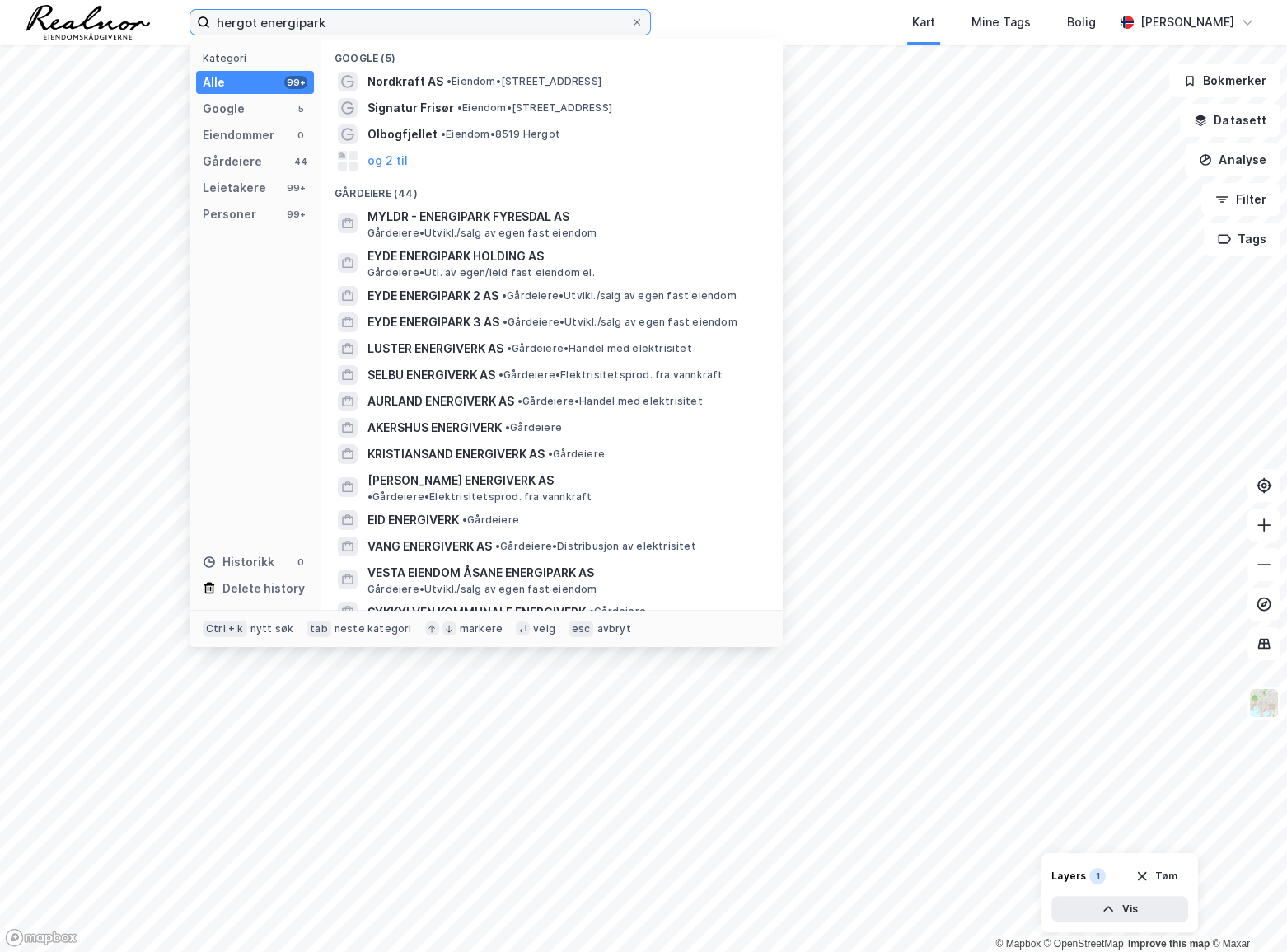
drag, startPoint x: 342, startPoint y: 19, endPoint x: 261, endPoint y: 19, distance: 81.0
click at [261, 19] on input "hergot energipark" at bounding box center [421, 22] width 421 height 25
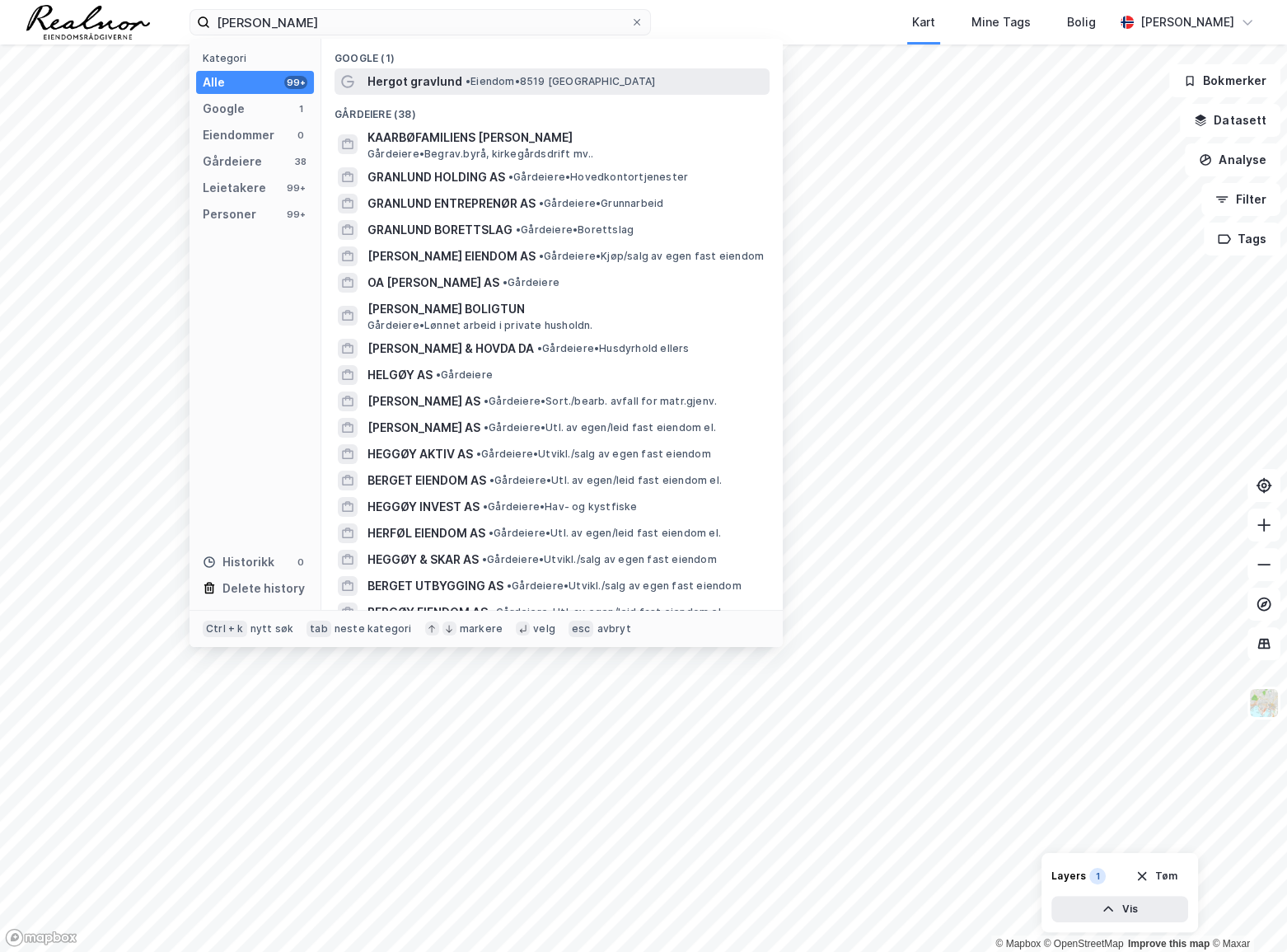
click at [436, 72] on span "Hergot gravlund" at bounding box center [415, 81] width 95 height 20
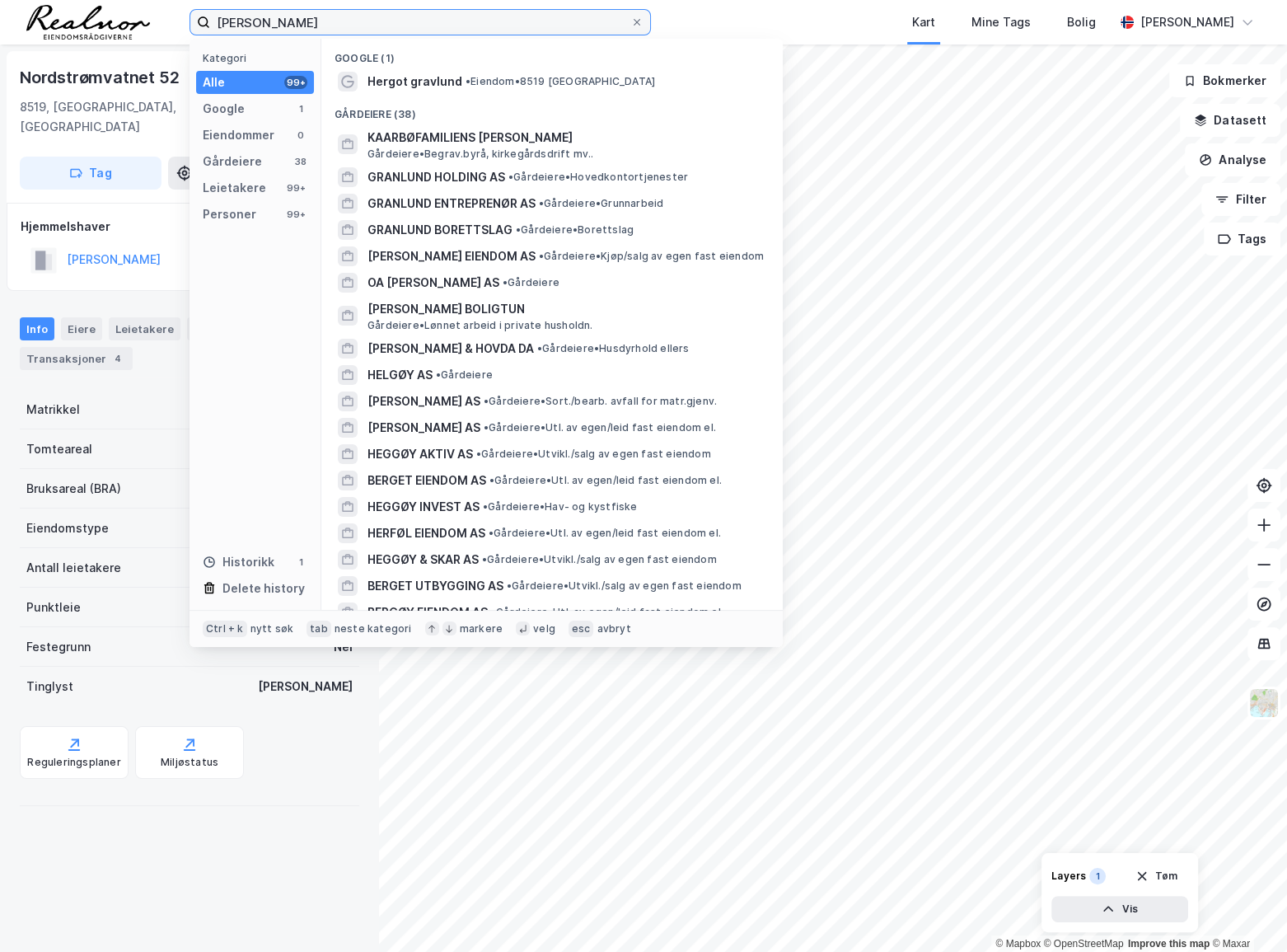
drag, startPoint x: 402, startPoint y: 18, endPoint x: 258, endPoint y: 22, distance: 144.1
click at [258, 22] on input "[PERSON_NAME]" at bounding box center [421, 22] width 421 height 25
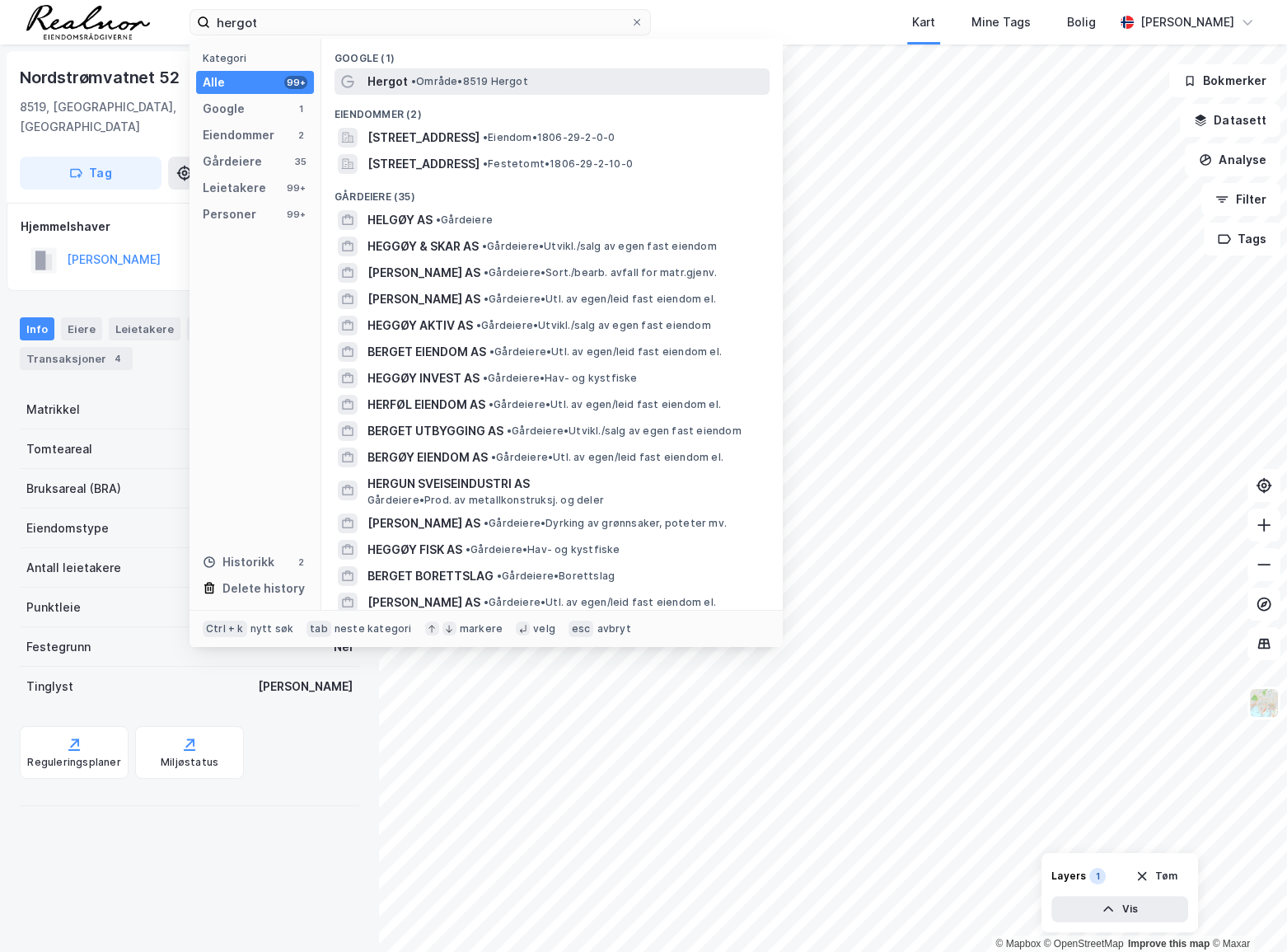
click at [479, 75] on span "• Område • 8519 Hergot" at bounding box center [470, 82] width 117 height 13
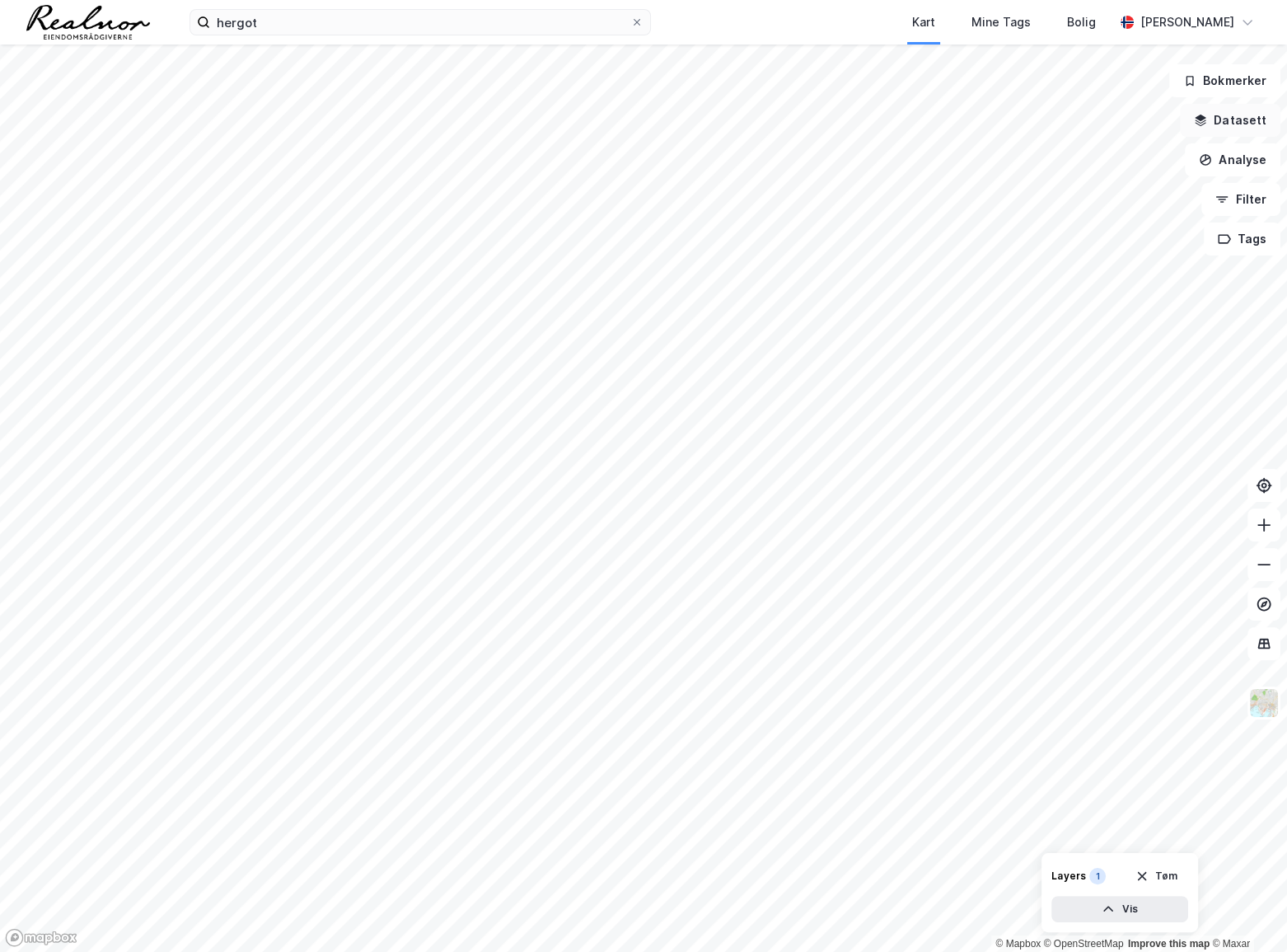
click at [1235, 119] on button "Datasett" at bounding box center [1230, 120] width 101 height 33
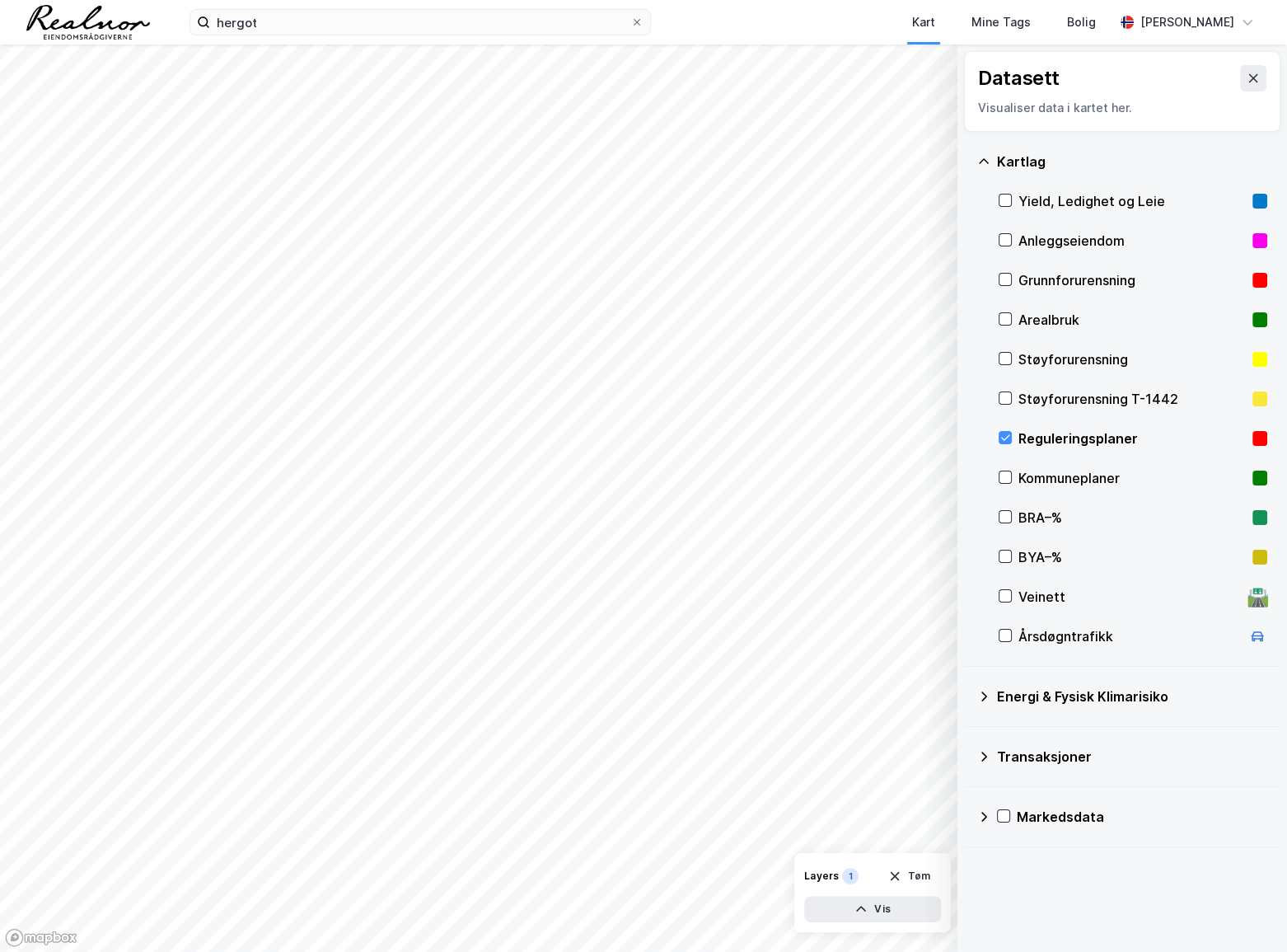
click at [1085, 479] on div "Kommuneplaner" at bounding box center [1133, 477] width 227 height 20
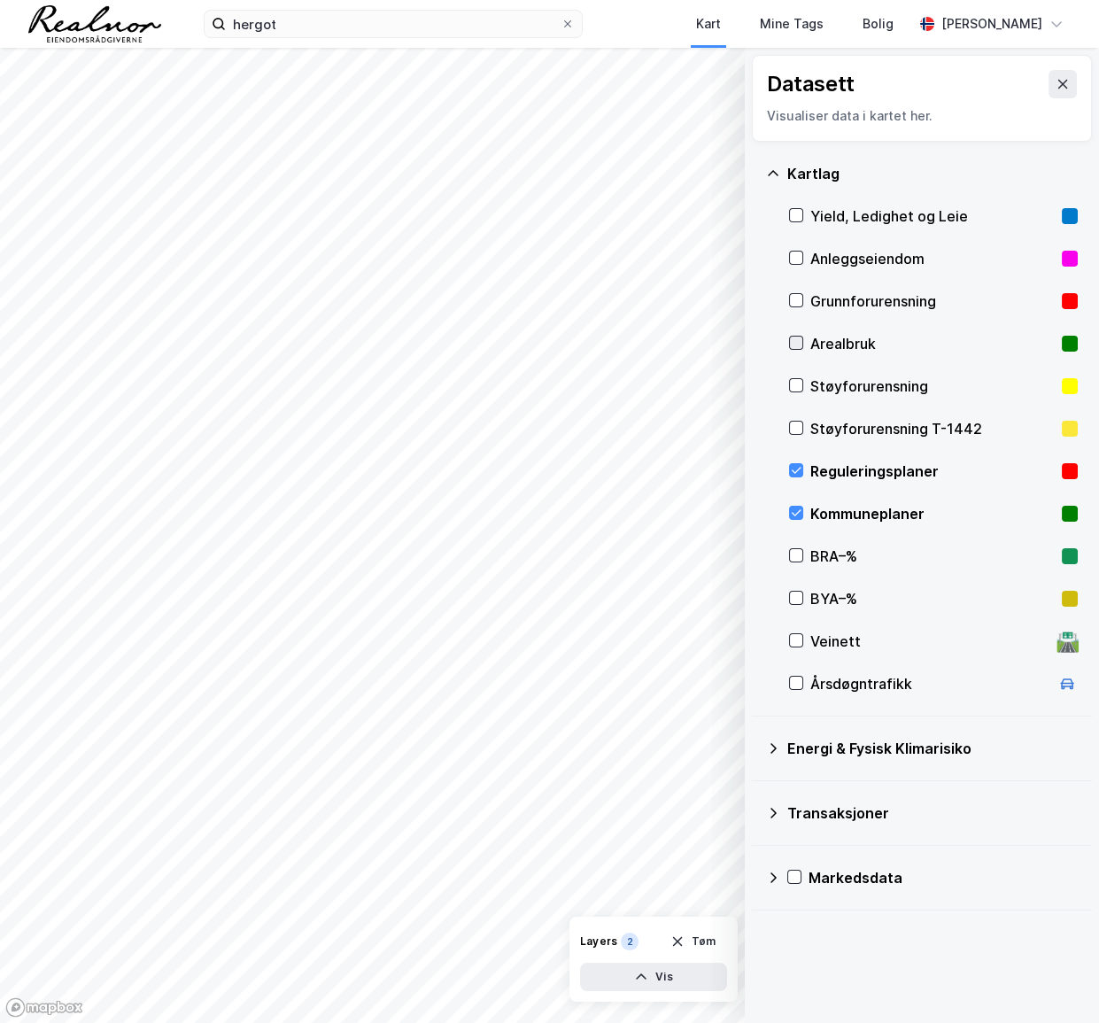
click at [789, 342] on div at bounding box center [796, 343] width 14 height 14
click at [792, 348] on icon at bounding box center [796, 343] width 12 height 12
click at [814, 756] on div "Energi & Fysisk Klimarisiko" at bounding box center [932, 748] width 291 height 21
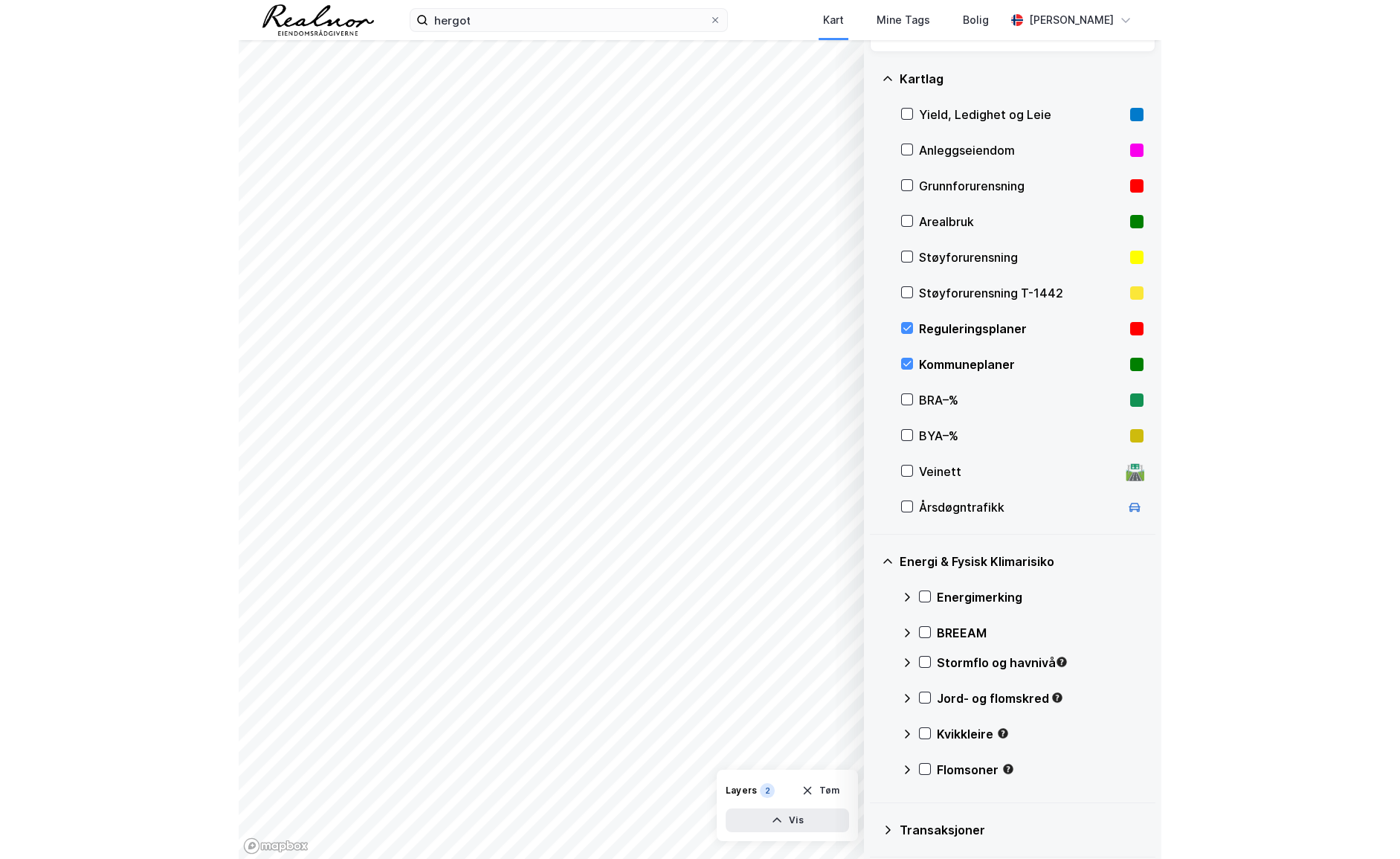
scroll to position [125, 0]
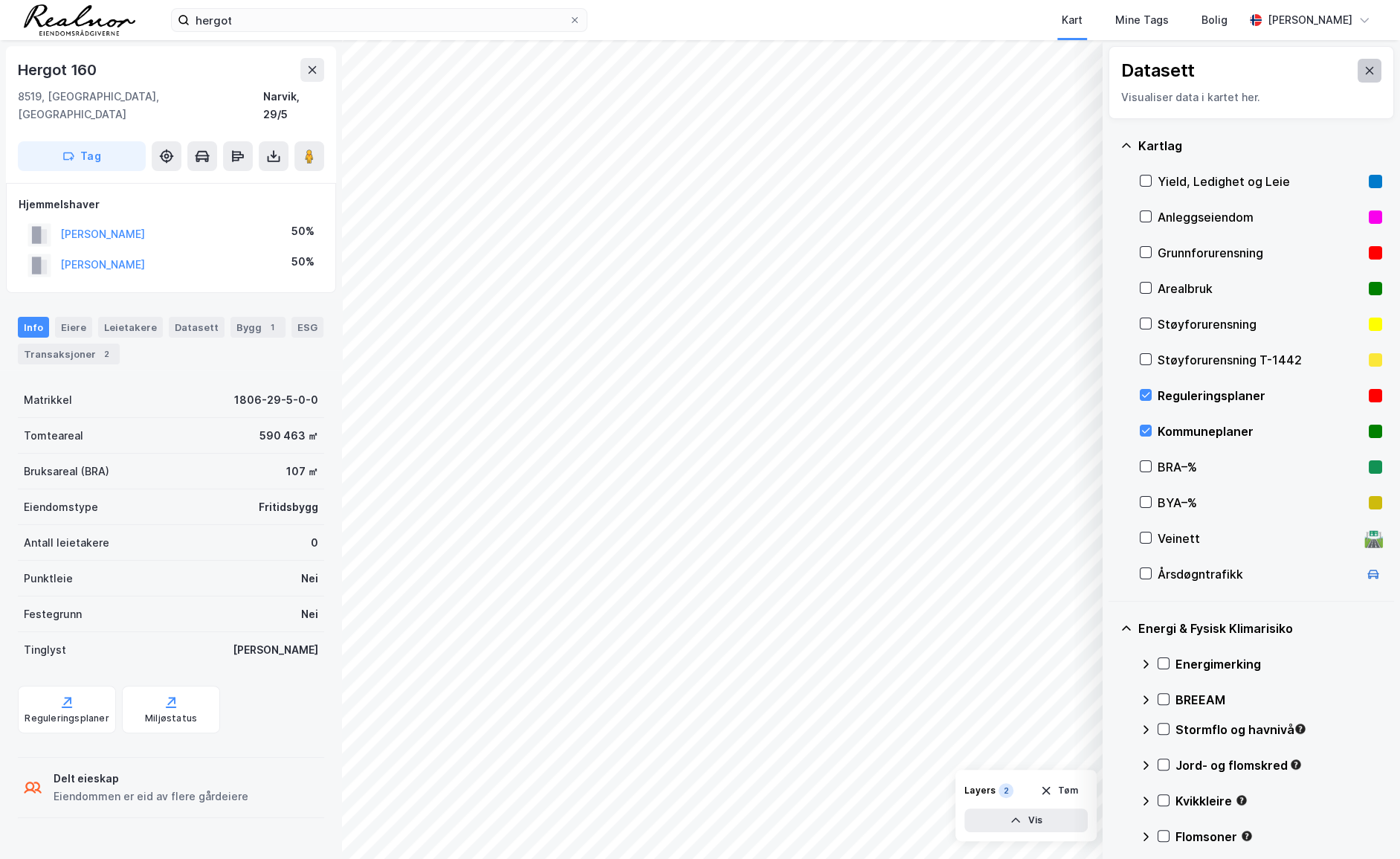
click at [1147, 65] on icon at bounding box center [1369, 71] width 12 height 12
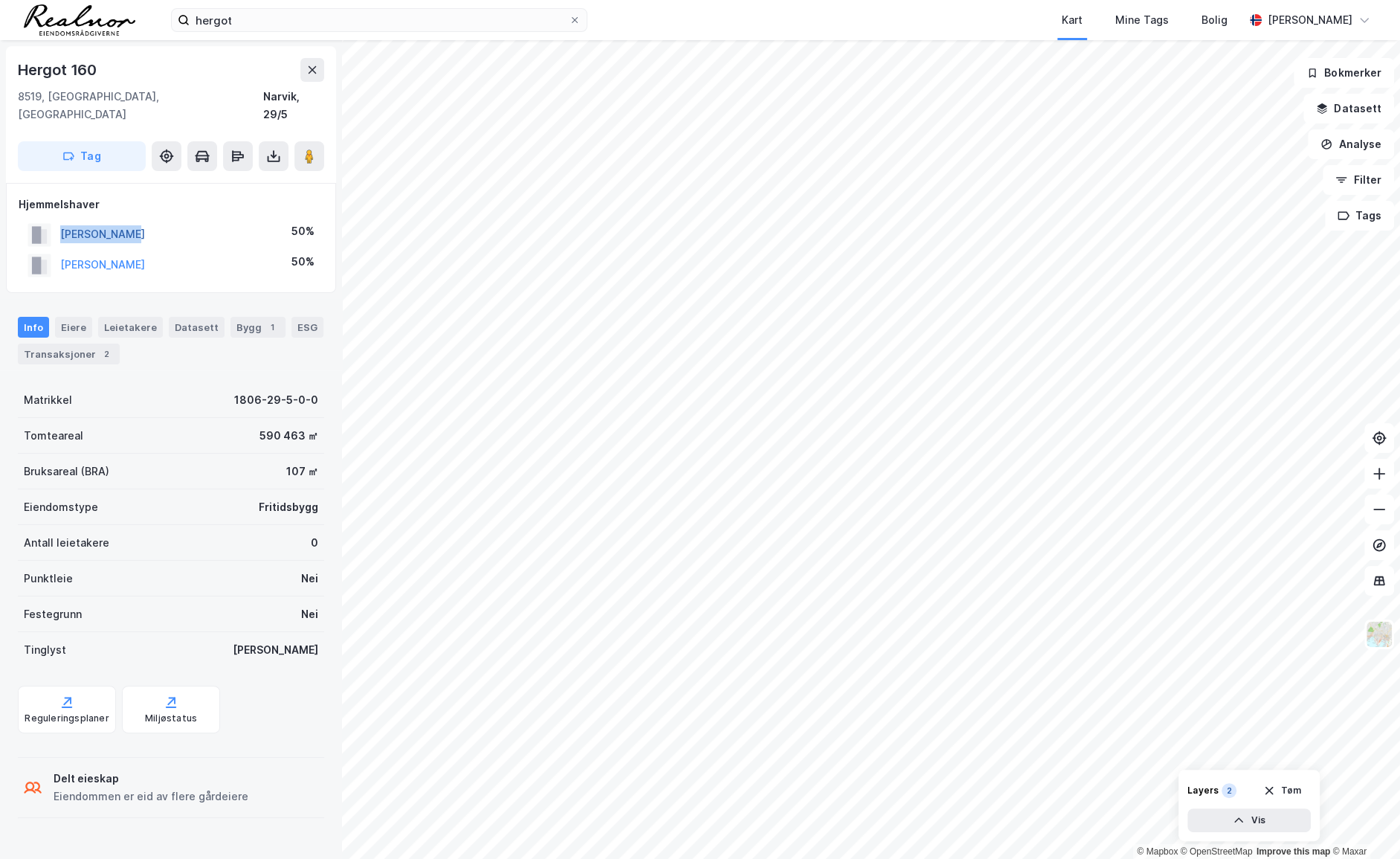
drag, startPoint x: 146, startPoint y: 211, endPoint x: 62, endPoint y: 216, distance: 84.1
click at [62, 219] on div "[PERSON_NAME] 50%" at bounding box center [170, 234] width 305 height 30
copy button "[PERSON_NAME]"
drag, startPoint x: 201, startPoint y: 242, endPoint x: 60, endPoint y: 257, distance: 141.8
click at [60, 257] on div "[PERSON_NAME] 50%" at bounding box center [170, 265] width 305 height 30
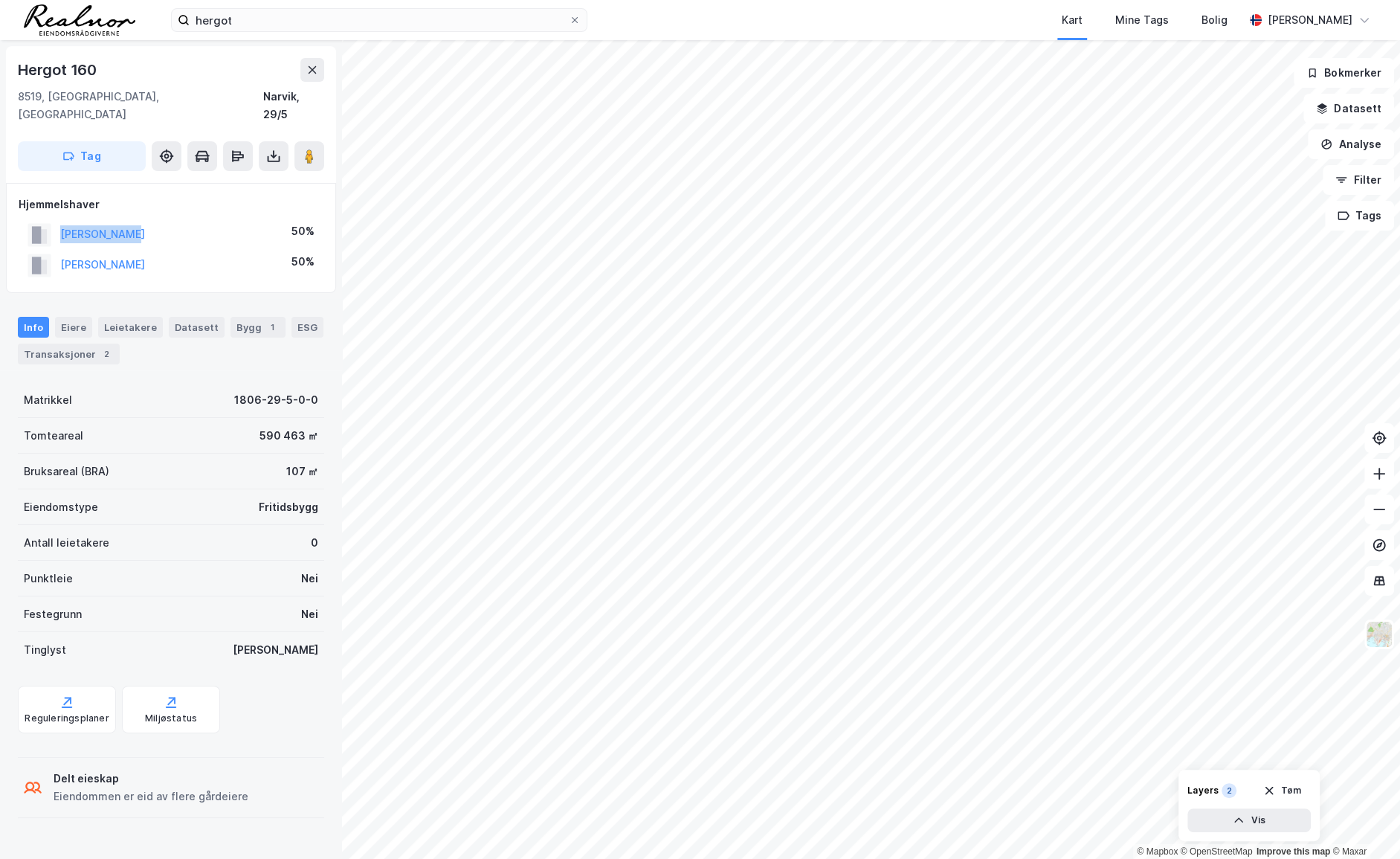
copy button "[PERSON_NAME]"
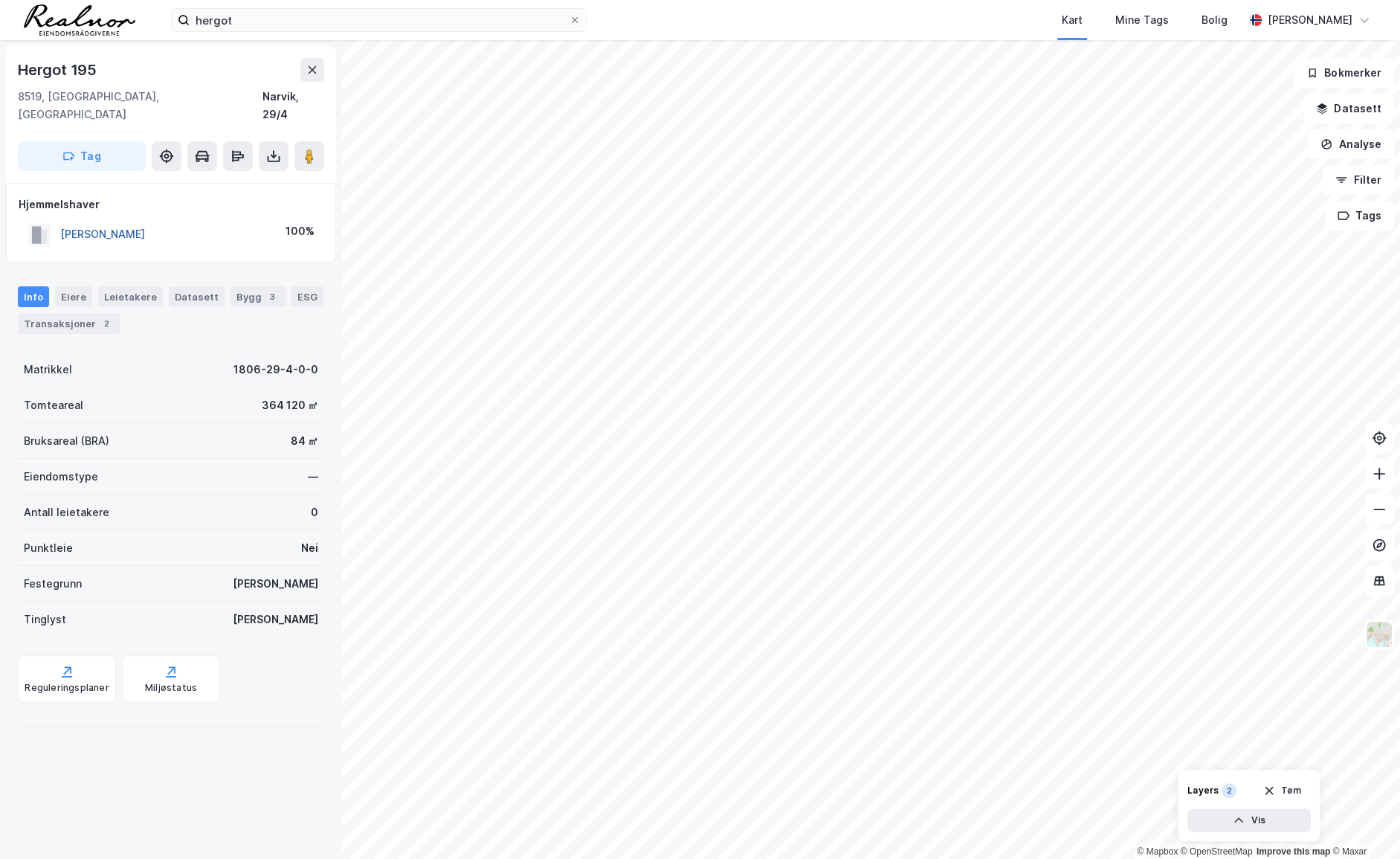
drag, startPoint x: 185, startPoint y: 214, endPoint x: 60, endPoint y: 212, distance: 125.0
click at [60, 219] on div "[PERSON_NAME] 100%" at bounding box center [170, 234] width 305 height 30
copy button "[PERSON_NAME]"
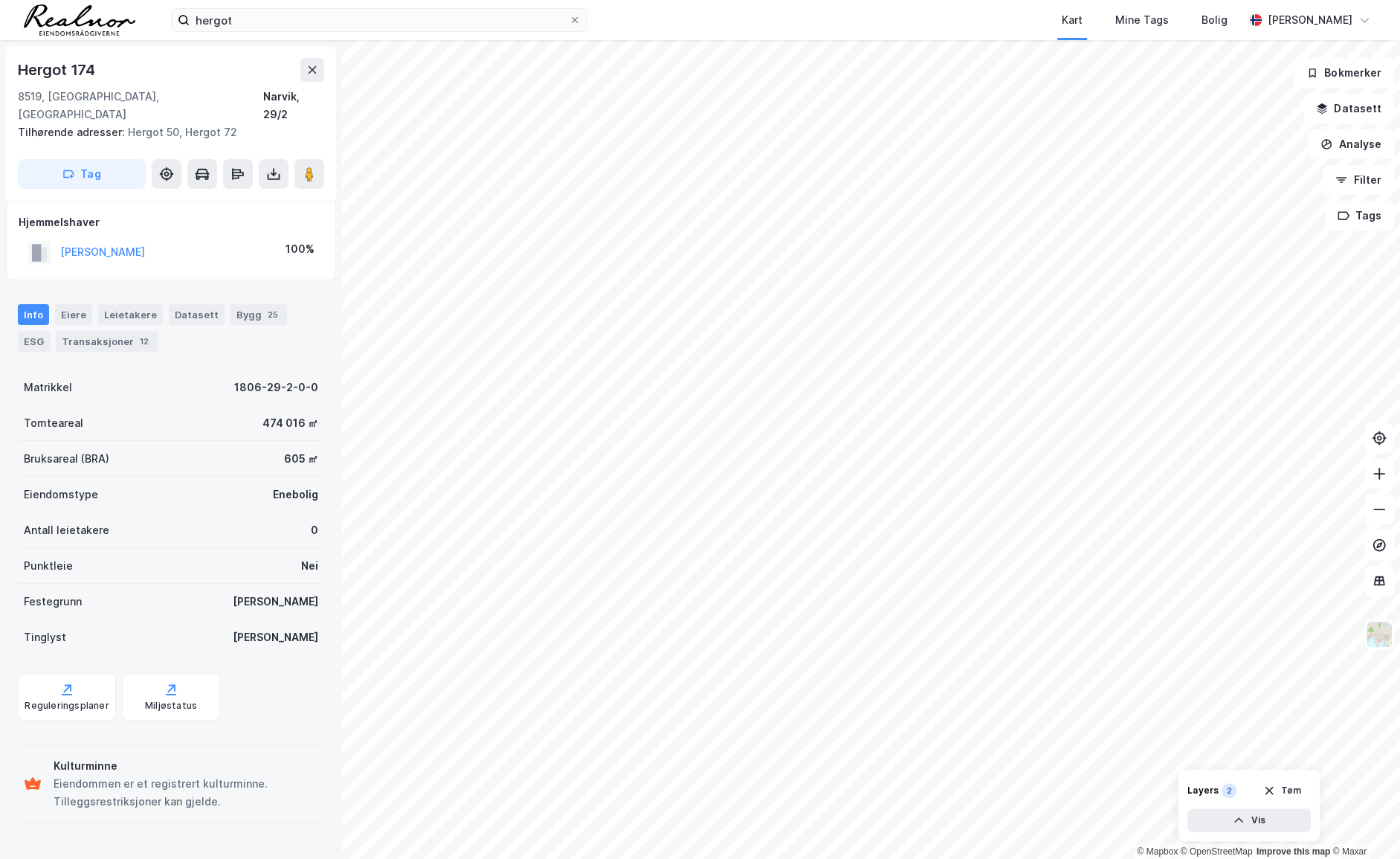
drag, startPoint x: 207, startPoint y: 233, endPoint x: 59, endPoint y: 227, distance: 148.1
click at [59, 238] on div "[PERSON_NAME] 100%" at bounding box center [170, 253] width 305 height 30
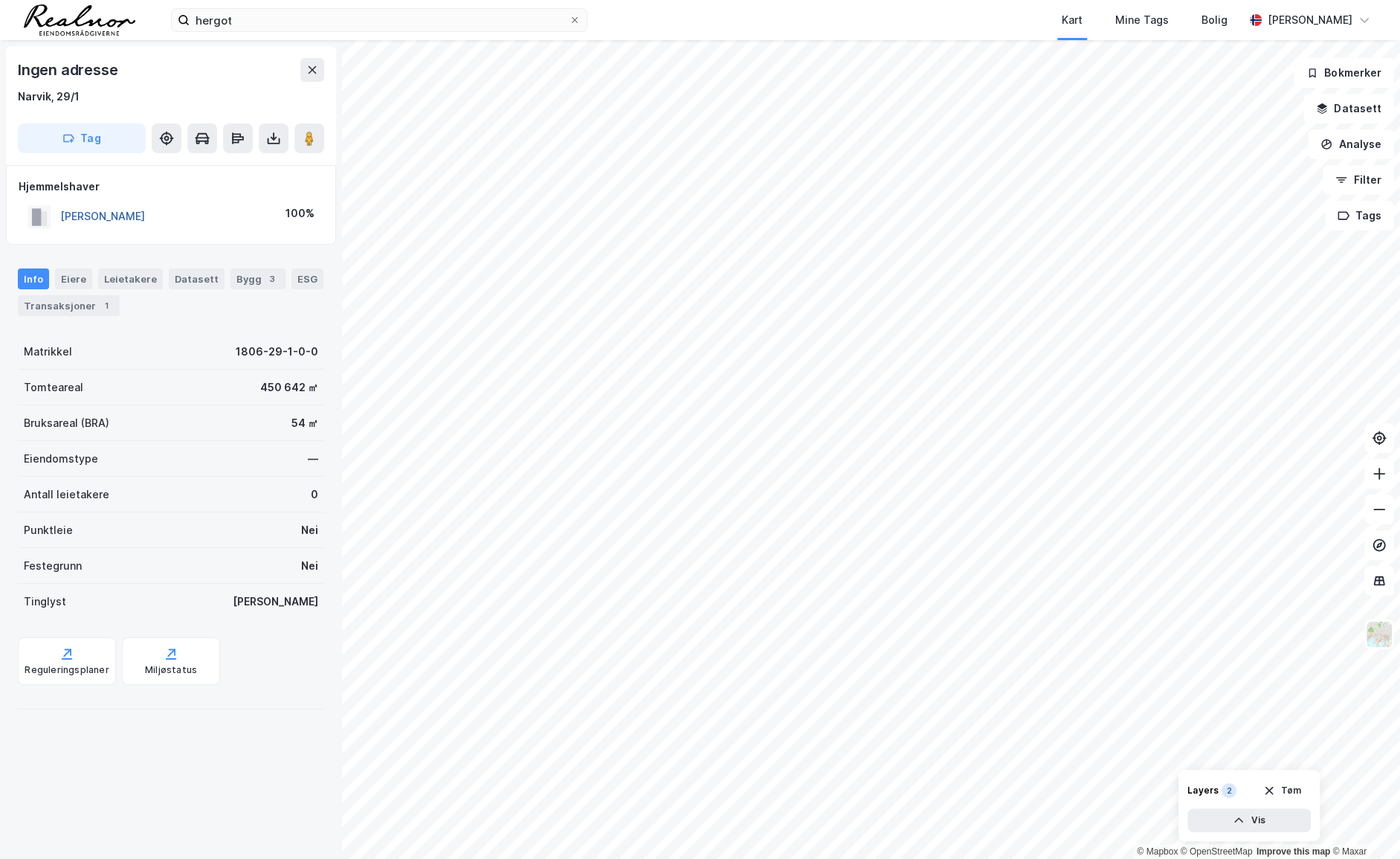
drag, startPoint x: 202, startPoint y: 216, endPoint x: 60, endPoint y: 216, distance: 142.0
click at [60, 216] on div "[PERSON_NAME] 100%" at bounding box center [170, 217] width 305 height 30
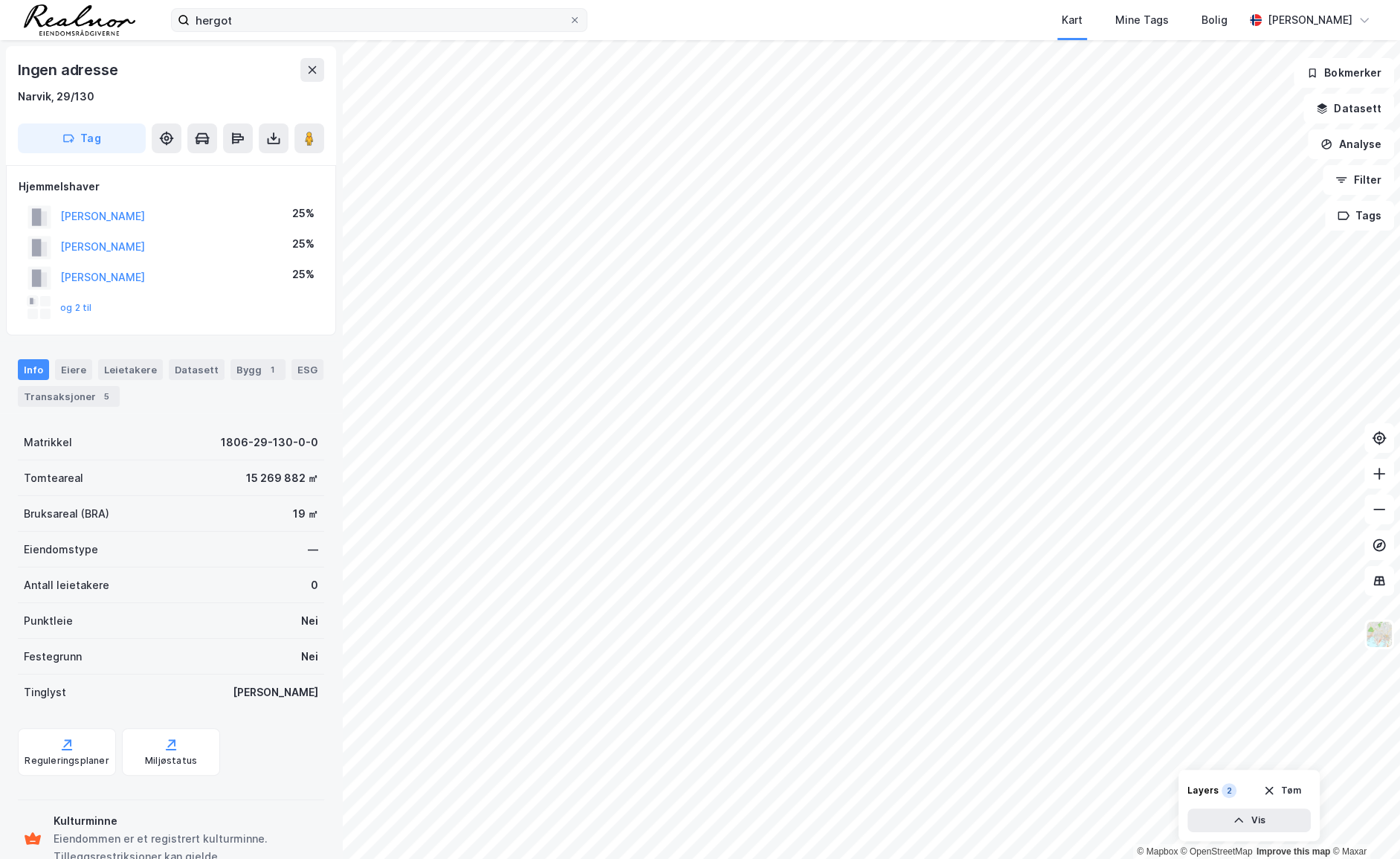
scroll to position [1, 0]
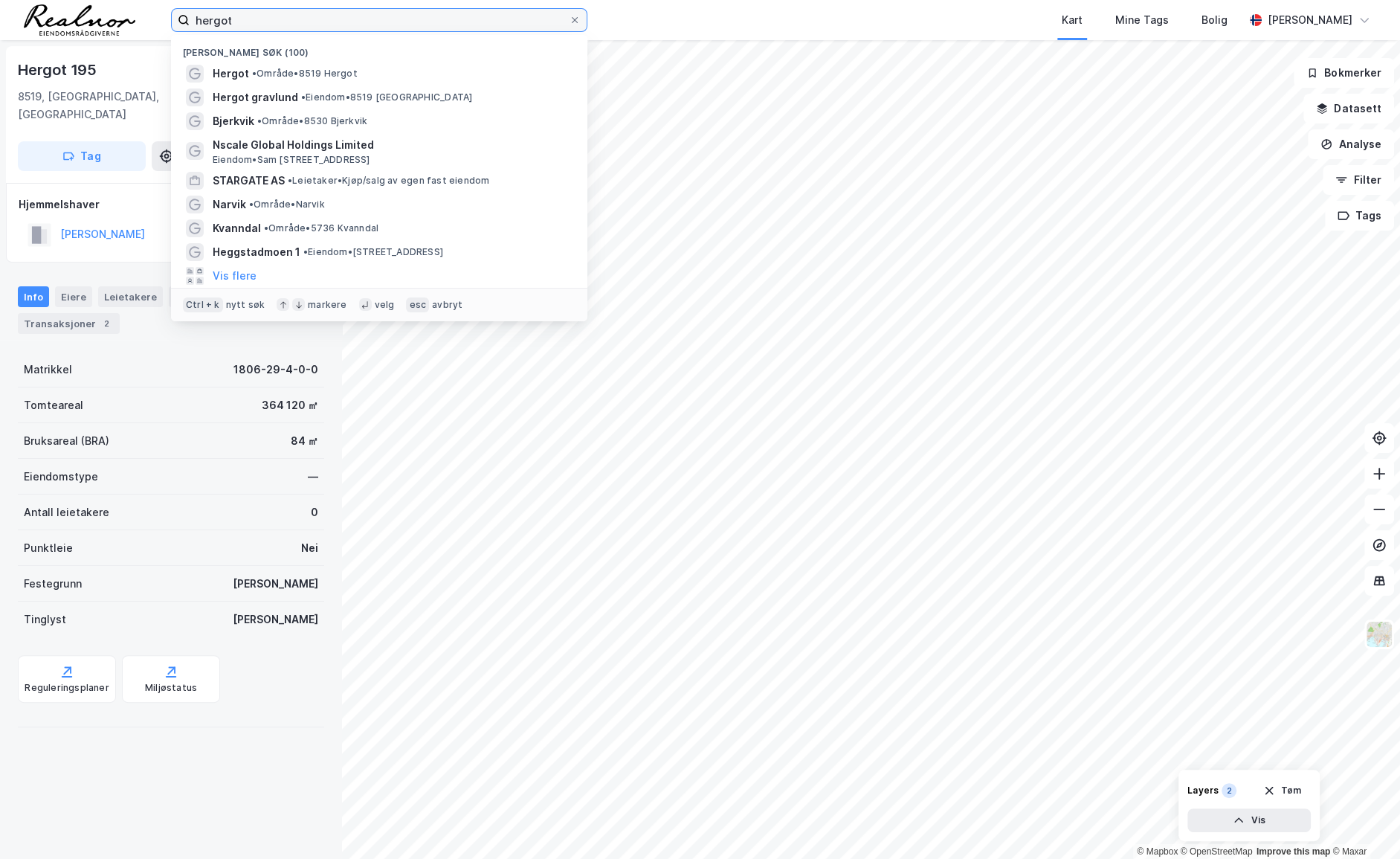
drag, startPoint x: 292, startPoint y: 18, endPoint x: 153, endPoint y: 13, distance: 139.1
click at [153, 13] on div "hergot Nylige søk (100) Hergot • Område • 8519 [PERSON_NAME] gravlund • Eiendom…" at bounding box center [700, 20] width 1400 height 40
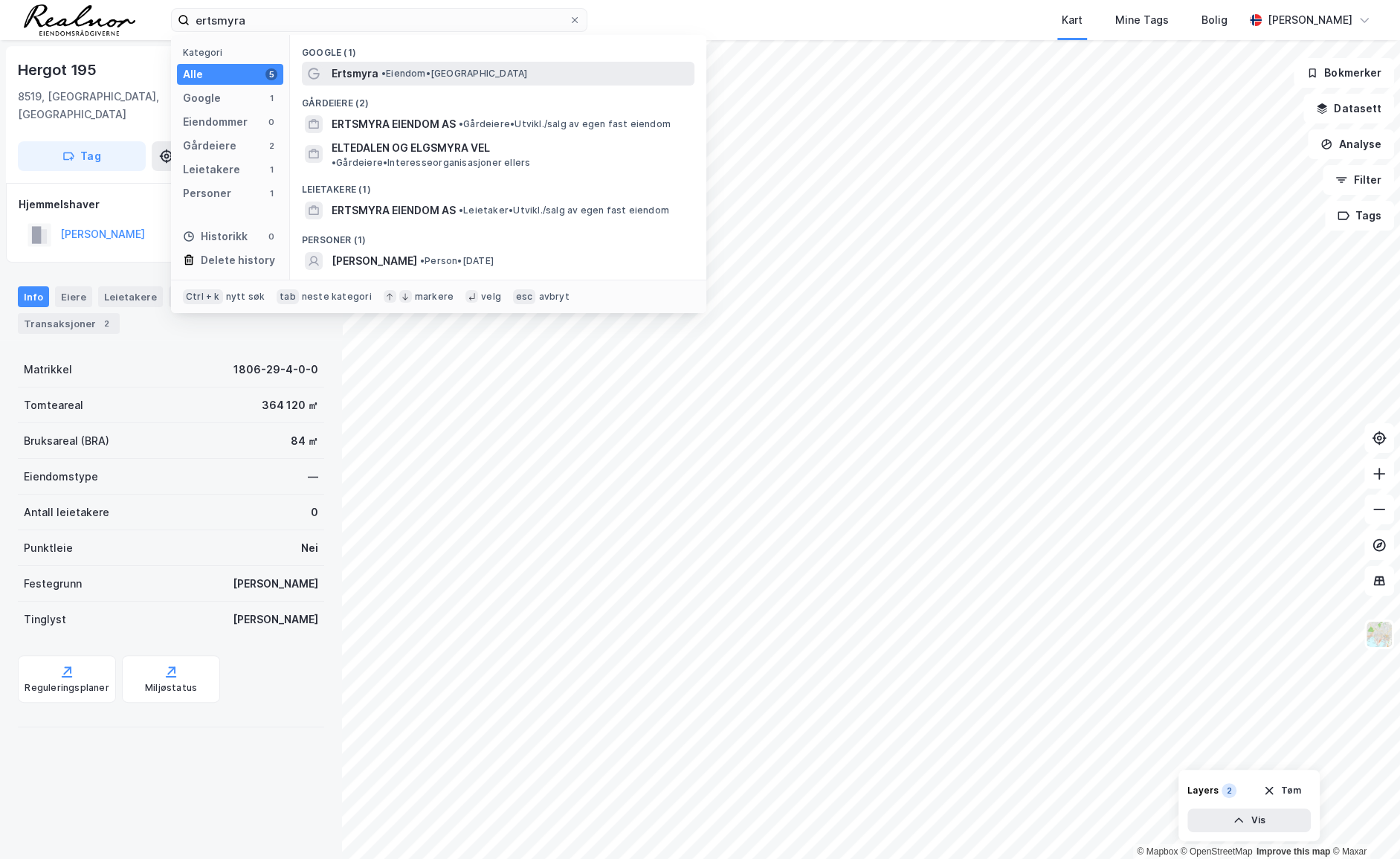
click at [463, 79] on span "• Eiendom • [GEOGRAPHIC_DATA]" at bounding box center [454, 74] width 146 height 12
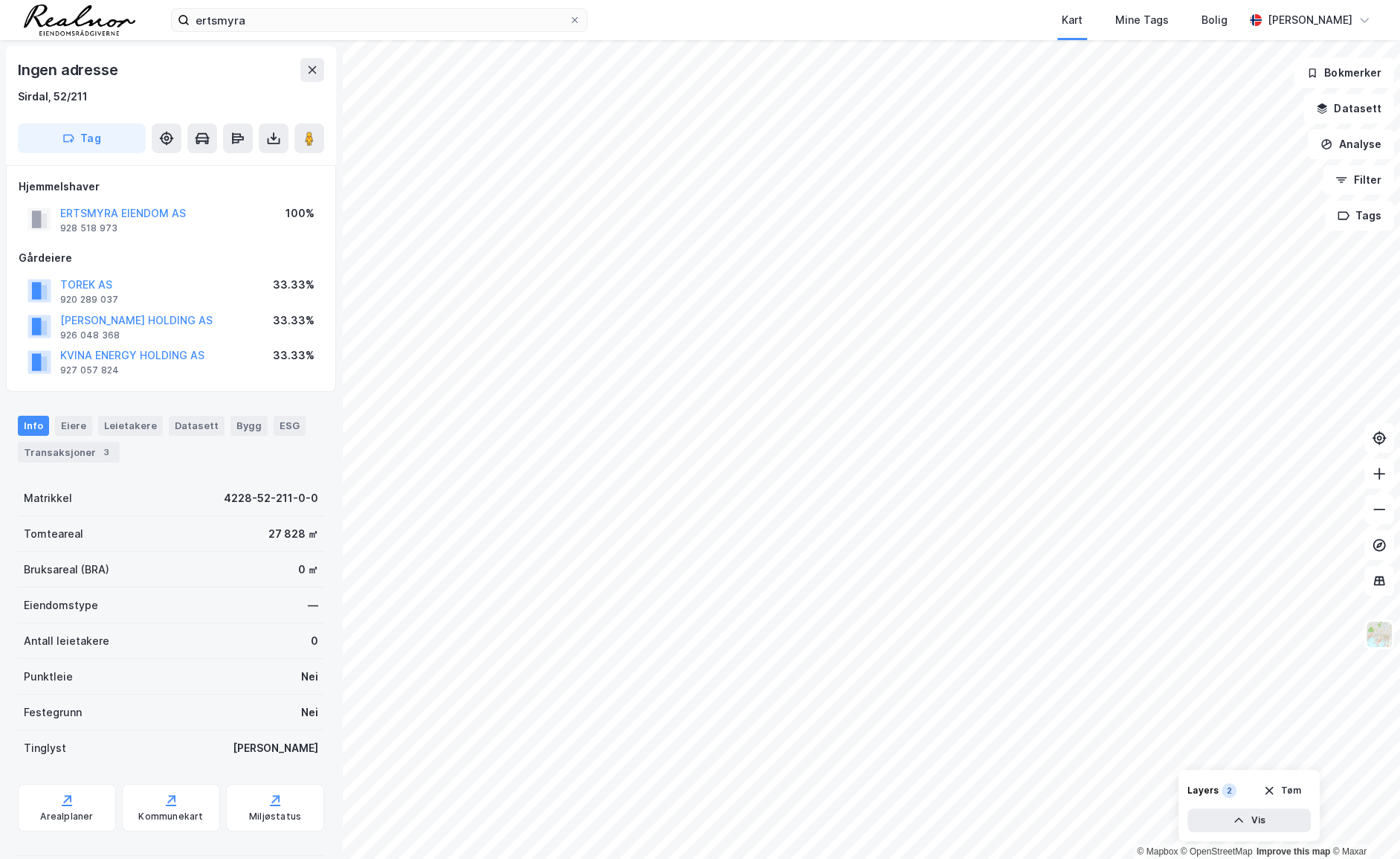
scroll to position [1, 0]
click at [99, 445] on div "3" at bounding box center [107, 452] width 15 height 15
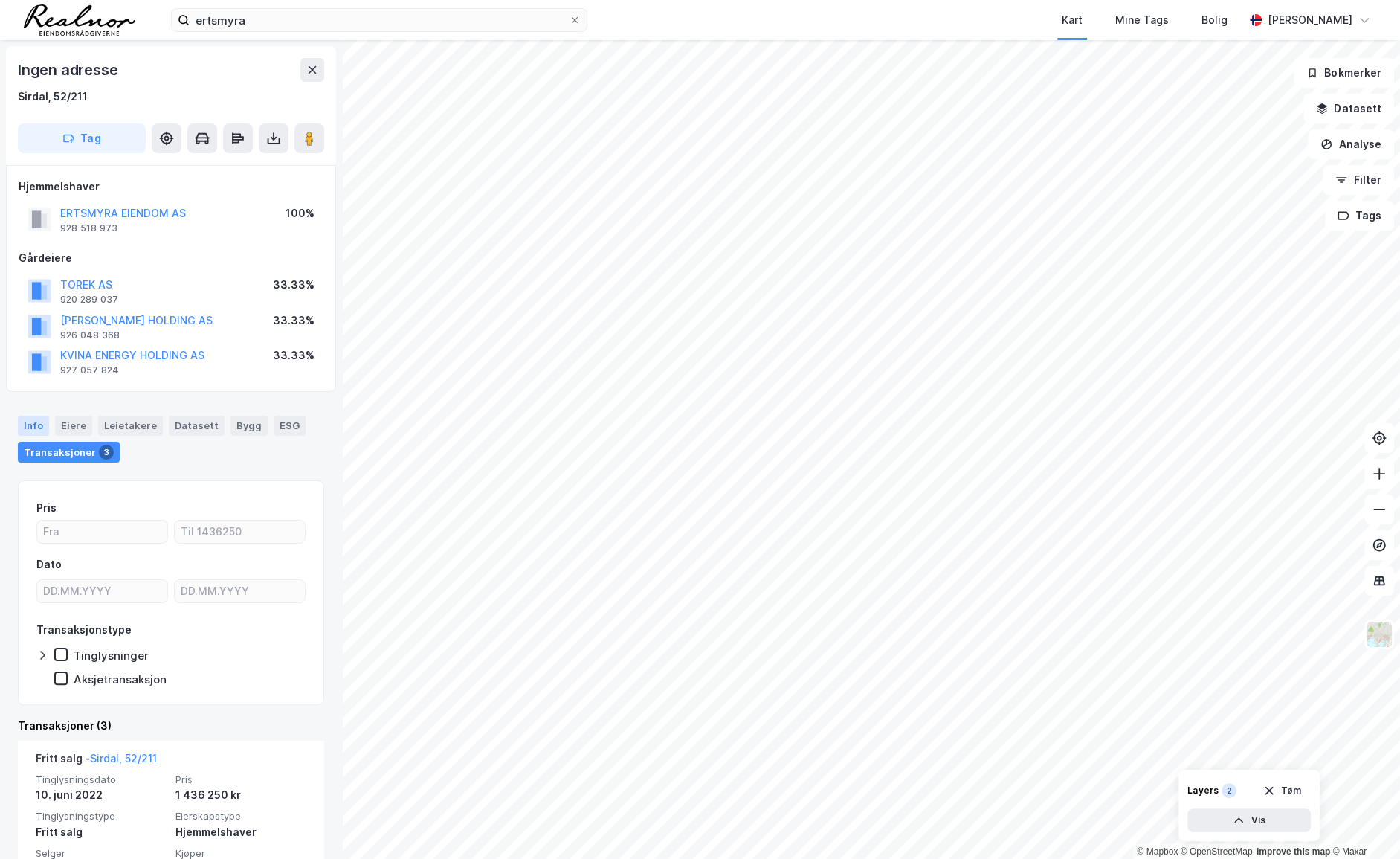
click at [37, 417] on div "Info" at bounding box center [33, 425] width 31 height 19
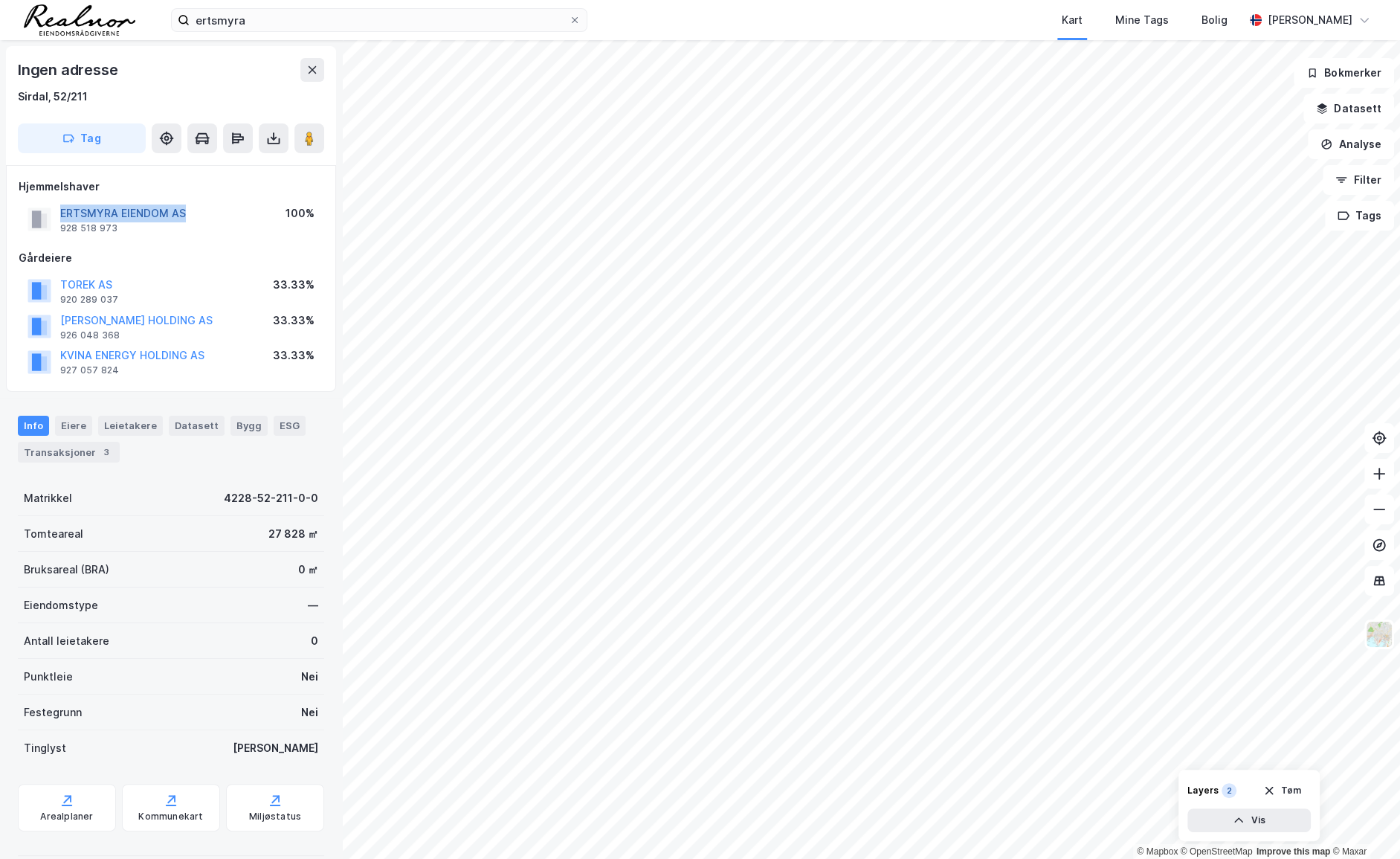
drag, startPoint x: 210, startPoint y: 214, endPoint x: 61, endPoint y: 215, distance: 149.0
click at [61, 215] on div "ERTSMYRA EIENDOM AS 928 518 973 100%" at bounding box center [170, 219] width 305 height 36
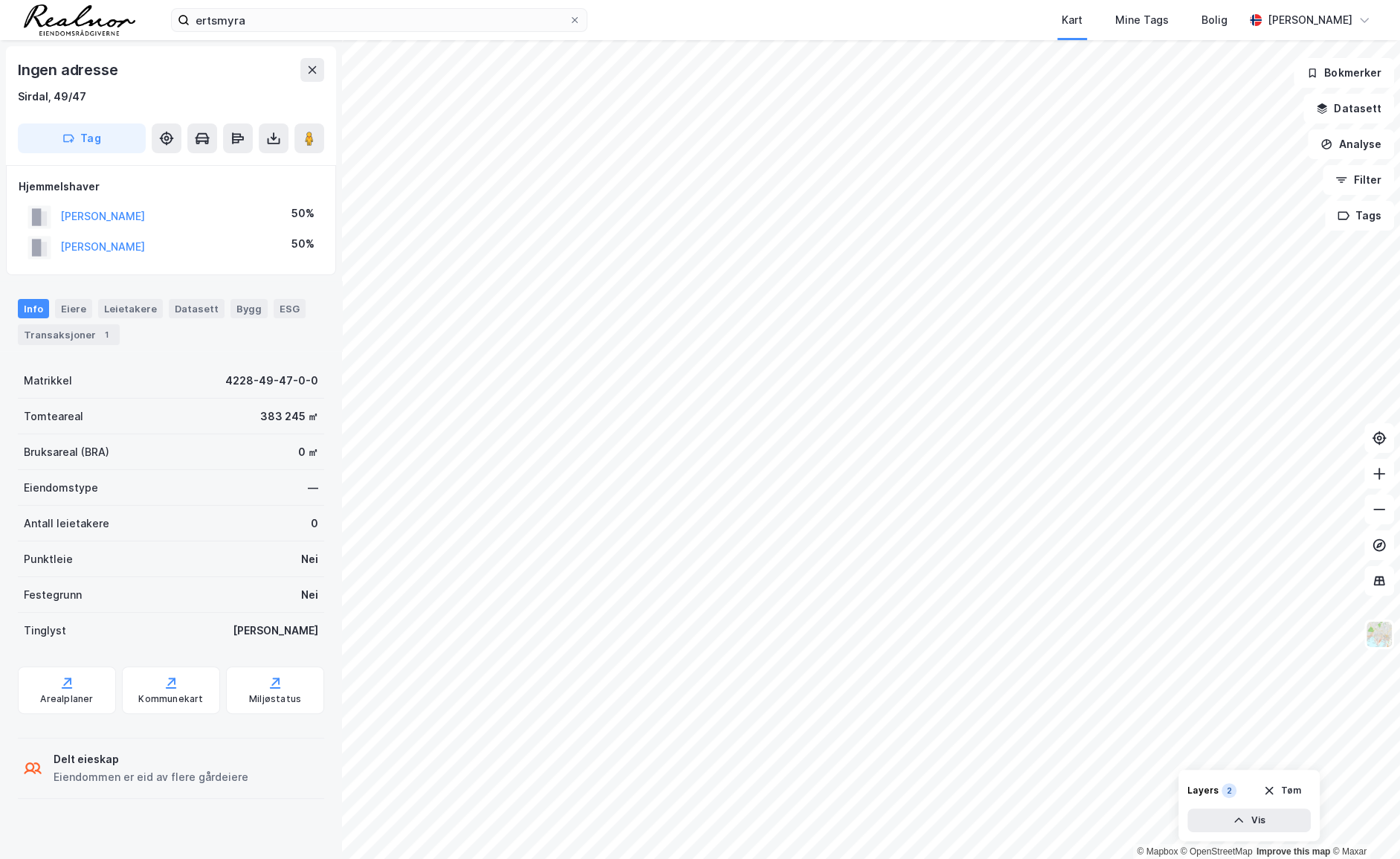
drag, startPoint x: 206, startPoint y: 212, endPoint x: 52, endPoint y: 212, distance: 154.0
click at [52, 212] on div "[PERSON_NAME] 50%" at bounding box center [170, 217] width 305 height 30
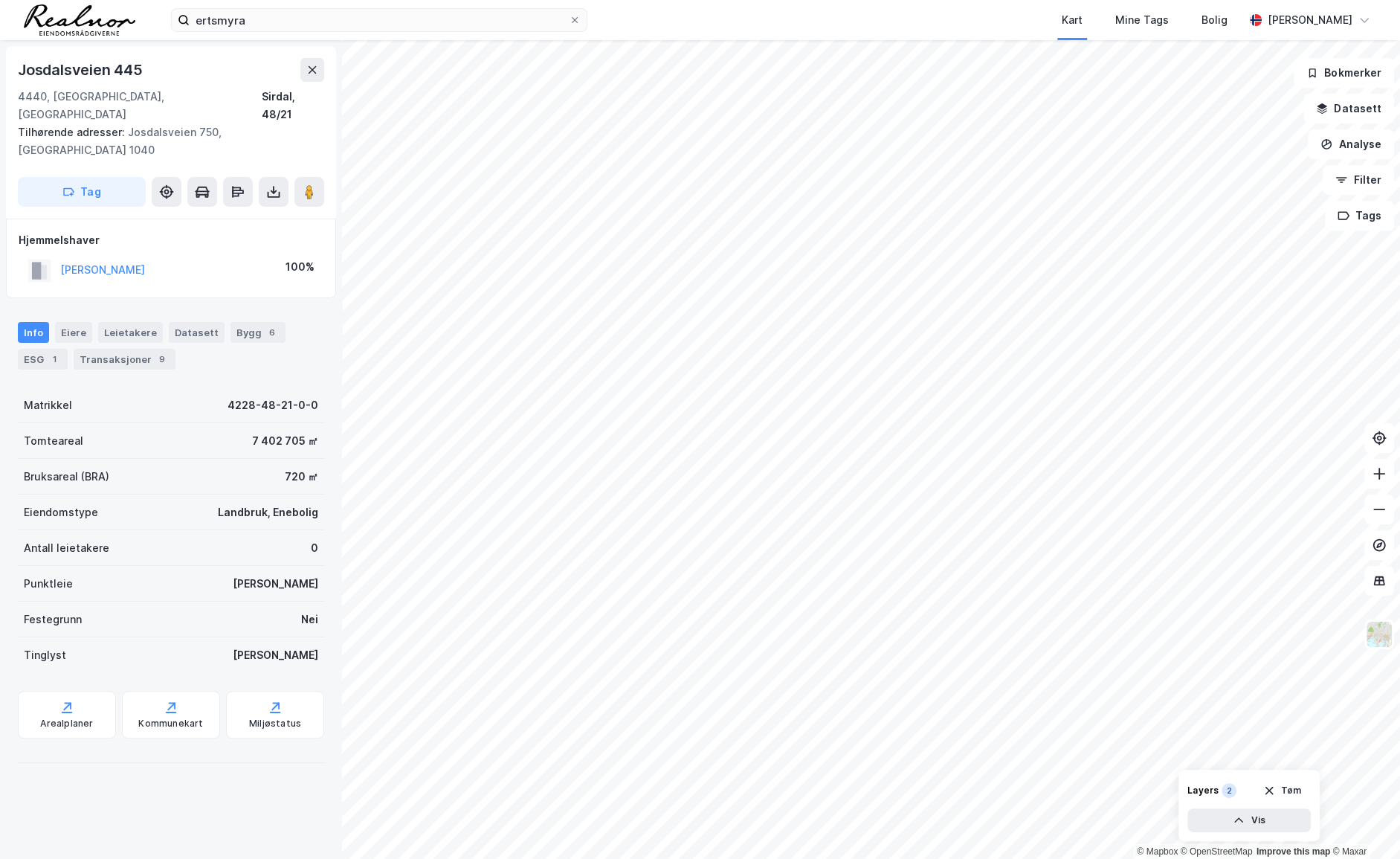
drag, startPoint x: 201, startPoint y: 237, endPoint x: 55, endPoint y: 231, distance: 146.1
click at [55, 255] on div "[PERSON_NAME] 100%" at bounding box center [170, 270] width 305 height 30
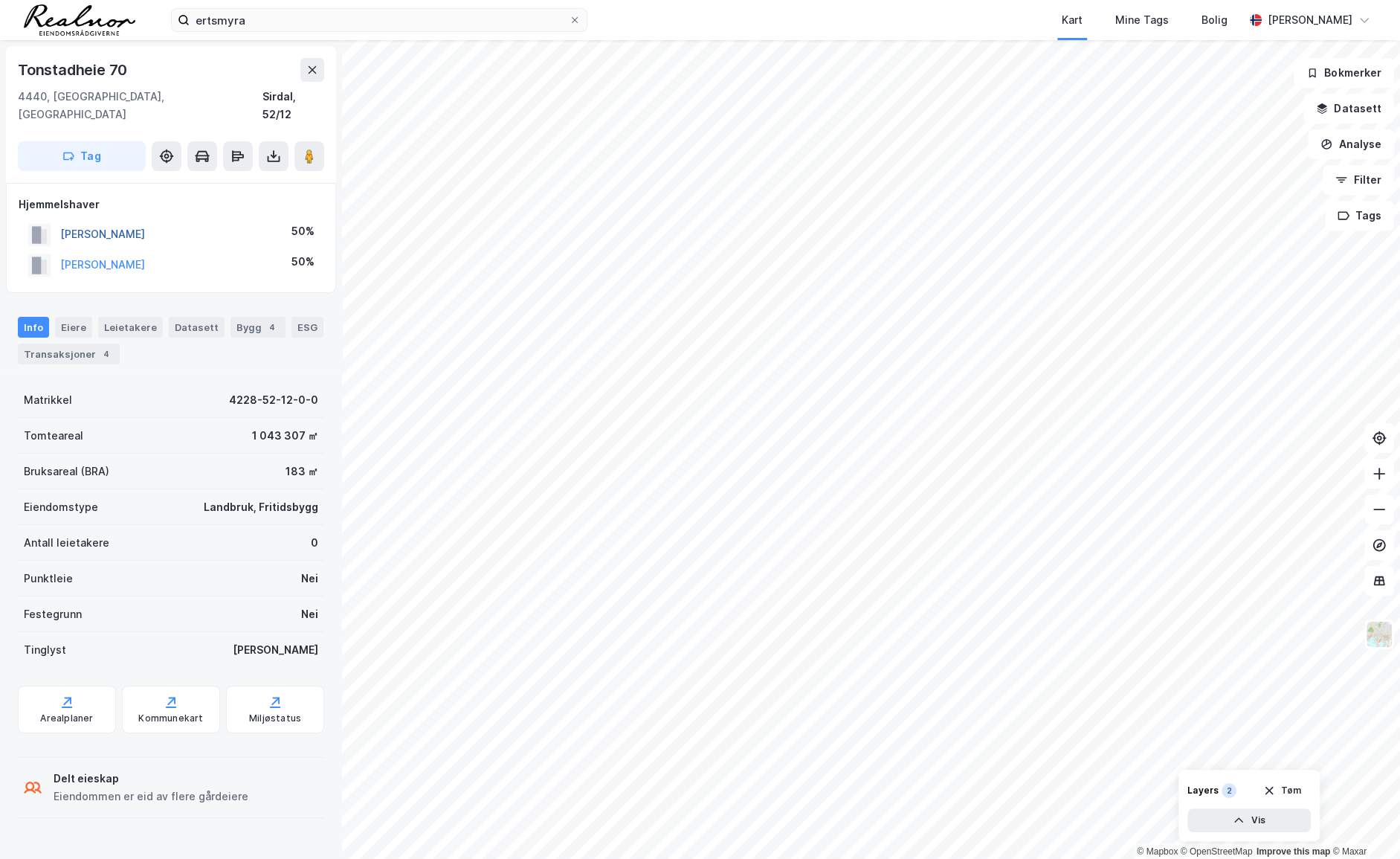
drag, startPoint x: 181, startPoint y: 212, endPoint x: 62, endPoint y: 217, distance: 119.1
click at [62, 219] on div "[PERSON_NAME] 50%" at bounding box center [170, 234] width 305 height 30
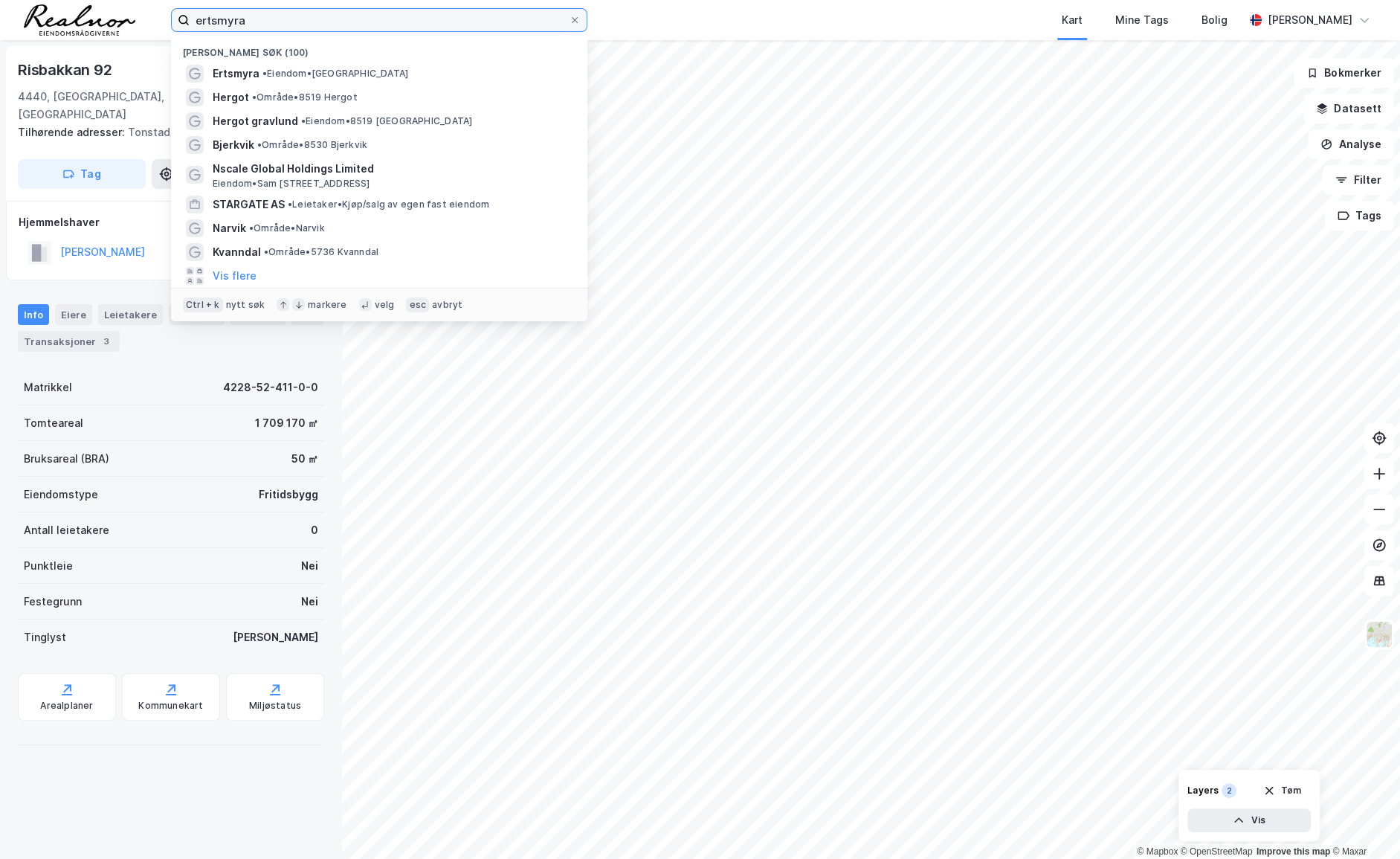
drag, startPoint x: 290, startPoint y: 23, endPoint x: 139, endPoint y: 23, distance: 151.0
click at [139, 23] on div "[PERSON_NAME] søk (100) [GEOGRAPHIC_DATA] • Eiendom • [GEOGRAPHIC_DATA][PERSON_…" at bounding box center [700, 20] width 1400 height 40
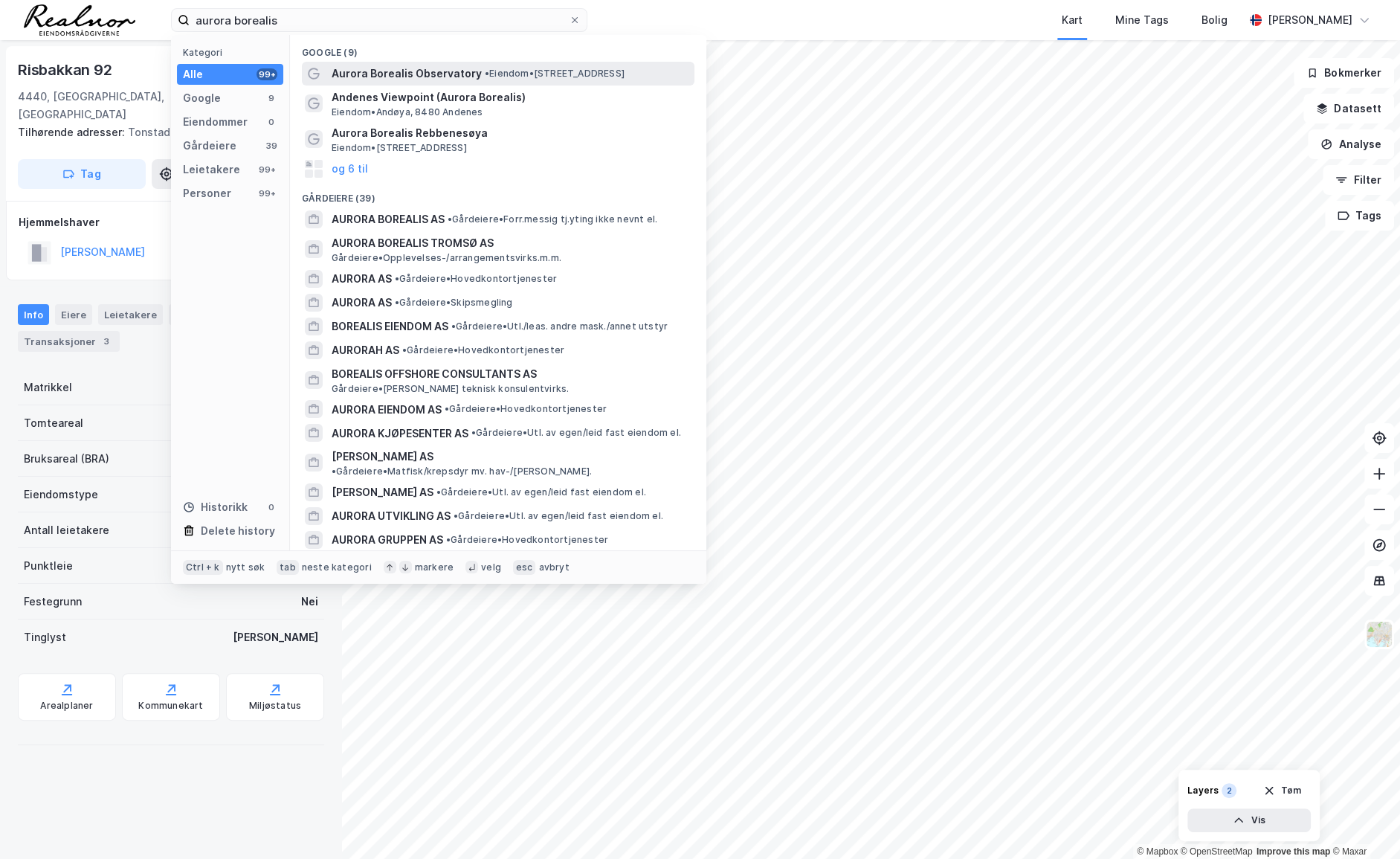
click at [437, 82] on div "Aurora Borealis Observatory • Eiendom • [STREET_ADDRESS]" at bounding box center [499, 74] width 393 height 24
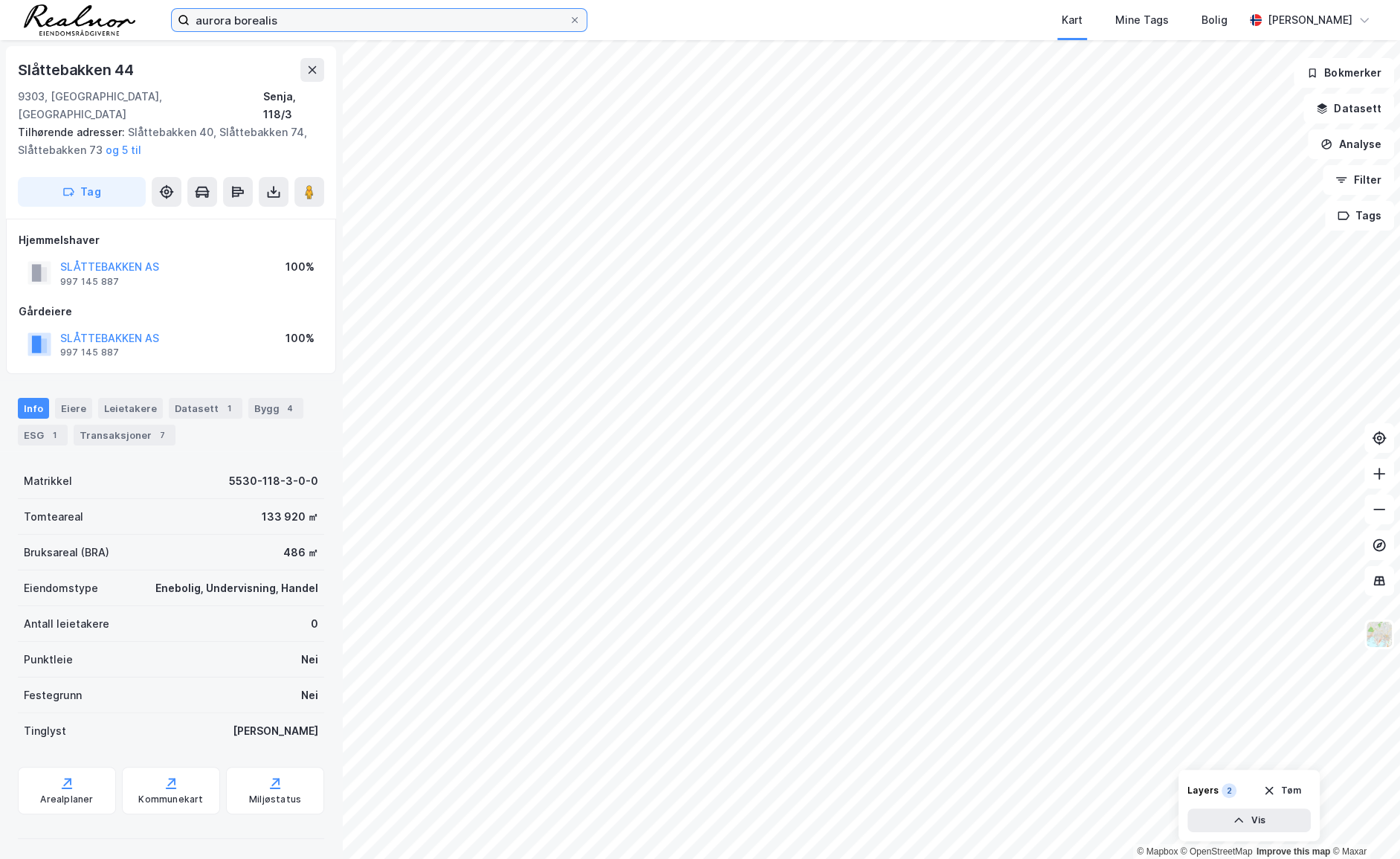
click at [342, 22] on input "aurora borealis" at bounding box center [379, 20] width 379 height 23
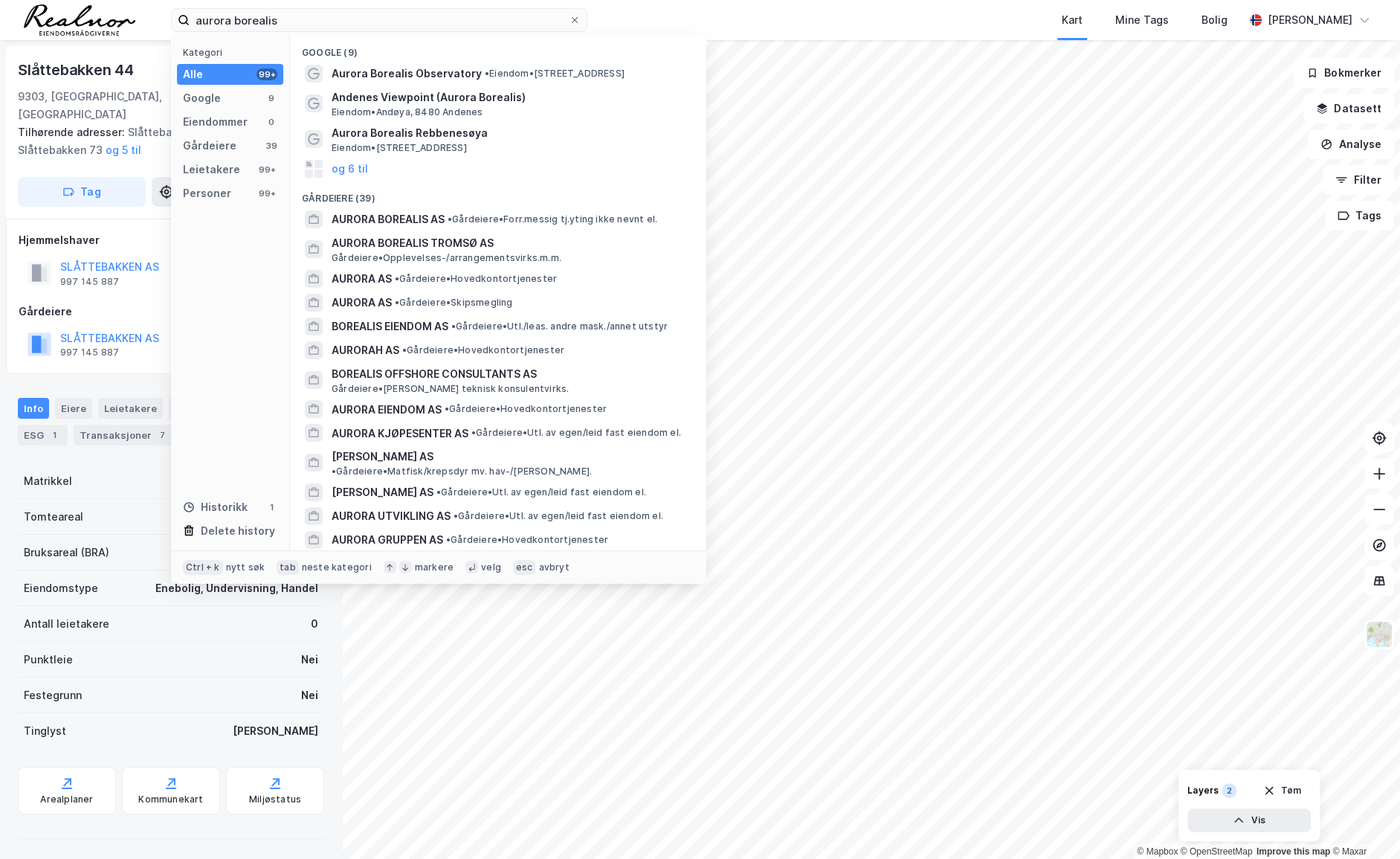
drag, startPoint x: 156, startPoint y: 817, endPoint x: 167, endPoint y: 817, distance: 11.0
click at [156, 821] on div at bounding box center [170, 838] width 306 height 13
drag, startPoint x: 290, startPoint y: 10, endPoint x: 152, endPoint y: 15, distance: 138.1
click at [152, 15] on div "aurora borealis Kategori Alle 99+ Google 9 Eiendommer 0 Gårdeiere 39 Leietakere…" at bounding box center [700, 20] width 1400 height 40
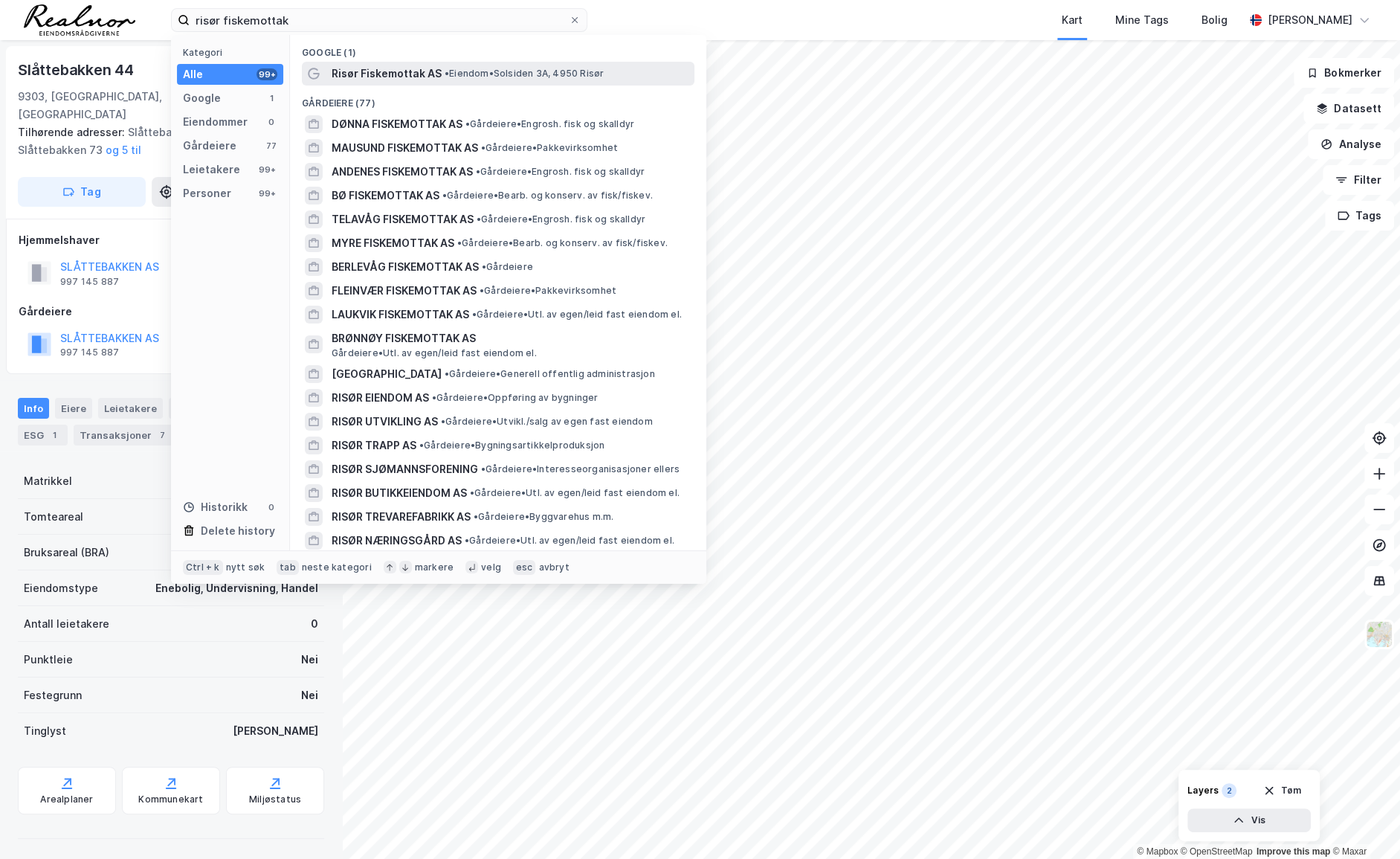
click at [406, 65] on span "Risør Fiskemottak AS" at bounding box center [386, 73] width 110 height 18
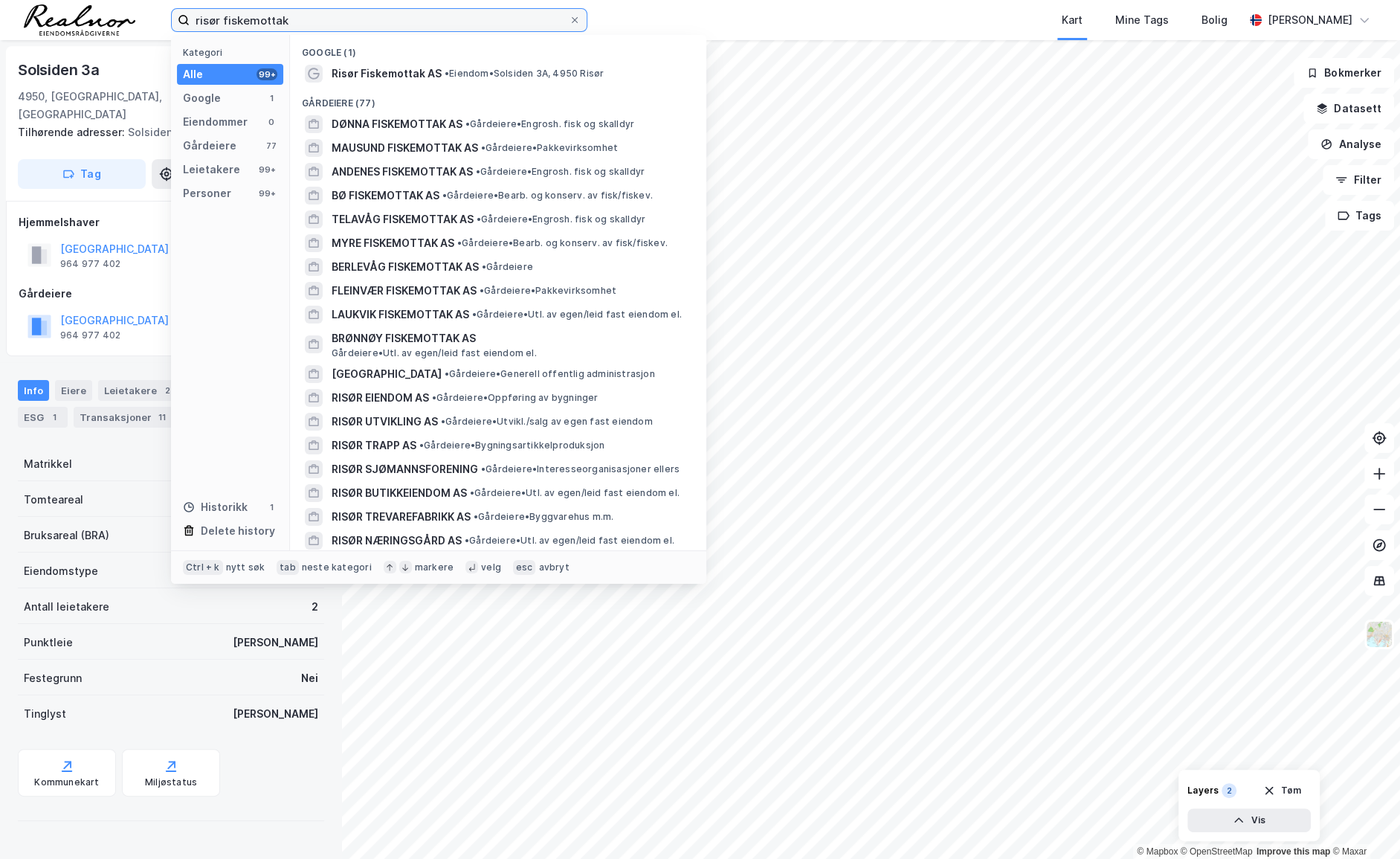
drag, startPoint x: 299, startPoint y: 18, endPoint x: 179, endPoint y: 16, distance: 120.0
click at [179, 16] on label "risør fiskemottak" at bounding box center [379, 20] width 416 height 24
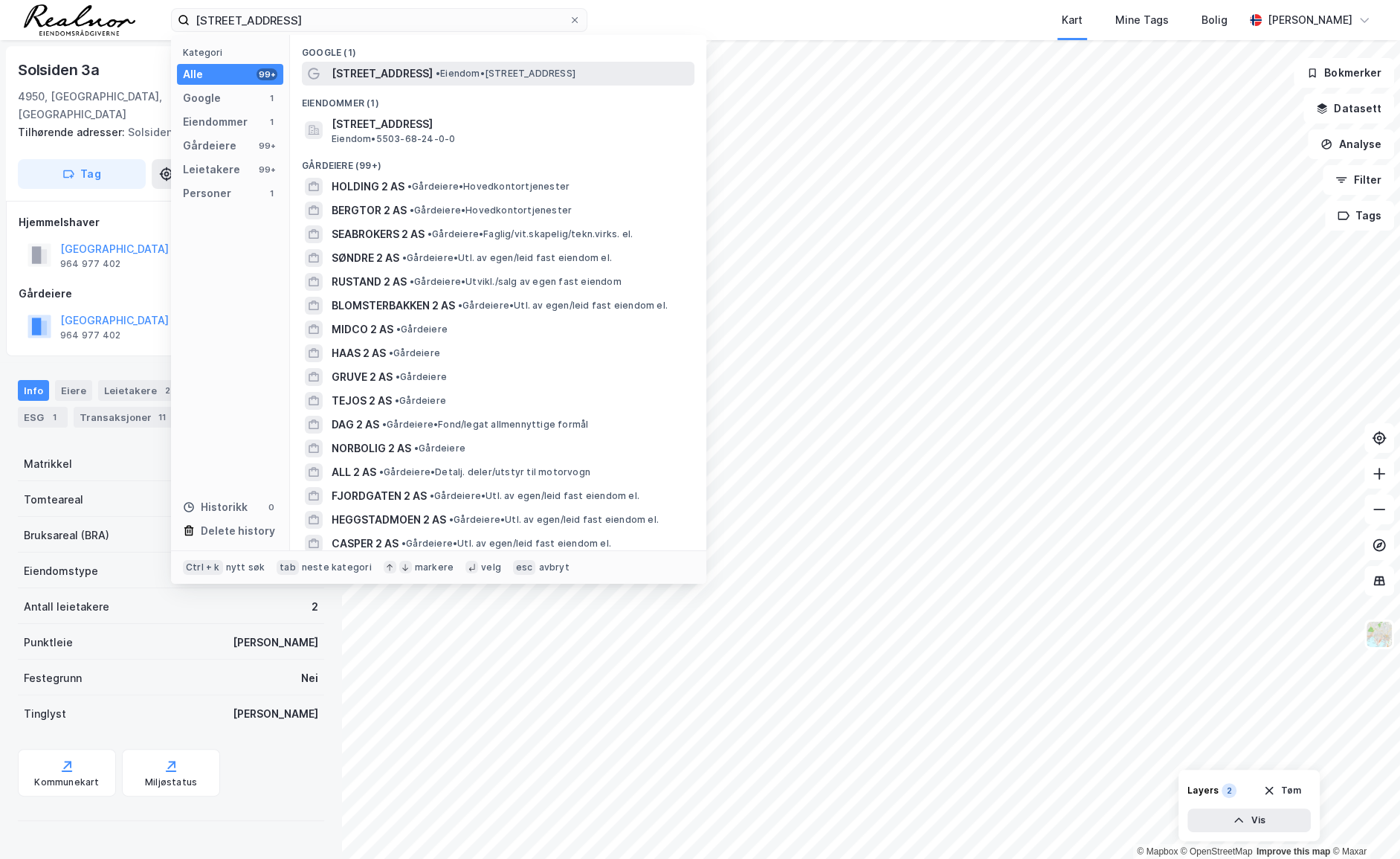
click at [394, 74] on span "[STREET_ADDRESS]" at bounding box center [382, 73] width 101 height 18
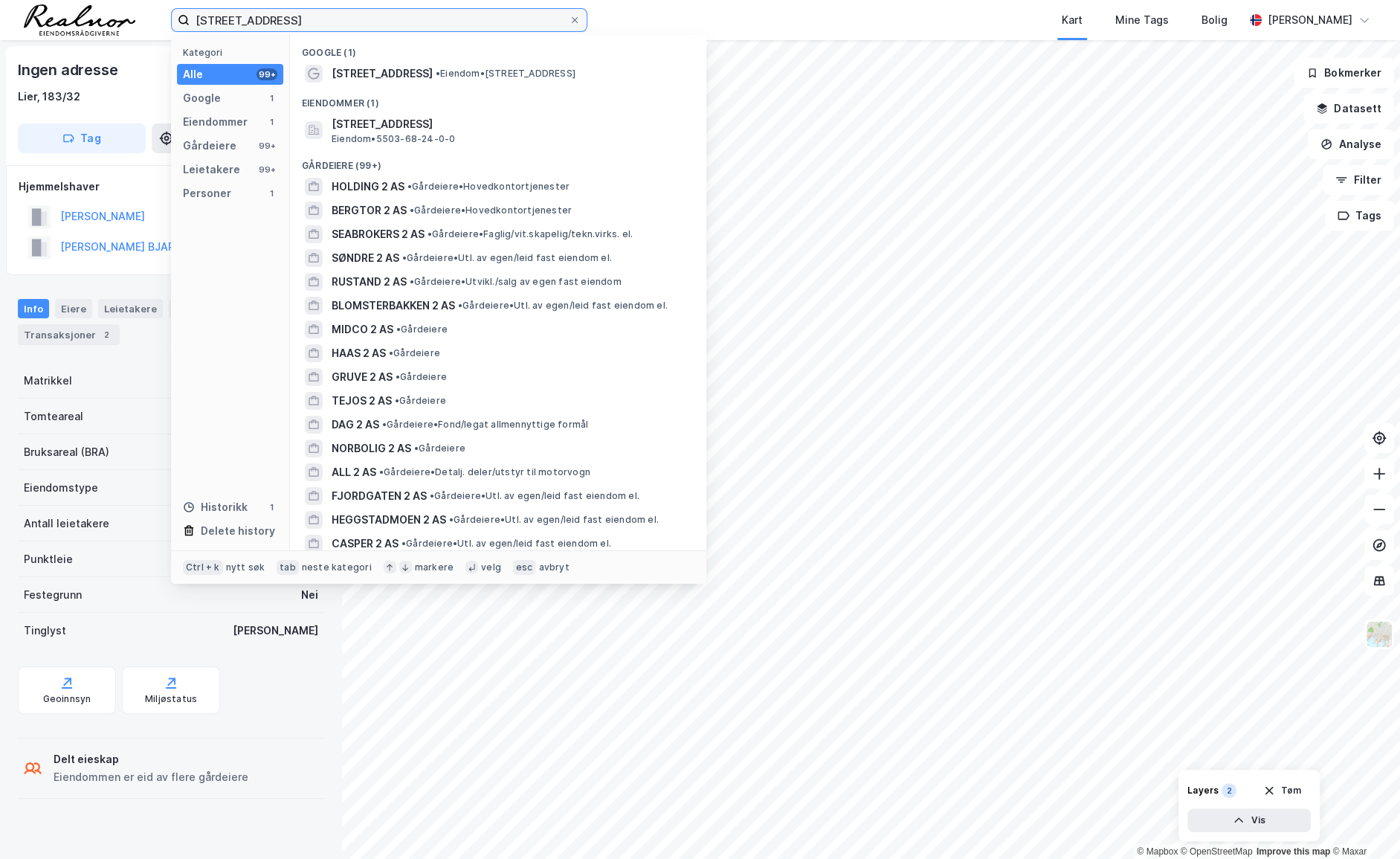
click at [322, 21] on input "[STREET_ADDRESS]" at bounding box center [379, 20] width 379 height 23
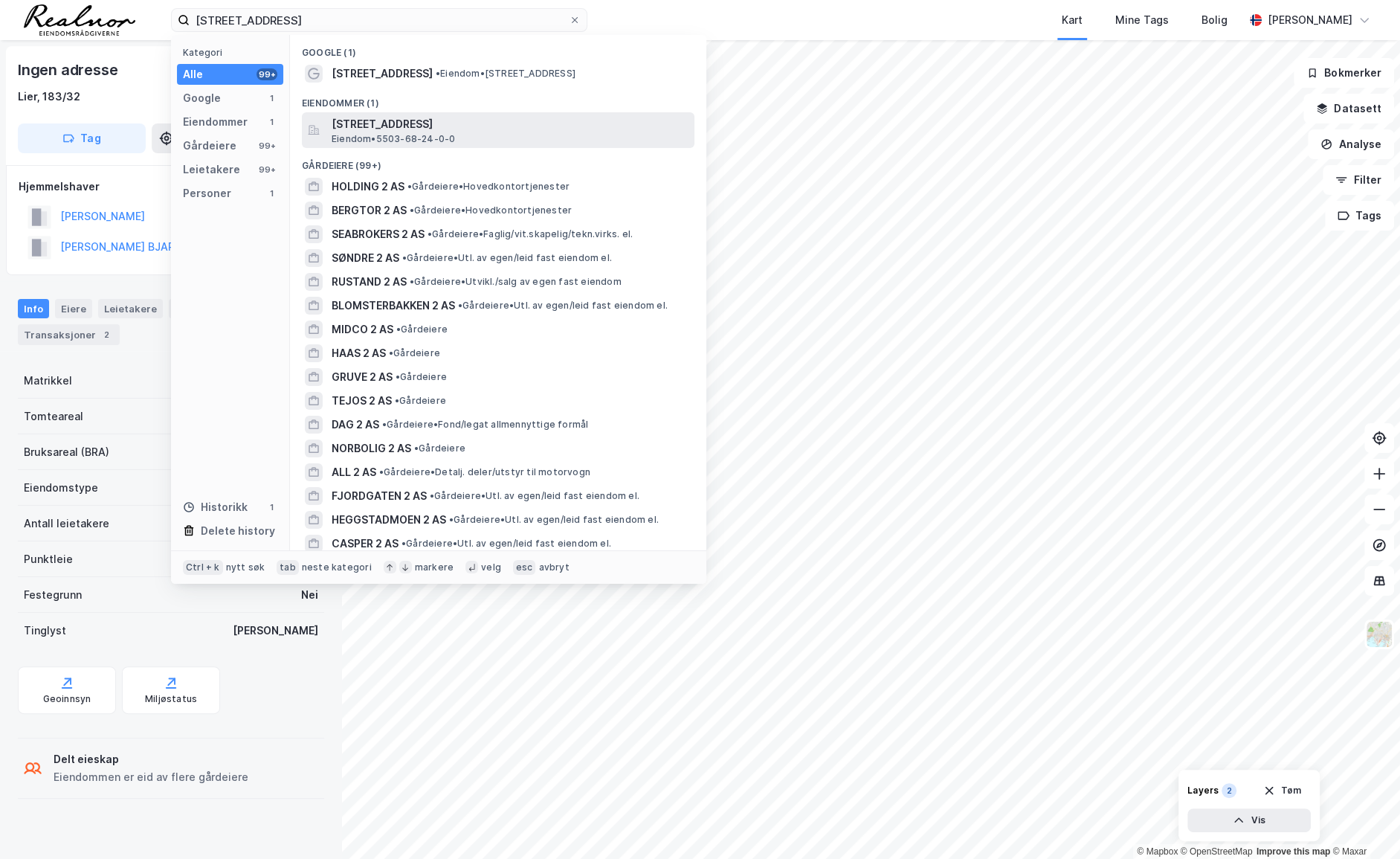
click at [408, 123] on span "[STREET_ADDRESS]" at bounding box center [509, 123] width 357 height 18
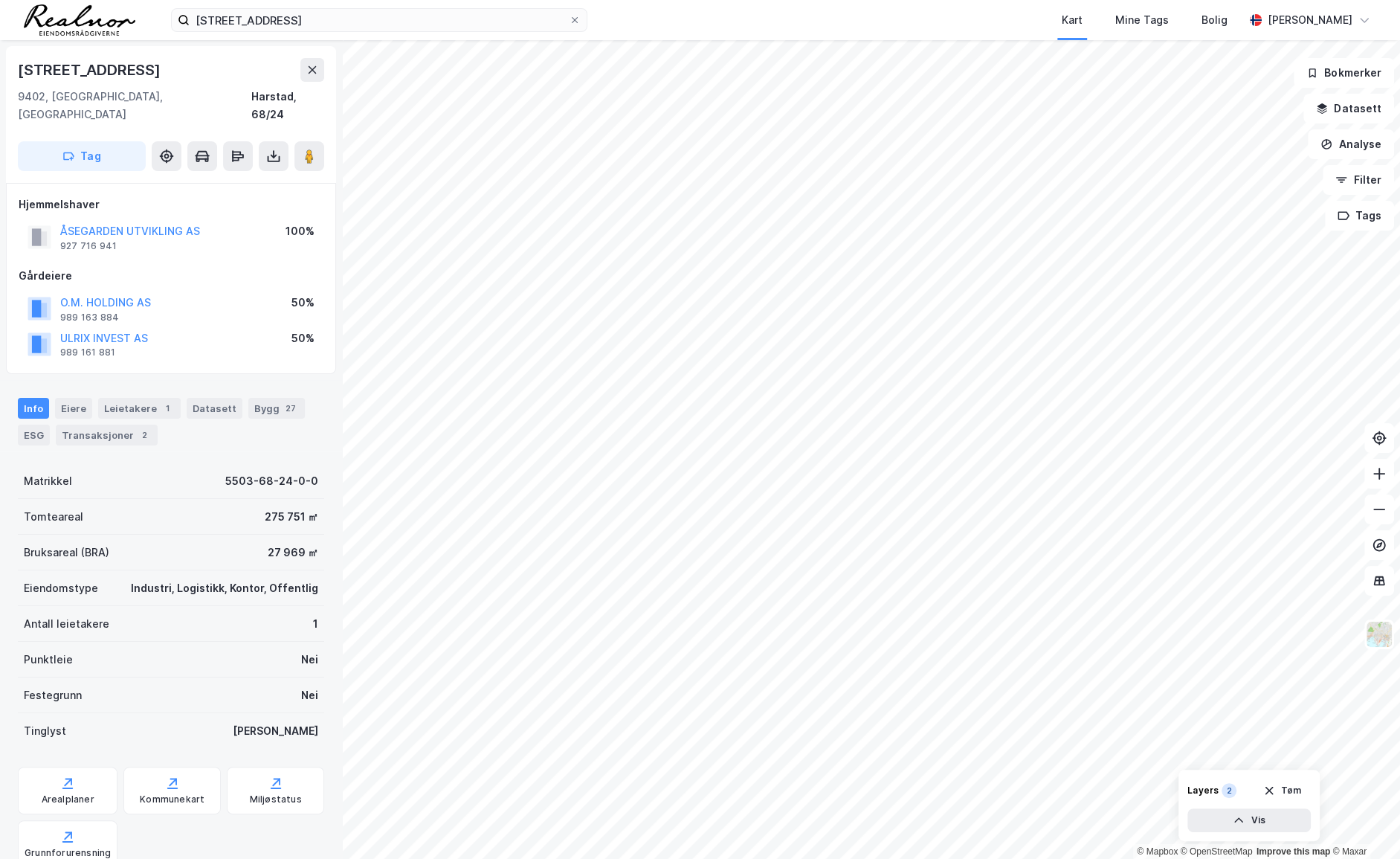
scroll to position [2, 0]
click at [313, 69] on icon at bounding box center [313, 68] width 8 height 8
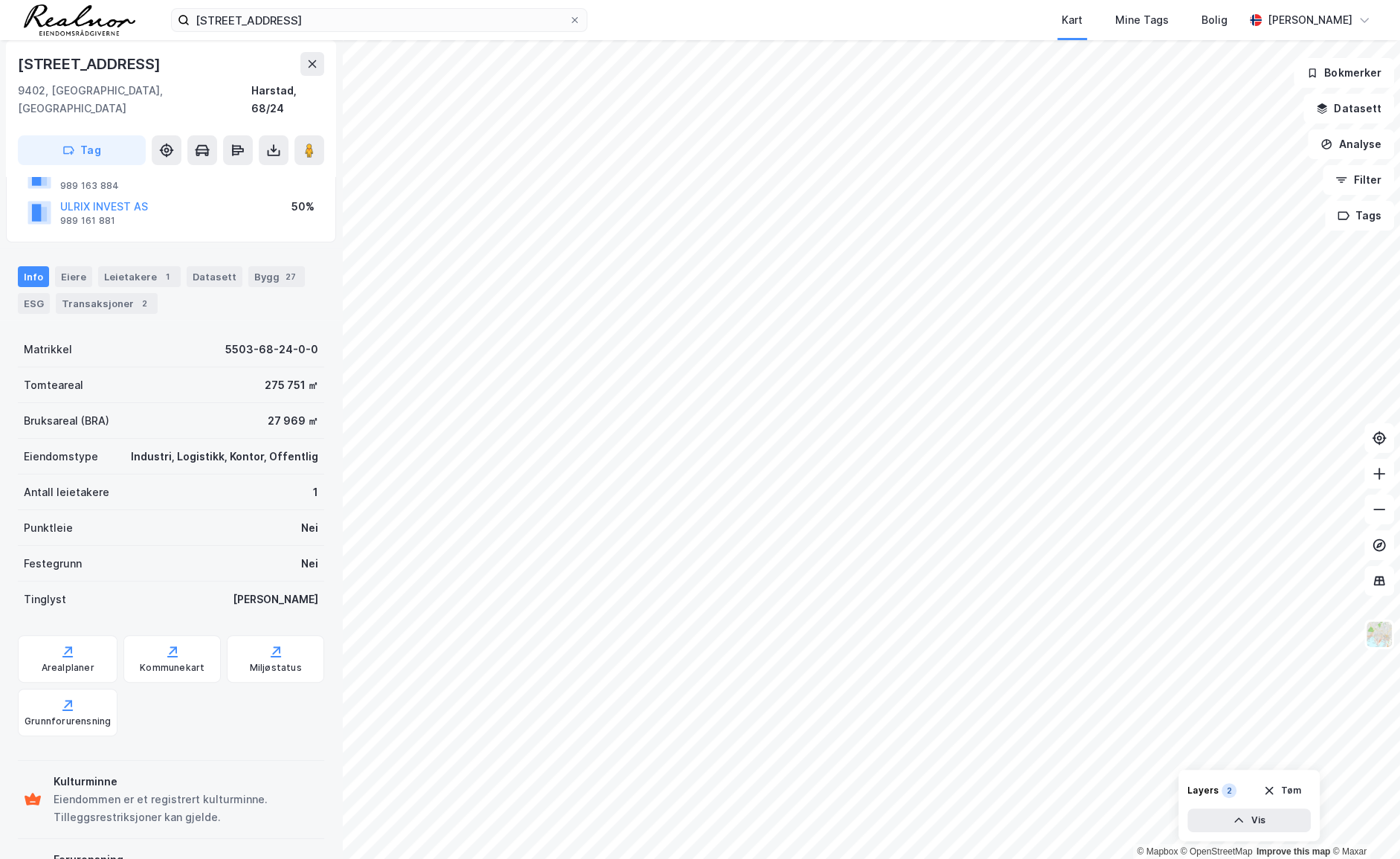
scroll to position [137, 0]
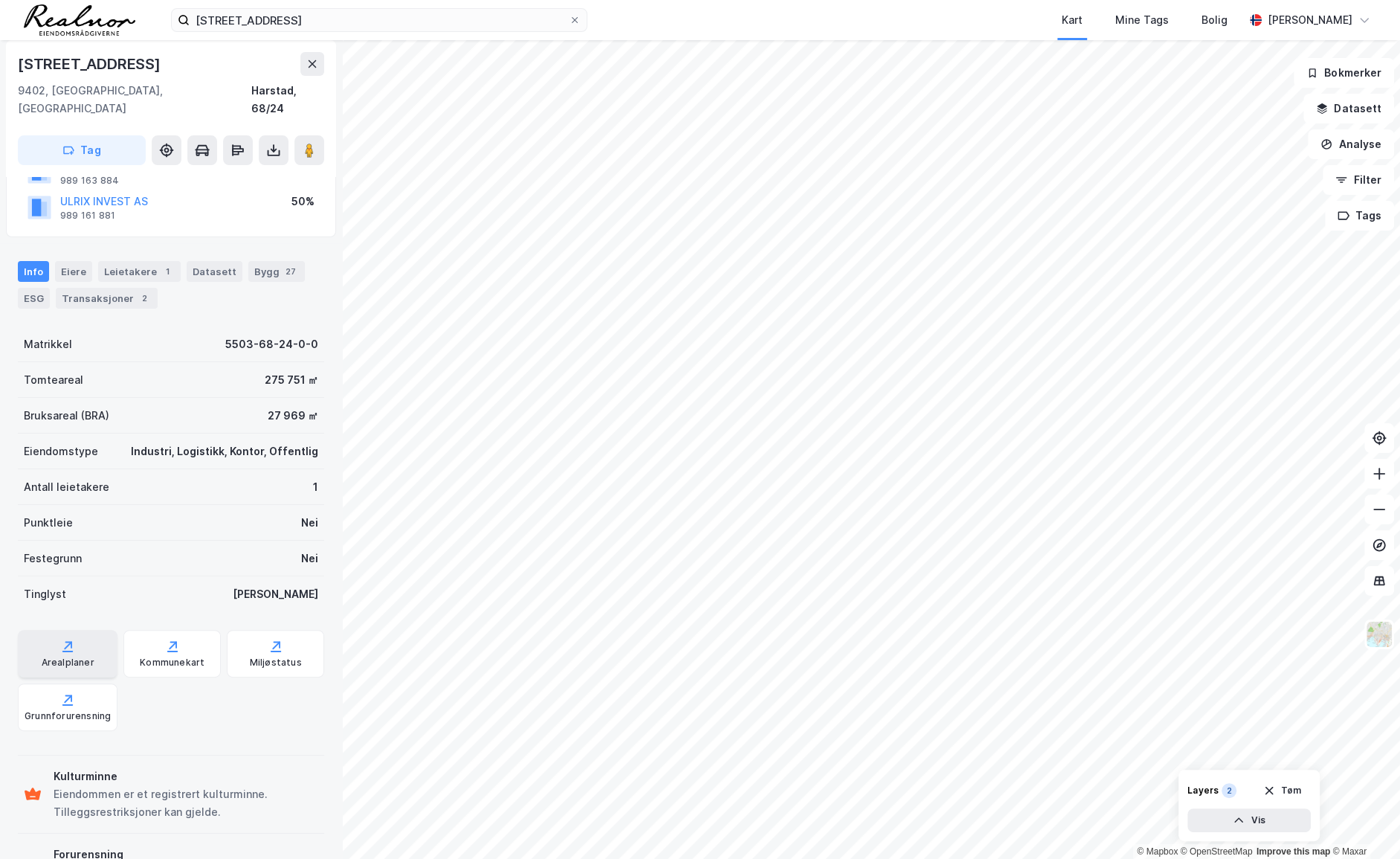
click at [78, 632] on div "Arealplaner" at bounding box center [67, 653] width 100 height 48
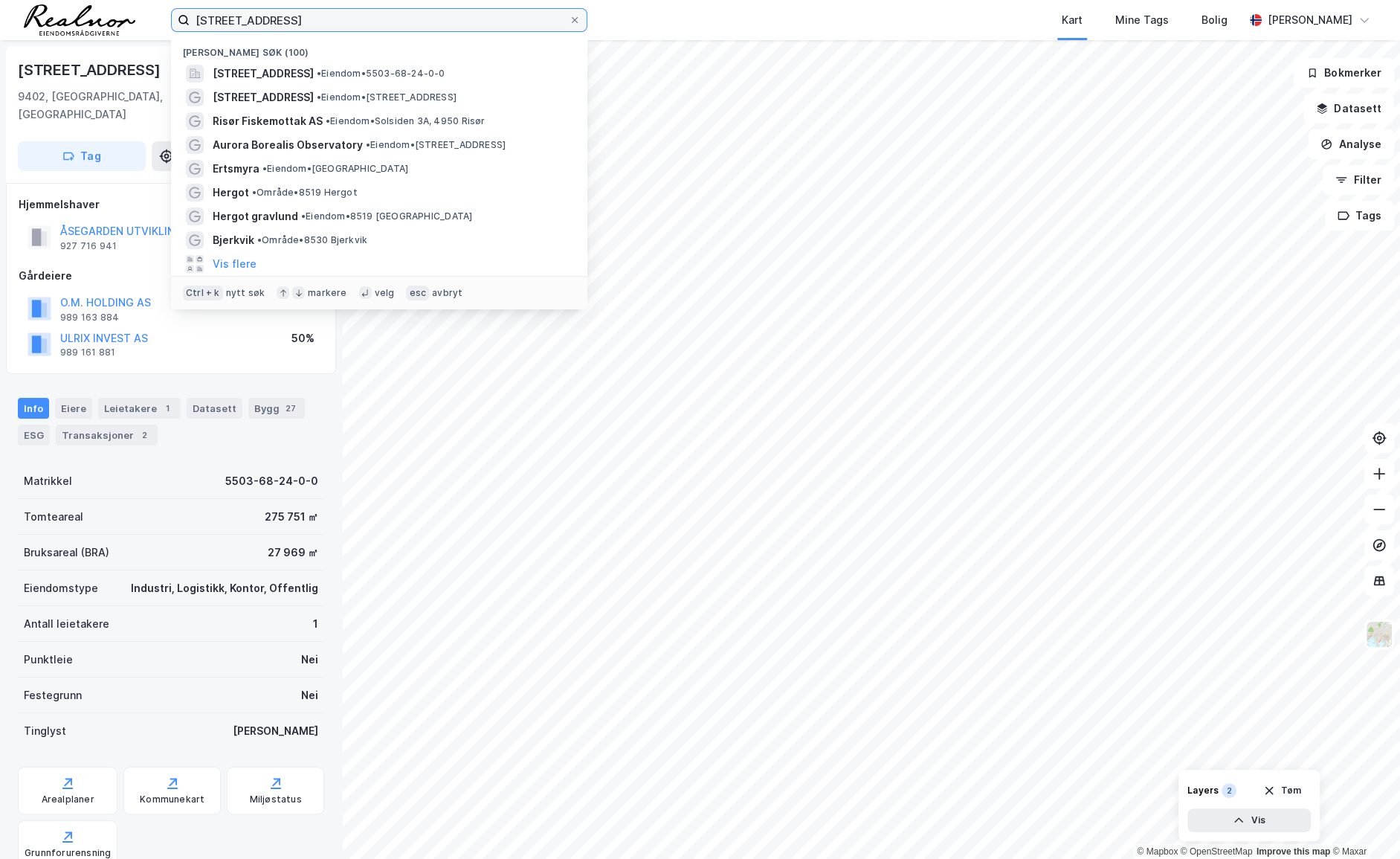
drag, startPoint x: 299, startPoint y: 16, endPoint x: 120, endPoint y: 16, distance: 179.0
click at [120, 16] on div "åsegårdveien 2 Nylige søk (100) [STREET_ADDRESS], [GEOGRAPHIC_DATA] • Eiendom •…" at bounding box center [700, 20] width 1400 height 40
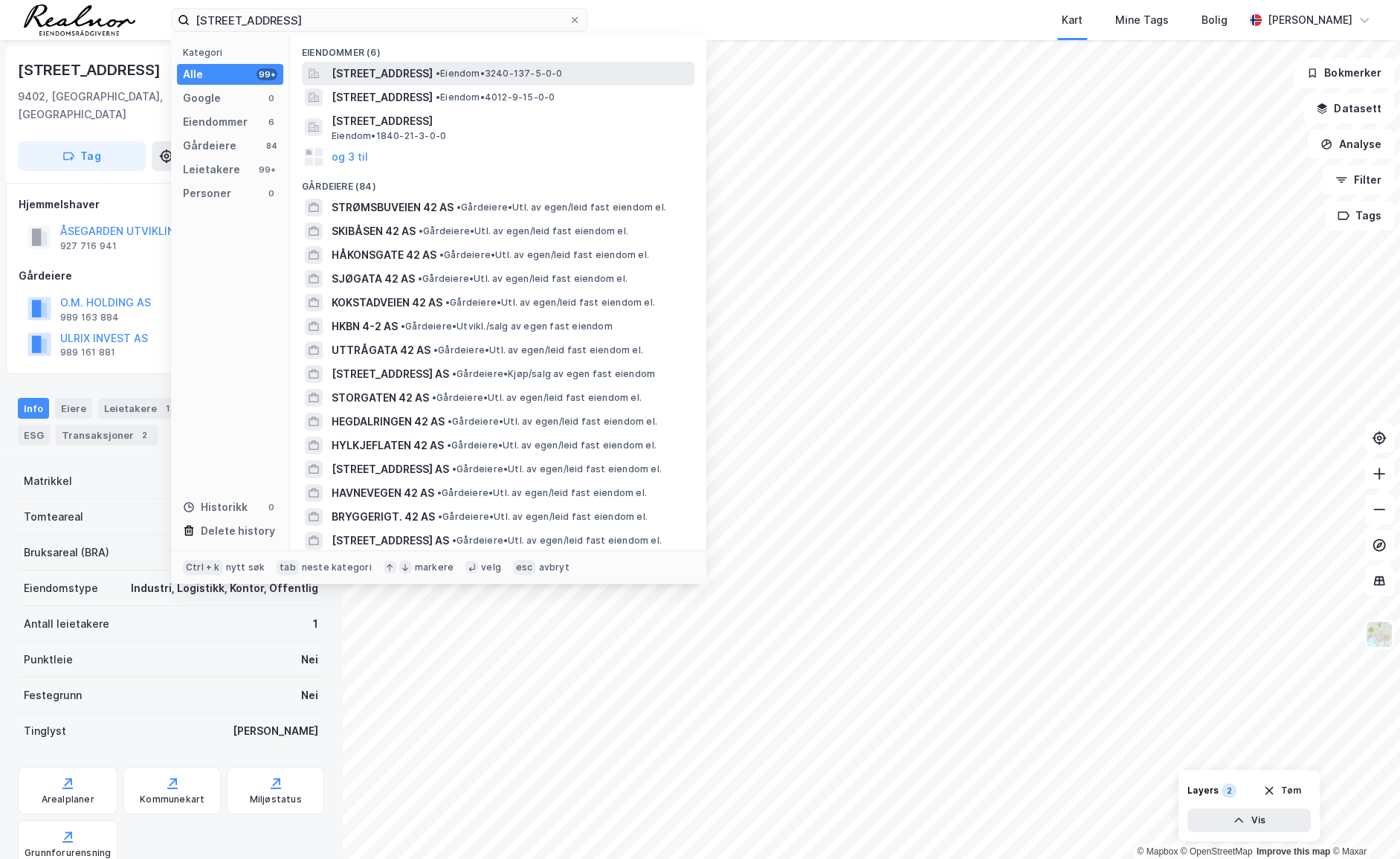
click at [398, 71] on span "[STREET_ADDRESS]" at bounding box center [382, 73] width 101 height 18
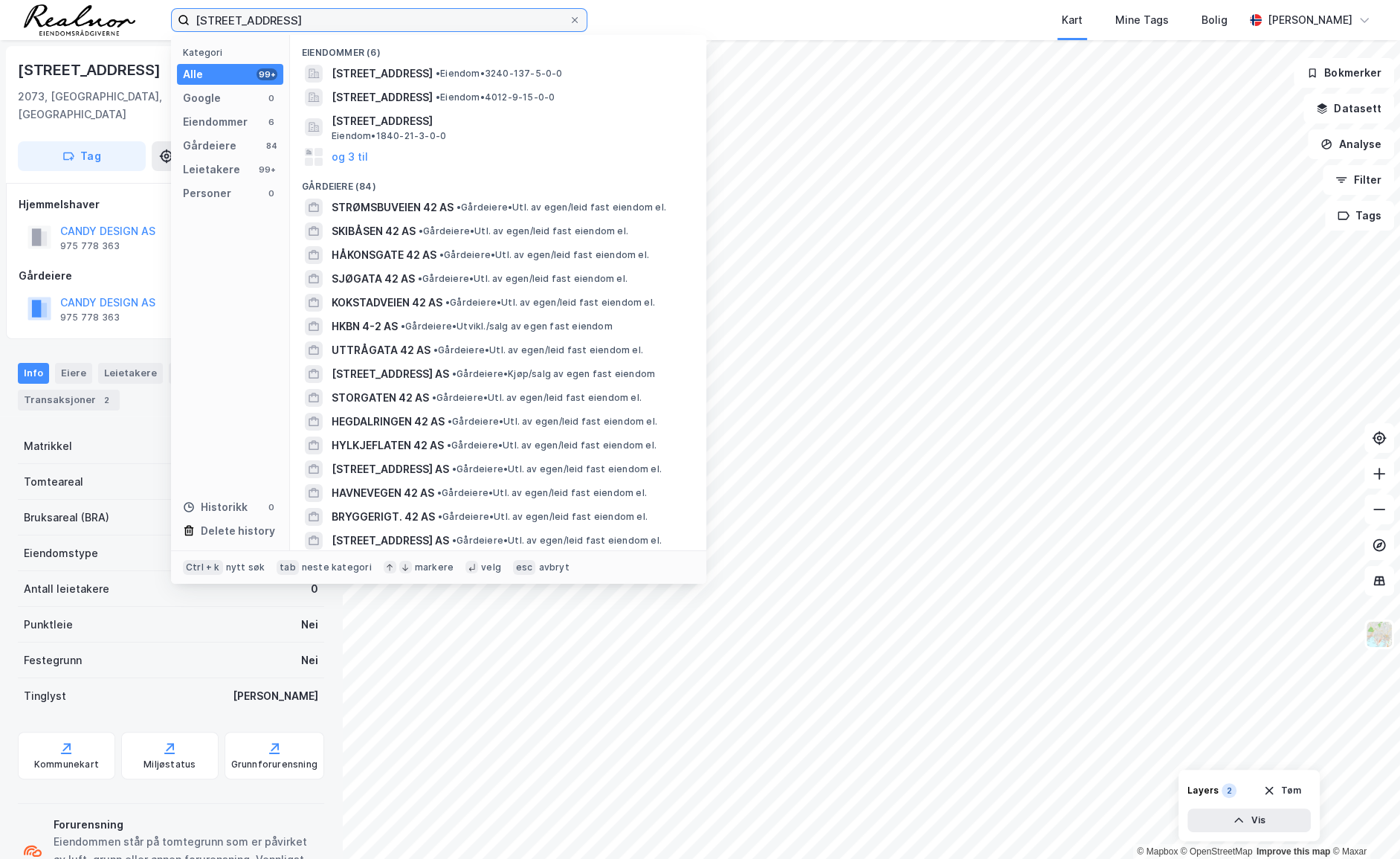
drag, startPoint x: 351, startPoint y: 13, endPoint x: 132, endPoint y: 13, distance: 219.0
click at [132, 13] on div "[STREET_ADDRESS] Kategori Alle 99+ Google 0 Eiendommer 6 Gårdeiere 84 Leietaker…" at bounding box center [700, 20] width 1400 height 40
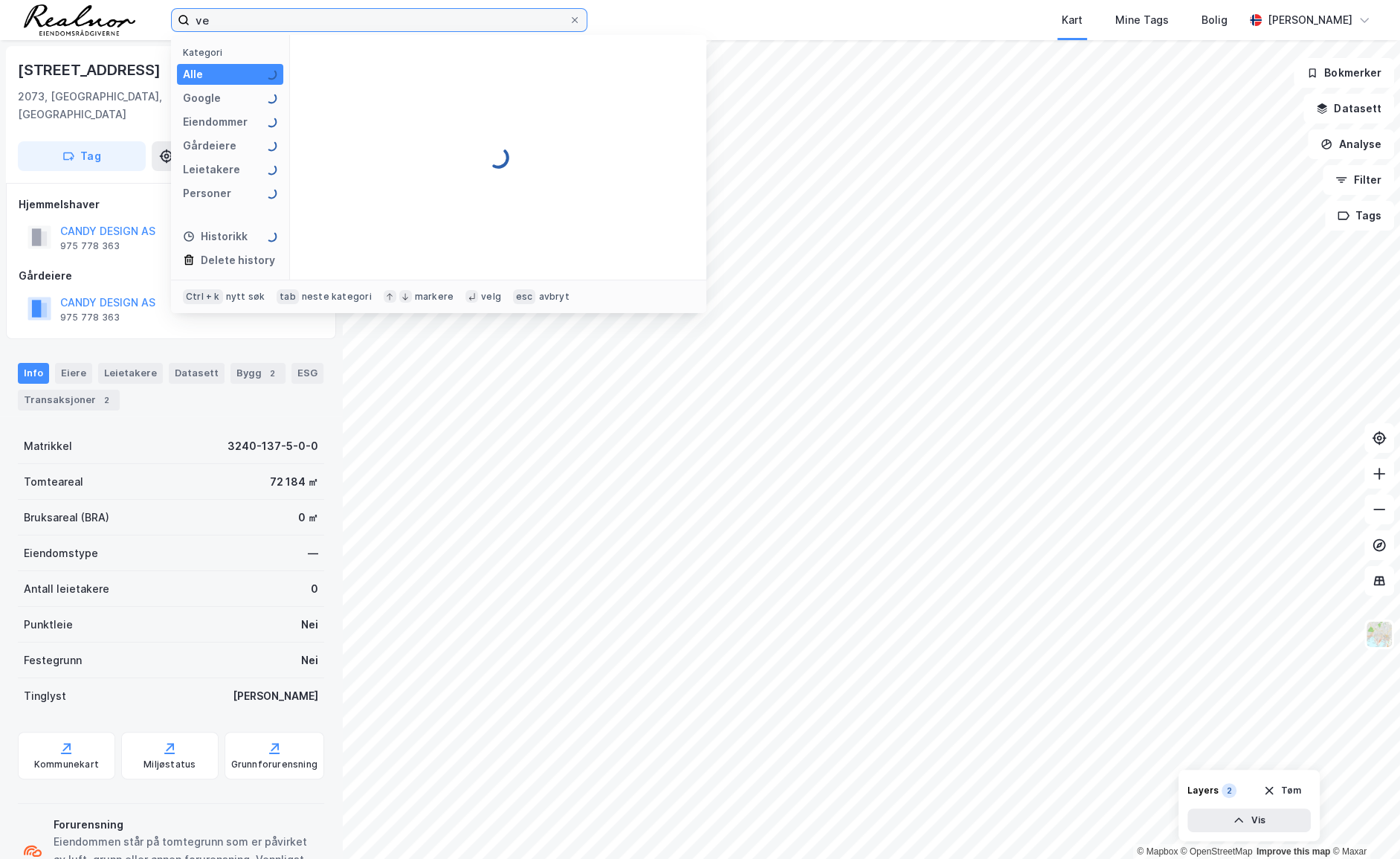
type input "v"
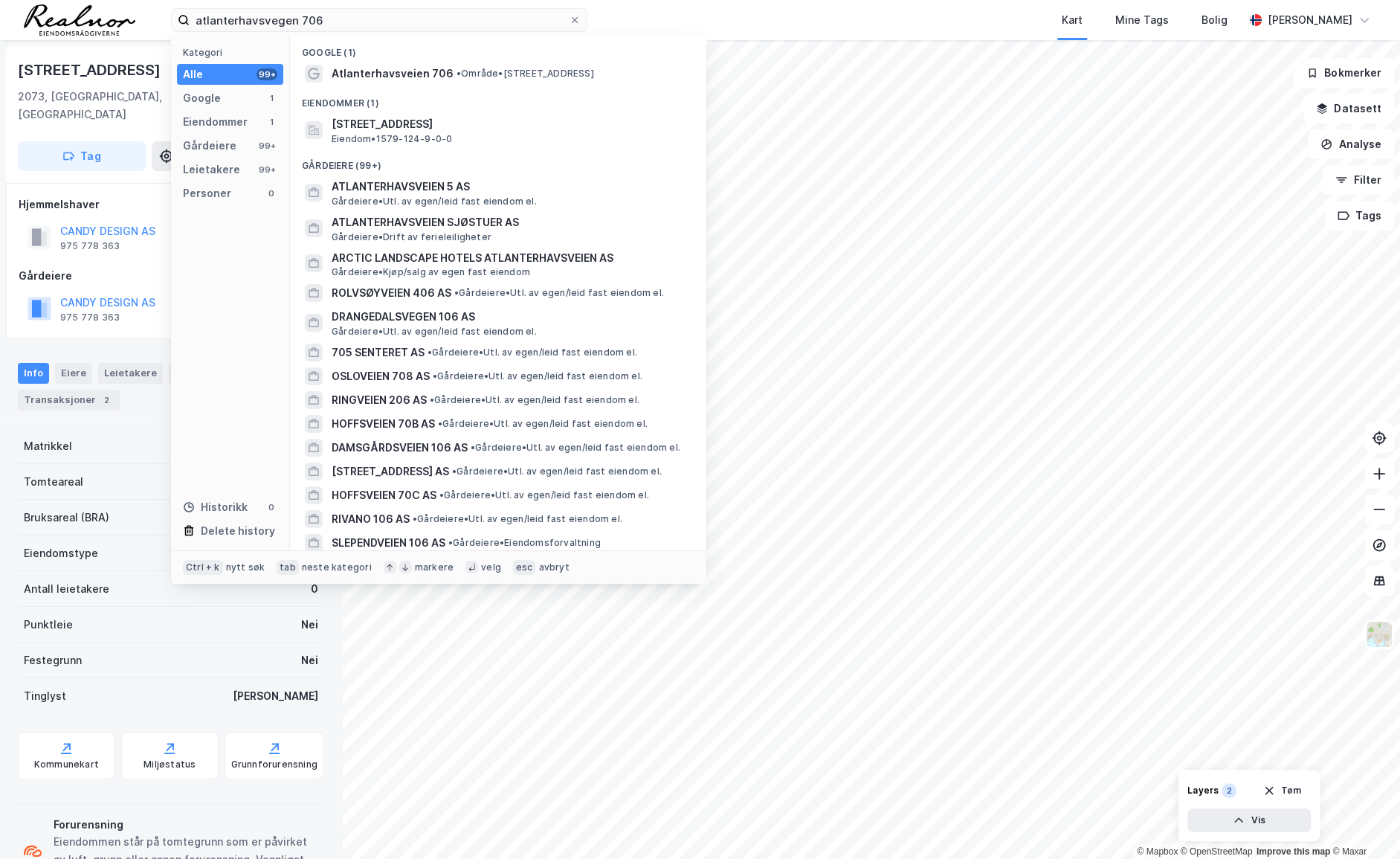
click at [391, 86] on div "Eiendommer (1)" at bounding box center [498, 99] width 416 height 27
click at [394, 76] on span "Atlanterhavsveien 706" at bounding box center [392, 73] width 122 height 18
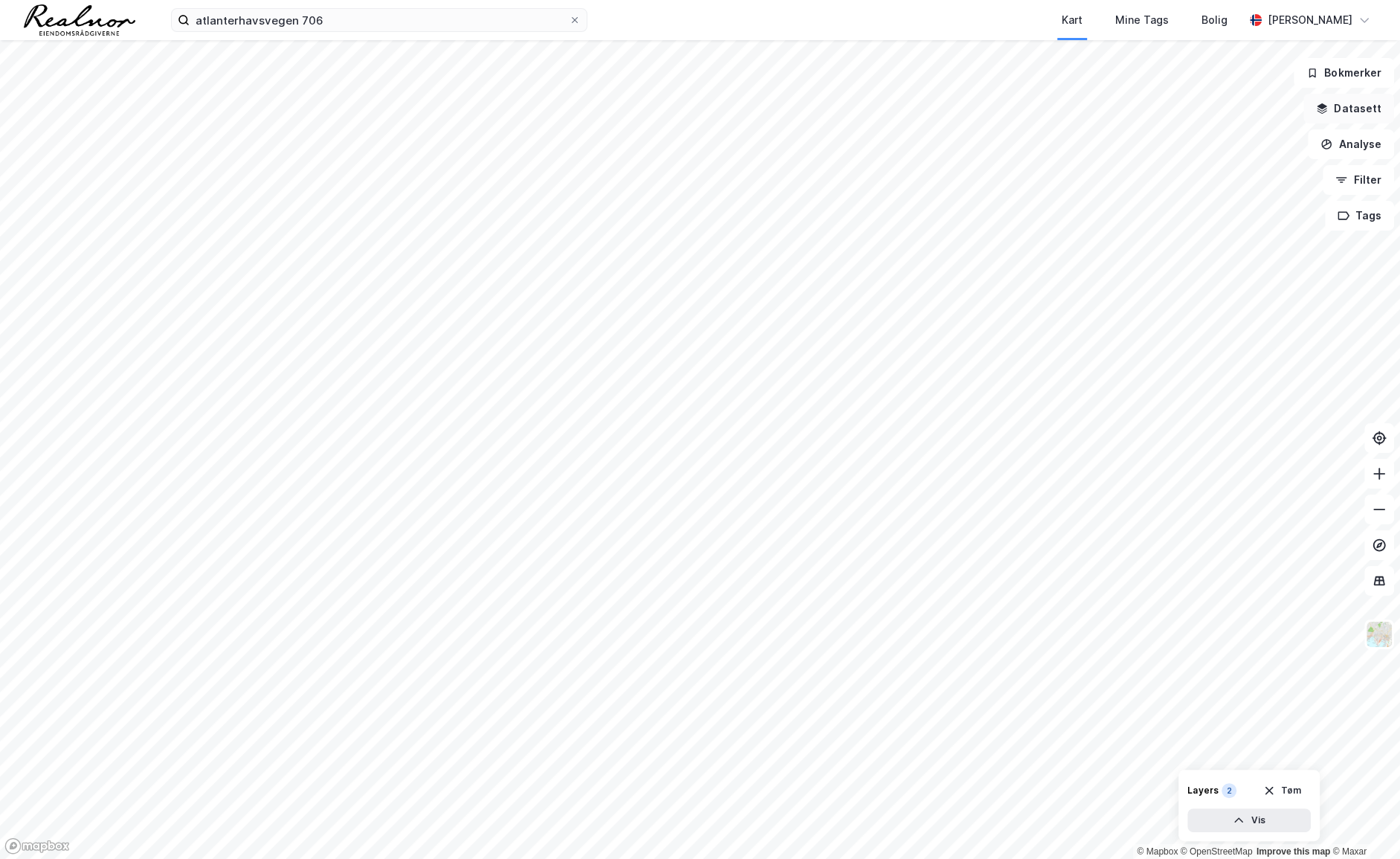
click at [1147, 107] on button "Datasett" at bounding box center [1349, 108] width 91 height 29
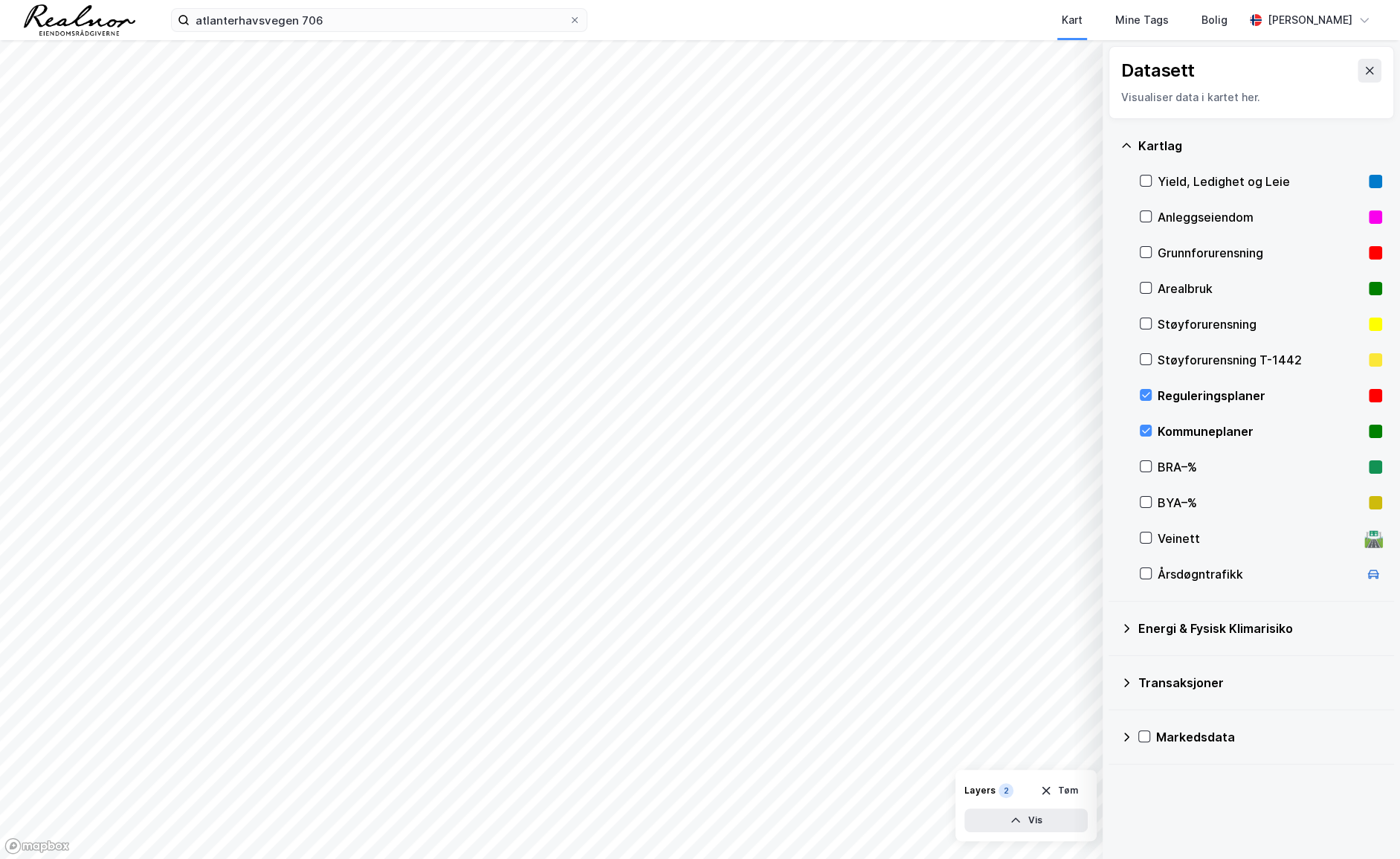
click at [1147, 394] on div "Reguleringsplaner" at bounding box center [1260, 395] width 205 height 18
click at [1147, 426] on icon at bounding box center [1146, 431] width 10 height 10
click at [1147, 71] on button at bounding box center [1369, 71] width 24 height 24
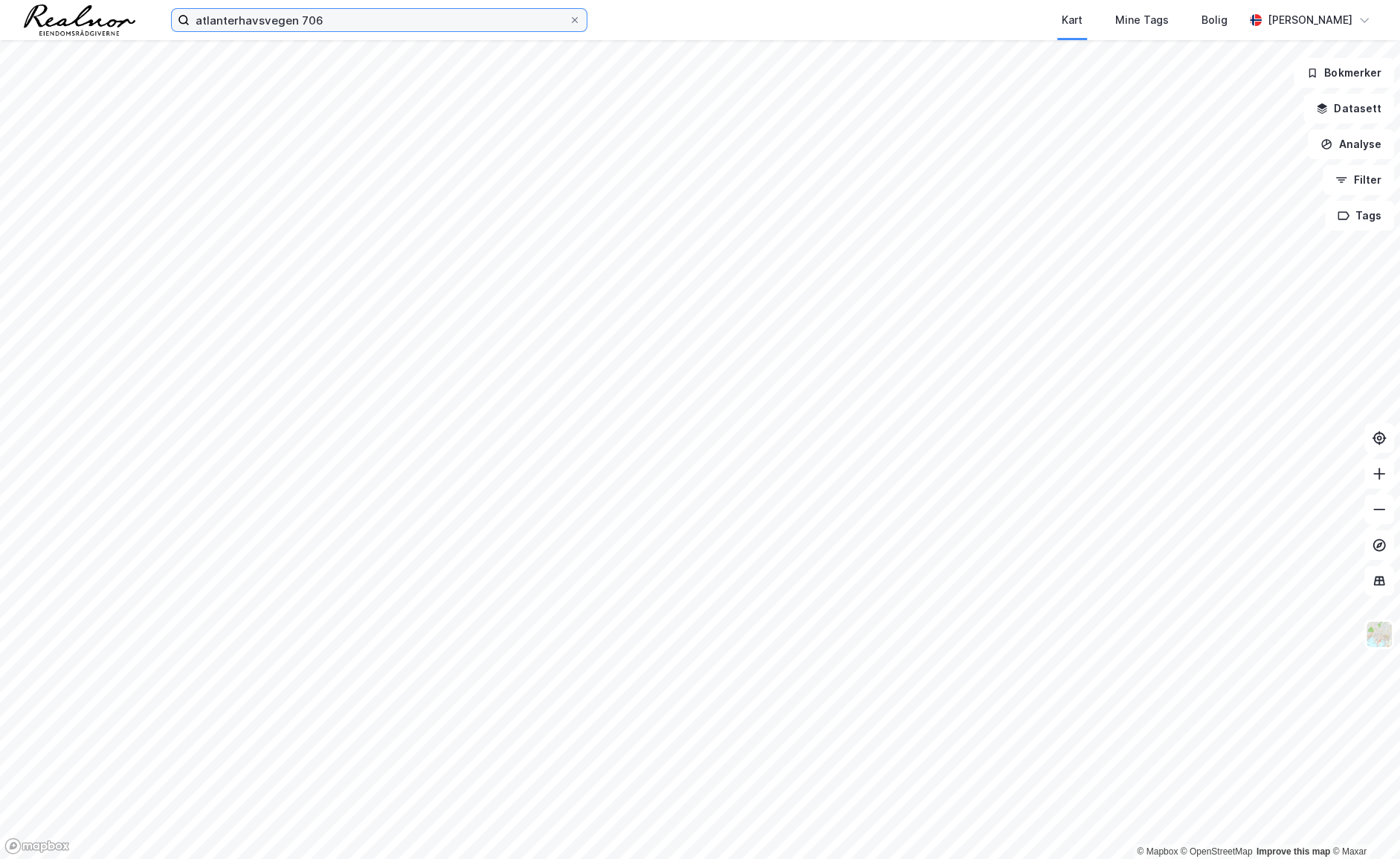
click at [403, 23] on input "atlanterhavsvegen 706" at bounding box center [379, 20] width 379 height 23
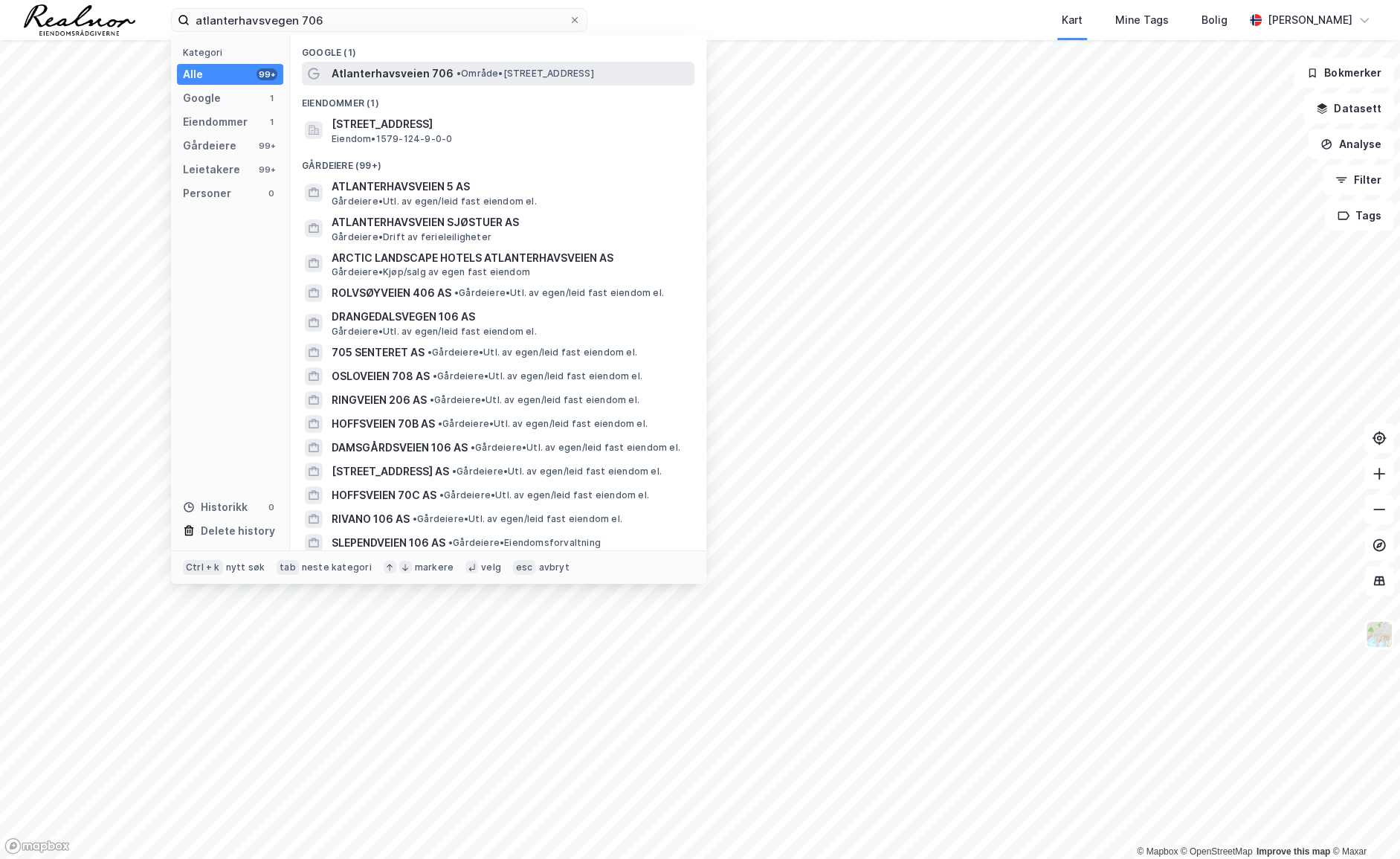
click at [408, 71] on span "Atlanterhavsveien 706" at bounding box center [392, 73] width 122 height 18
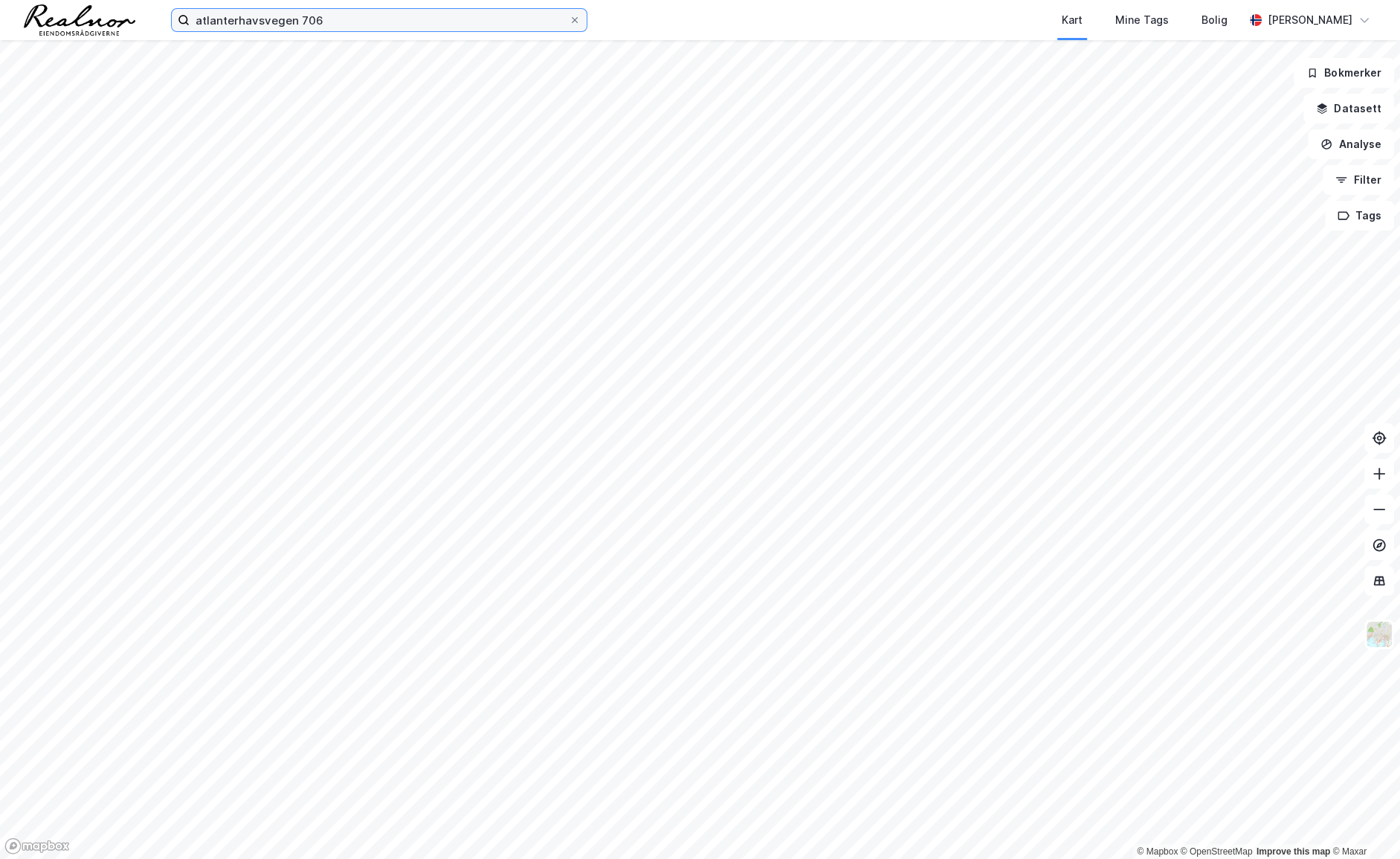
click at [394, 16] on input "atlanterhavsvegen 706" at bounding box center [379, 20] width 379 height 23
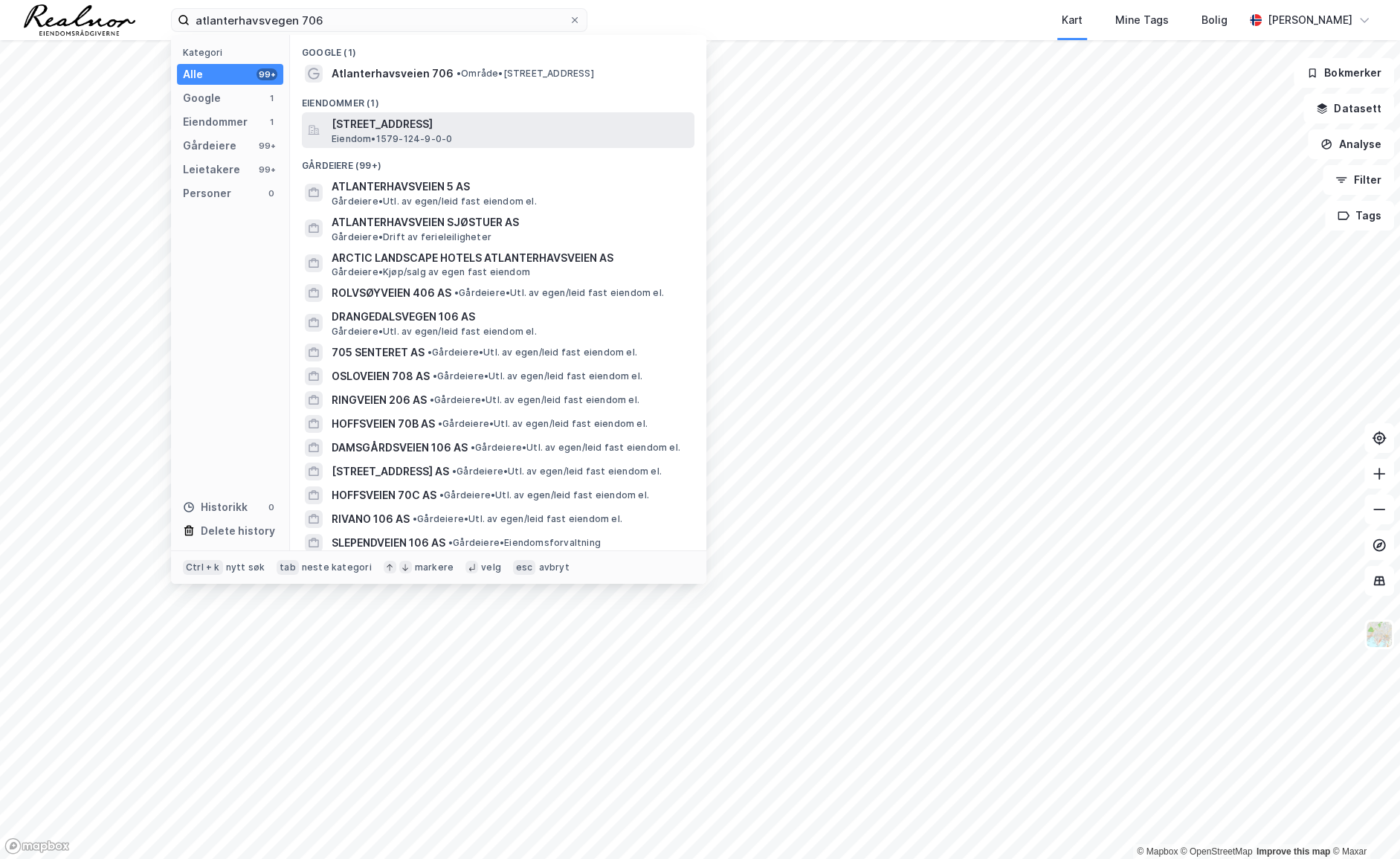
click at [409, 118] on span "[STREET_ADDRESS]" at bounding box center [509, 123] width 357 height 18
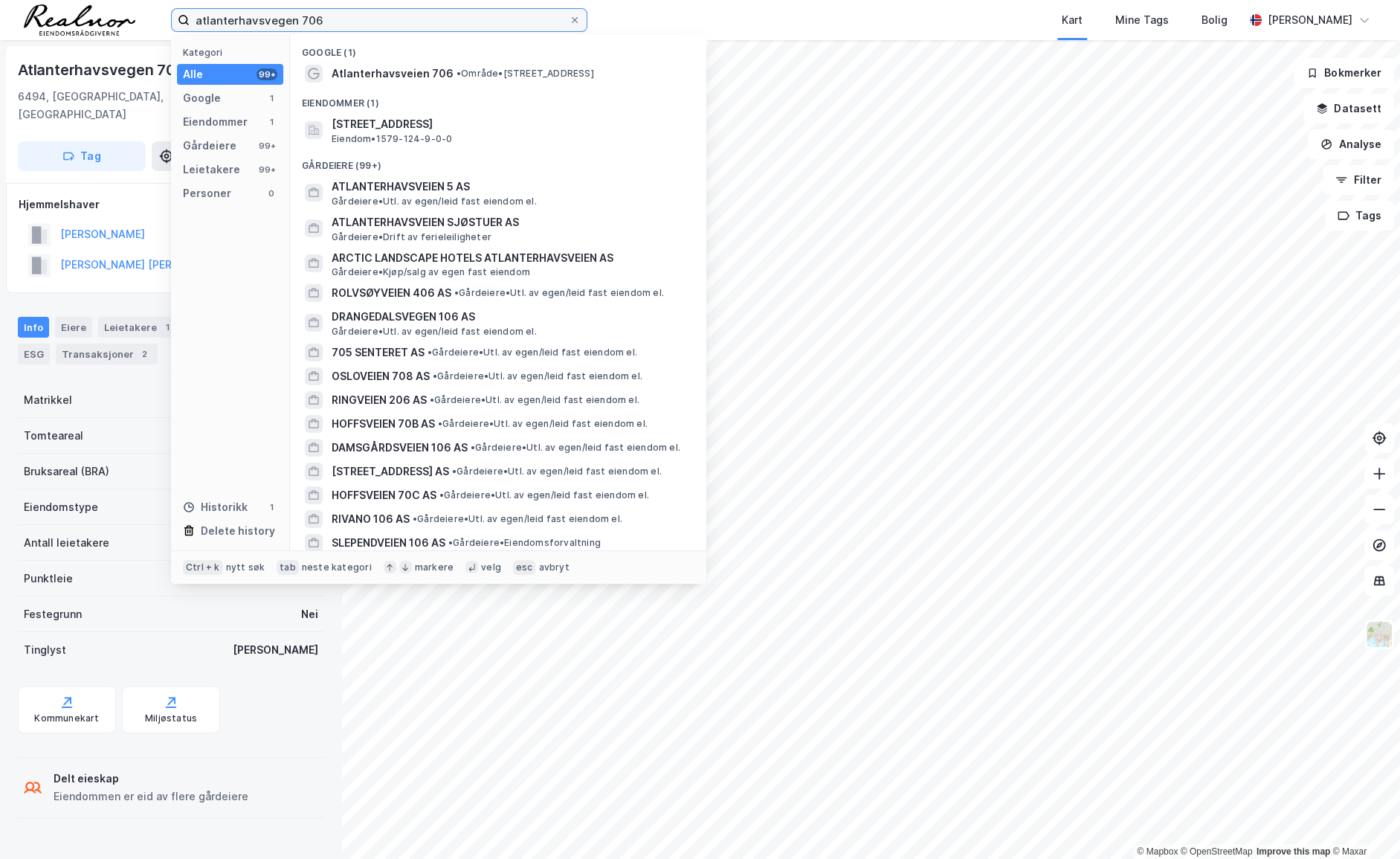
drag, startPoint x: 338, startPoint y: 26, endPoint x: 156, endPoint y: 24, distance: 182.0
click at [156, 24] on div "atlanterhavsvegen 706 Kategori Alle 99+ Google 1 Eiendommer 1 Gårdeiere 99+ Lei…" at bounding box center [700, 20] width 1400 height 40
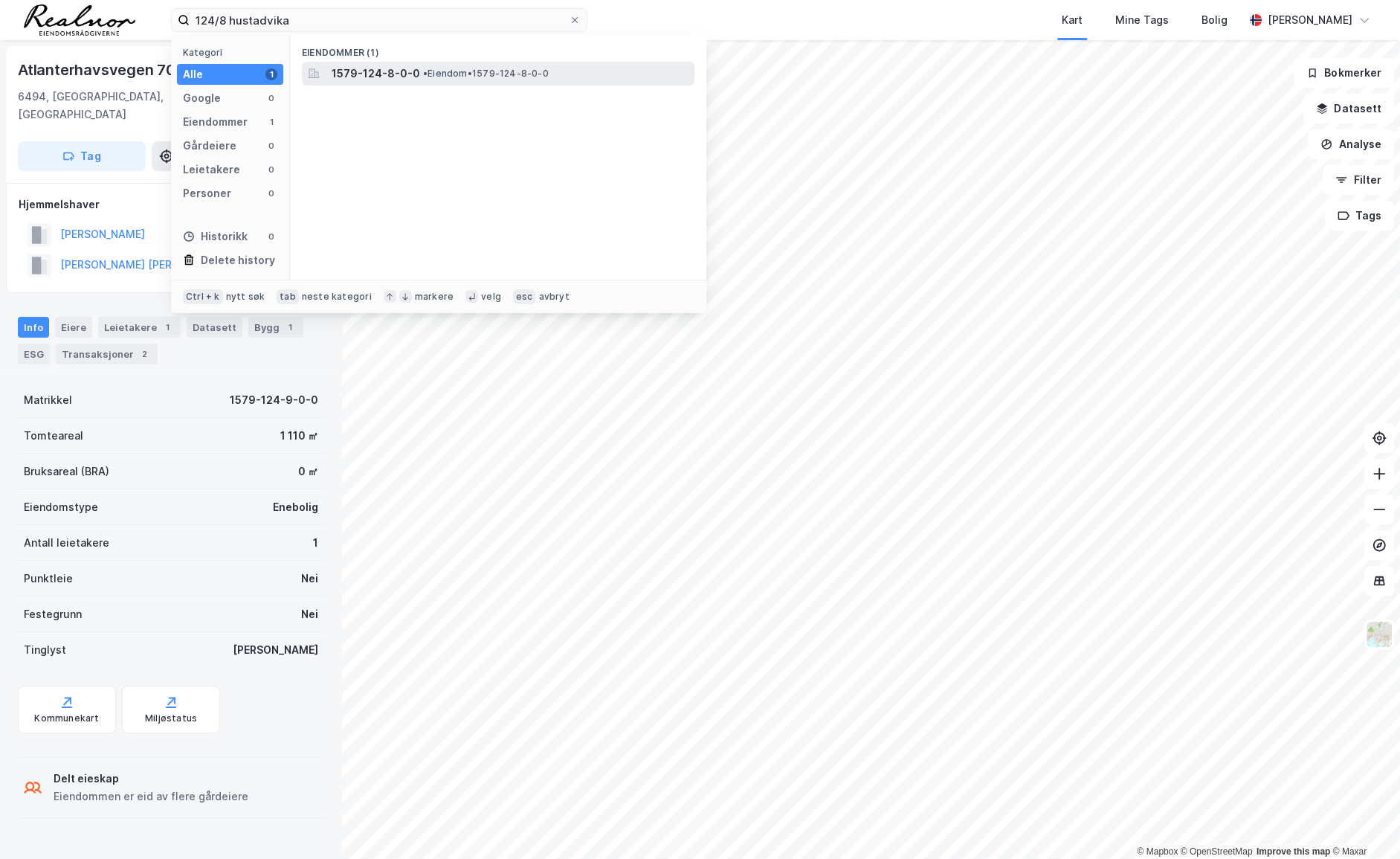
click at [375, 75] on span "1579-124-8-0-0" at bounding box center [375, 73] width 88 height 18
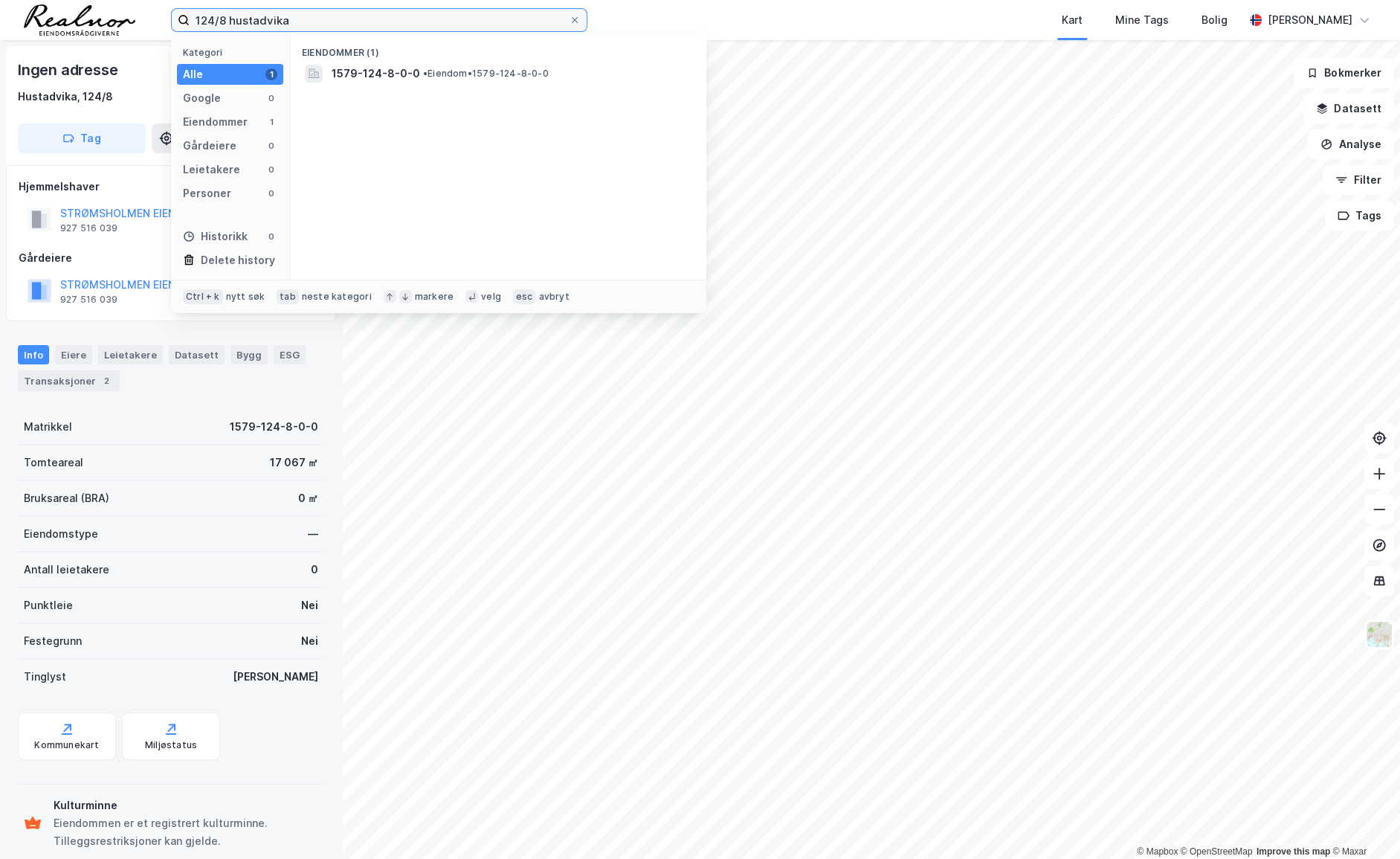
drag, startPoint x: 347, startPoint y: 27, endPoint x: 182, endPoint y: 18, distance: 165.2
click at [183, 18] on label "124/8 hustadvika" at bounding box center [379, 20] width 416 height 24
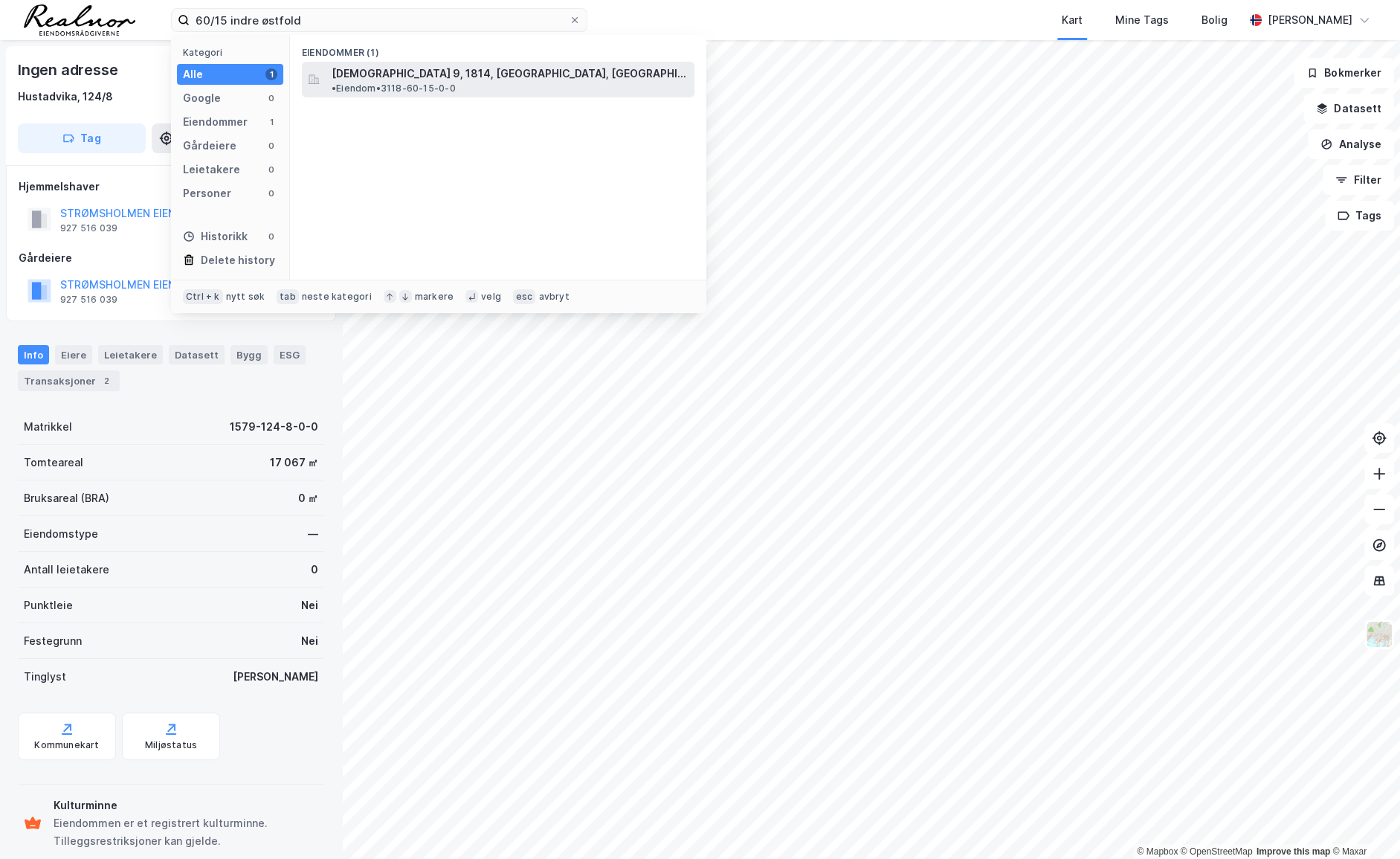
click at [382, 81] on span "[DEMOGRAPHIC_DATA] 9, 1814, [GEOGRAPHIC_DATA], [GEOGRAPHIC_DATA]" at bounding box center [509, 73] width 357 height 18
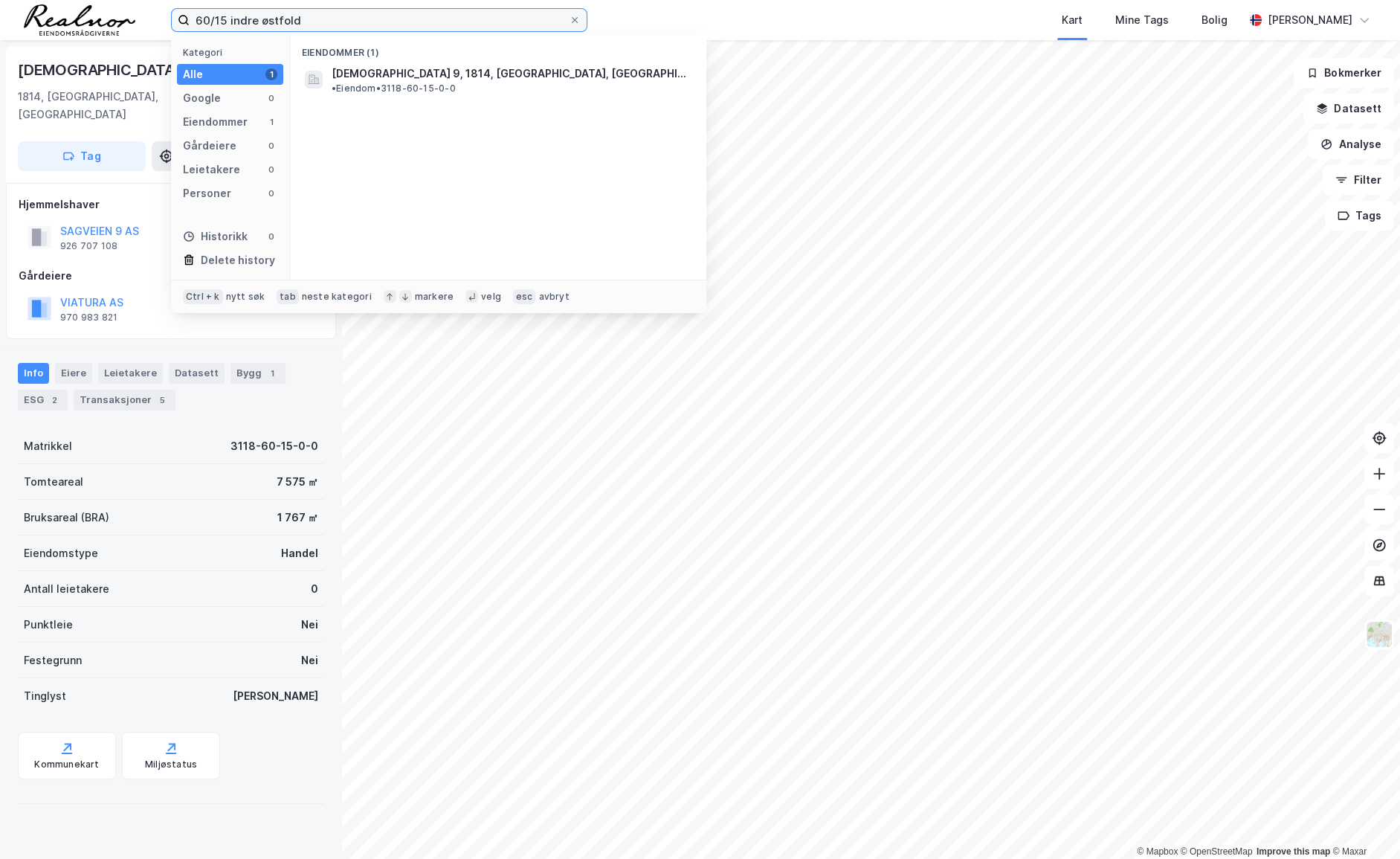
drag, startPoint x: 337, startPoint y: 26, endPoint x: 157, endPoint y: 25, distance: 180.0
click at [157, 25] on div "60/15 indre østfold Kategori Alle 1 Google 0 Eiendommer 1 Gårdeiere 0 Leietaker…" at bounding box center [700, 20] width 1400 height 40
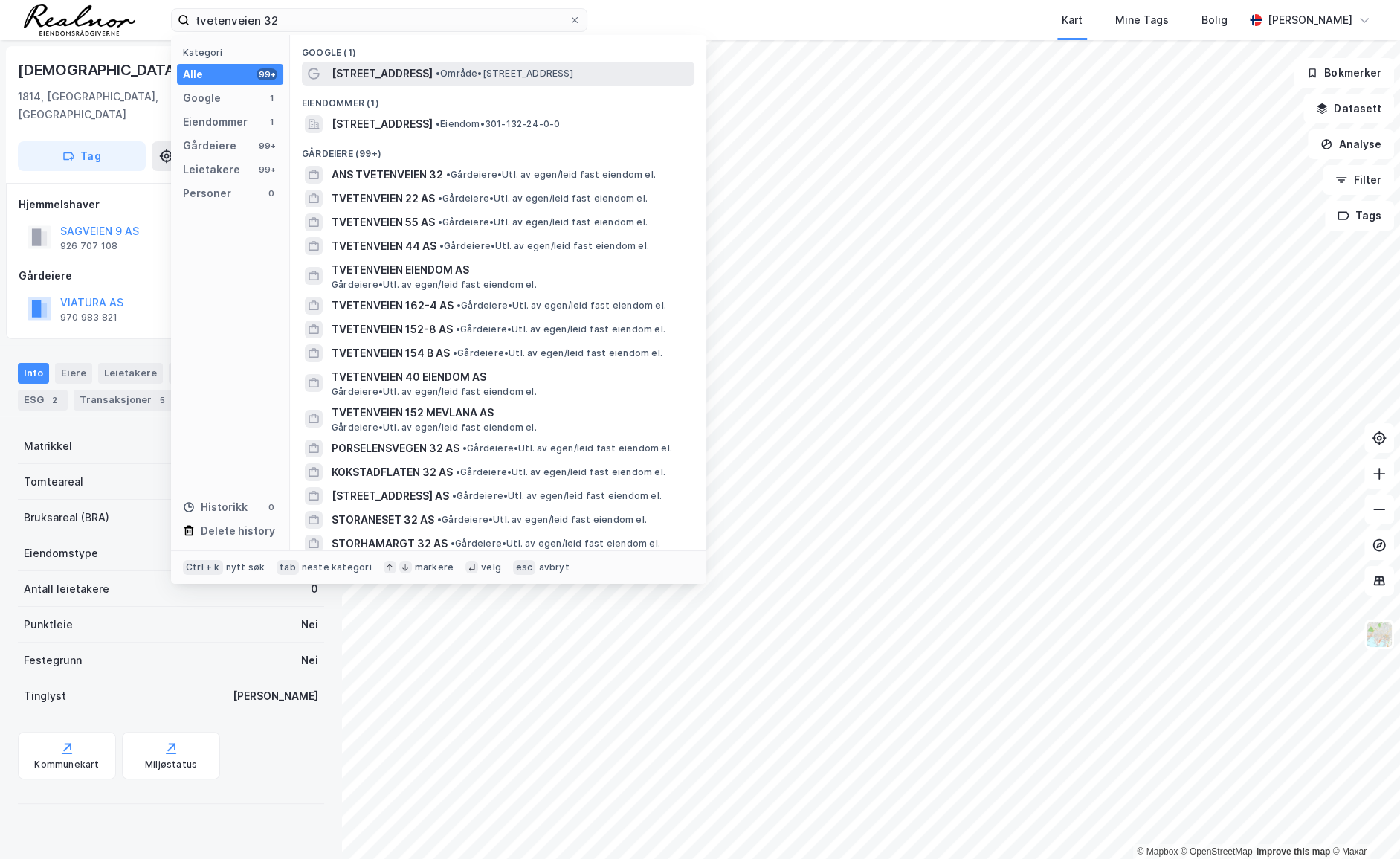
click at [391, 76] on span "[STREET_ADDRESS]" at bounding box center [382, 73] width 101 height 18
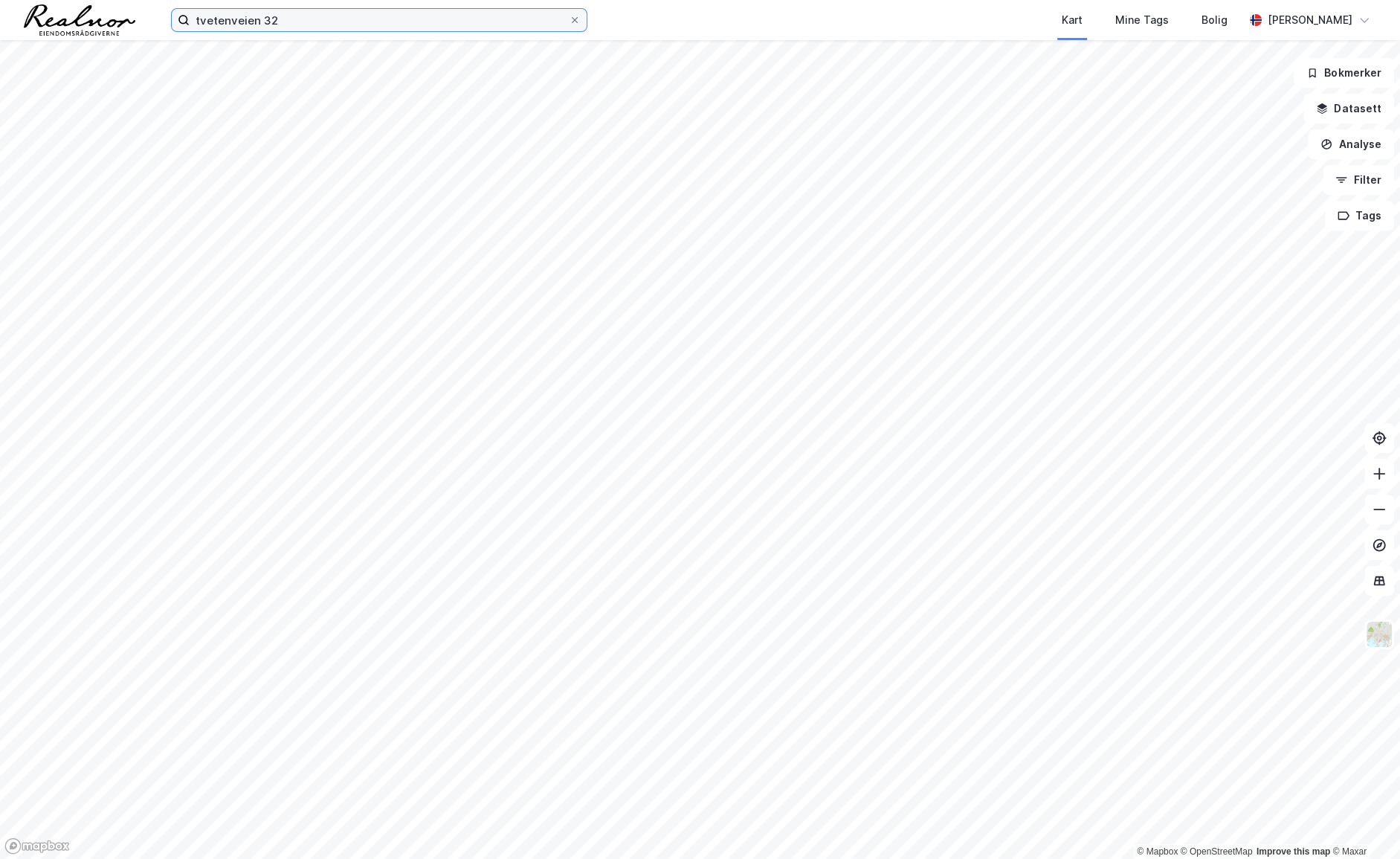
click at [304, 15] on input "tvetenveien 32" at bounding box center [379, 20] width 379 height 23
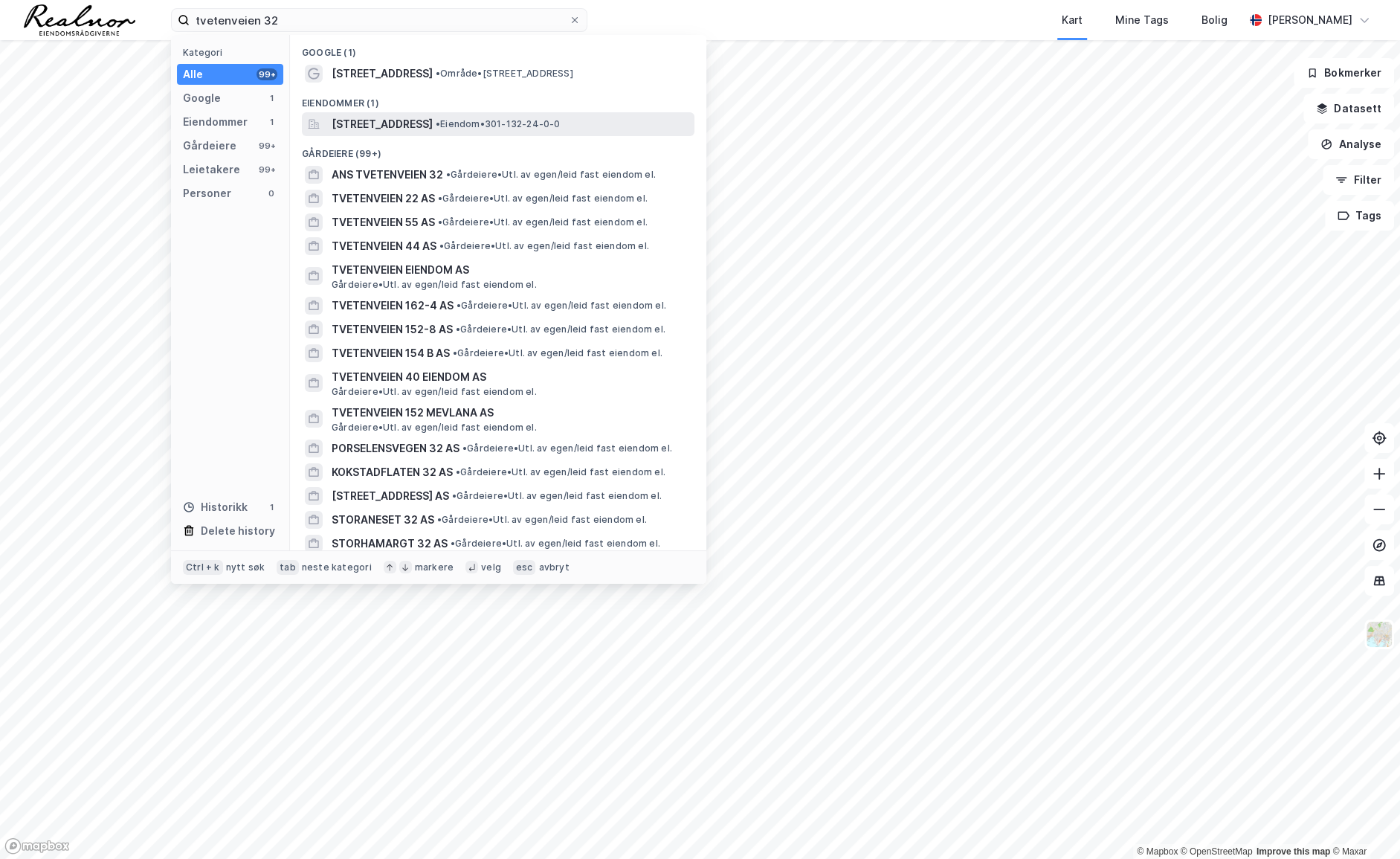
click at [404, 126] on span "[STREET_ADDRESS]" at bounding box center [382, 123] width 101 height 18
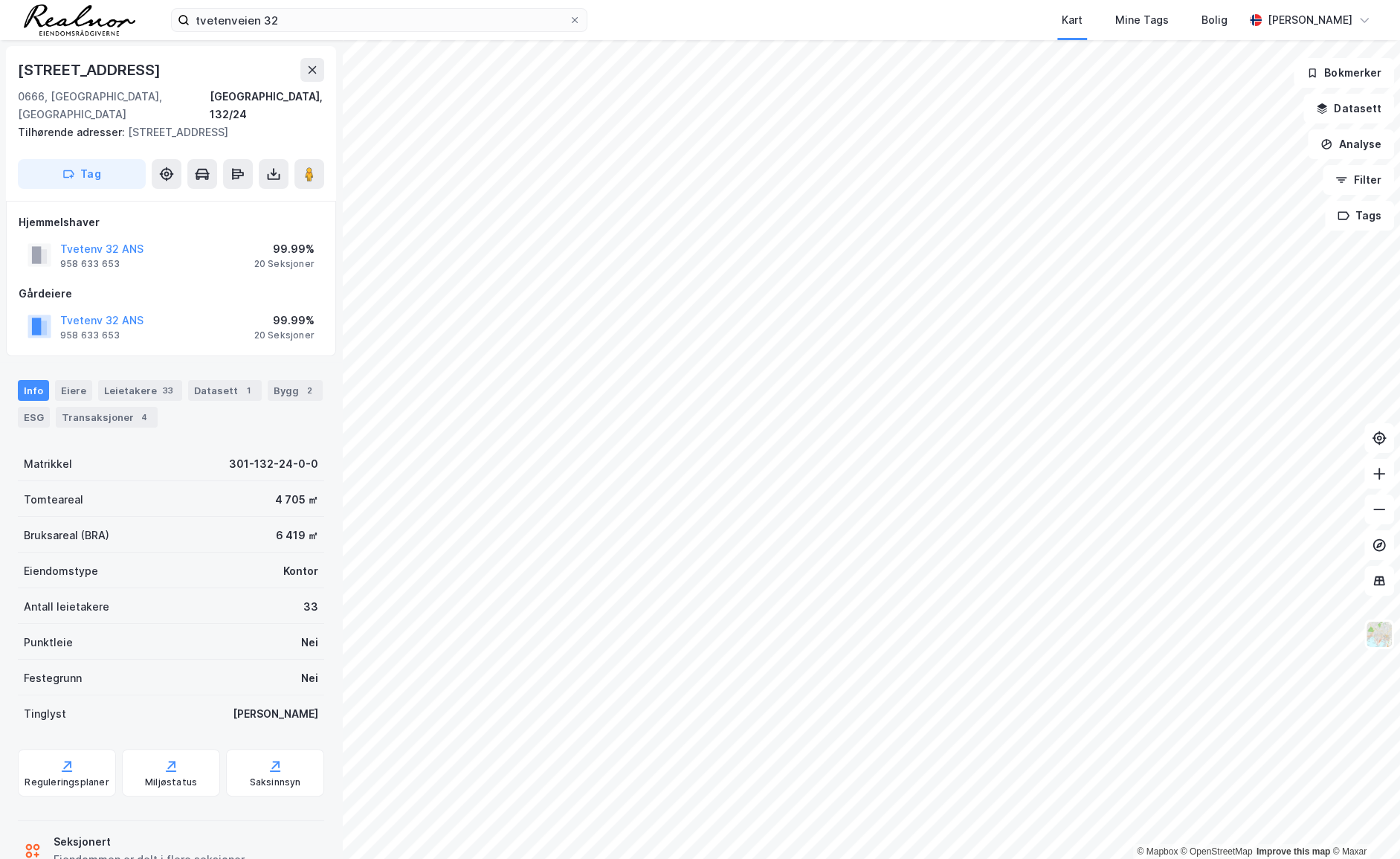
click at [952, 22] on div "Kart Mine Tags Bolig" at bounding box center [951, 20] width 585 height 40
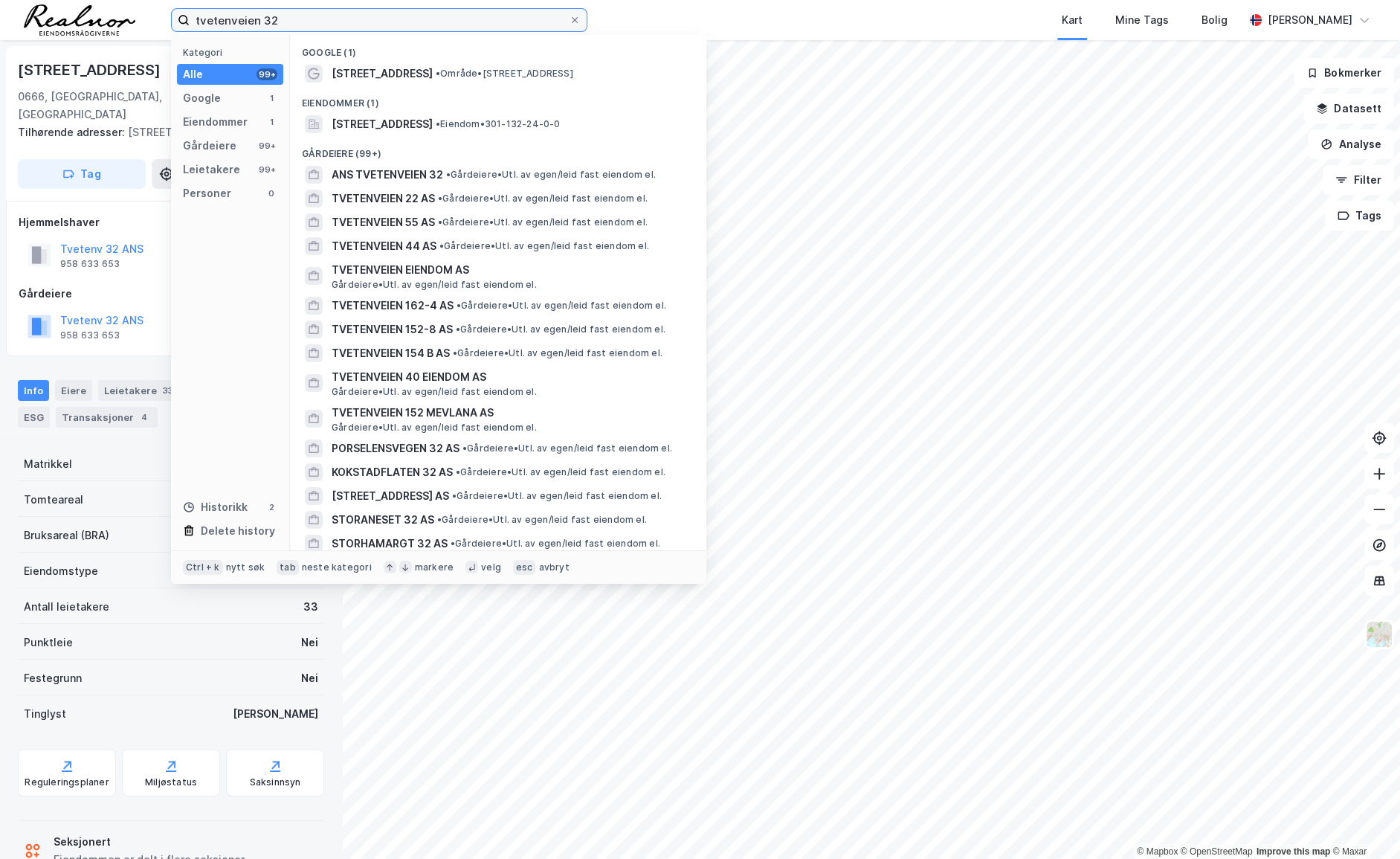
drag, startPoint x: 251, startPoint y: 22, endPoint x: 163, endPoint y: 22, distance: 88.0
click at [163, 22] on div "tvetenveien 32 Kategori Alle 99+ Google 1 Eiendommer 1 Gårdeiere 99+ Leietakere…" at bounding box center [700, 20] width 1400 height 40
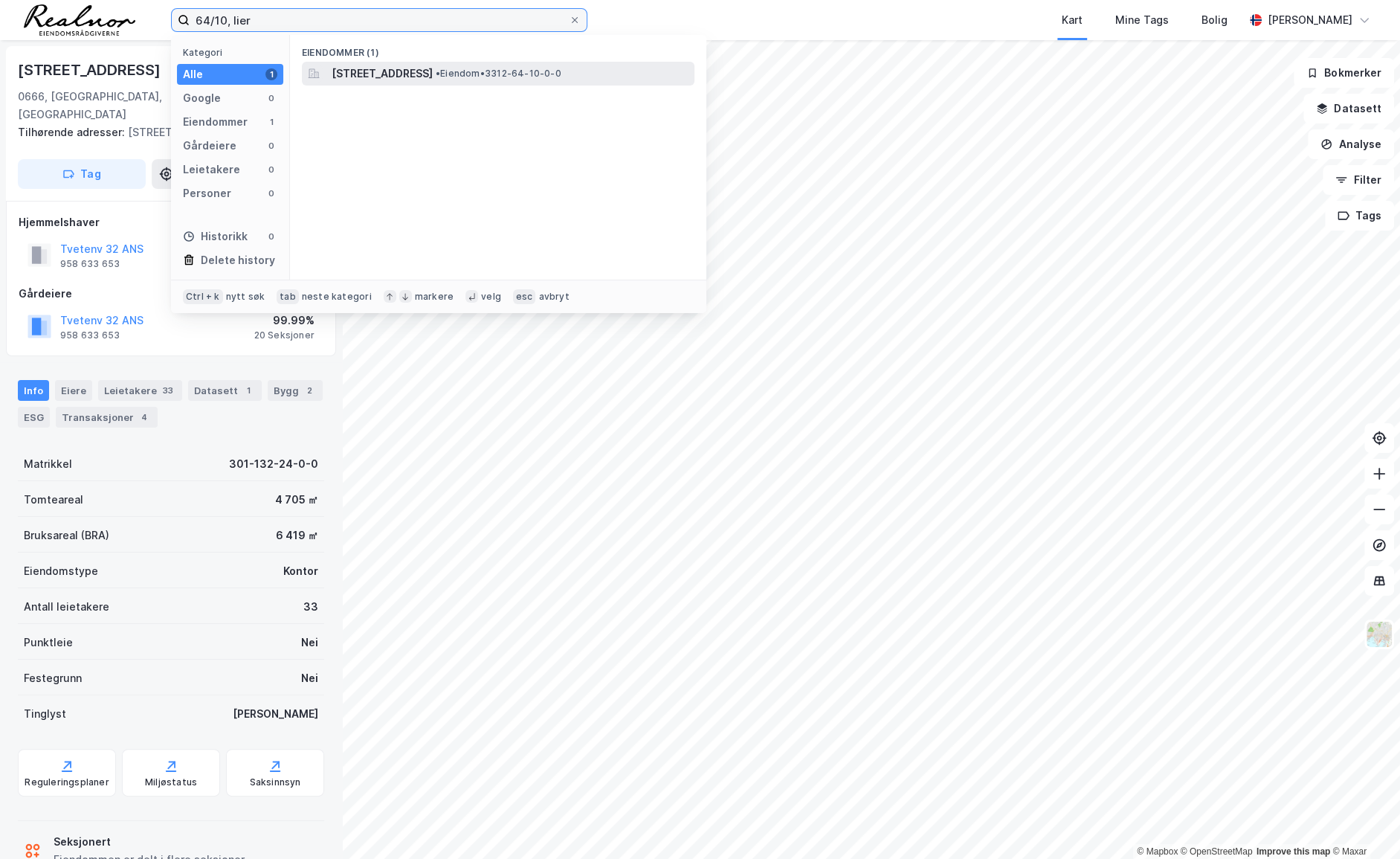
type input "64/10, lier"
click at [432, 73] on span "[STREET_ADDRESS]" at bounding box center [382, 73] width 101 height 18
